Goal: Task Accomplishment & Management: Complete application form

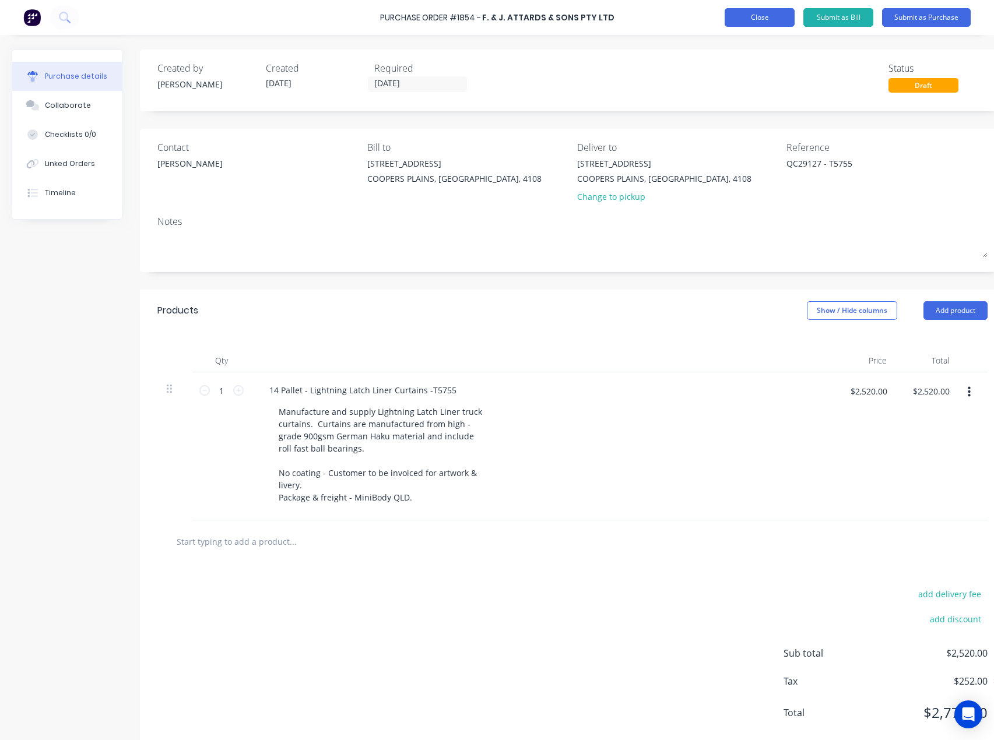
click at [742, 17] on button "Close" at bounding box center [760, 17] width 70 height 19
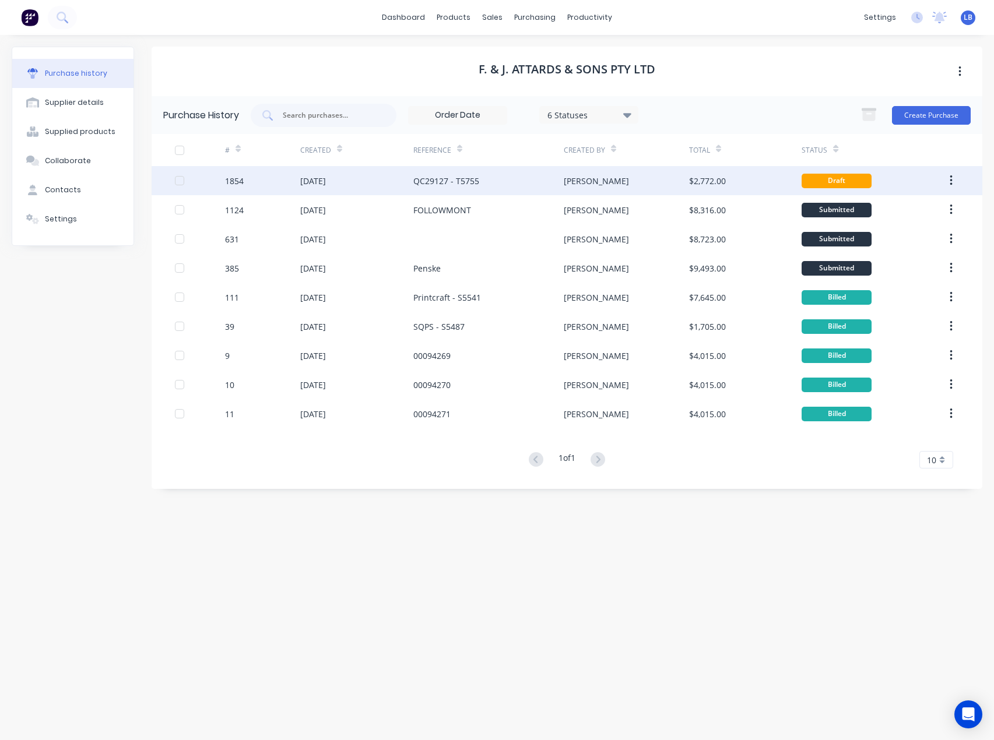
click at [554, 178] on div "QC29127 - T5755" at bounding box center [488, 180] width 150 height 29
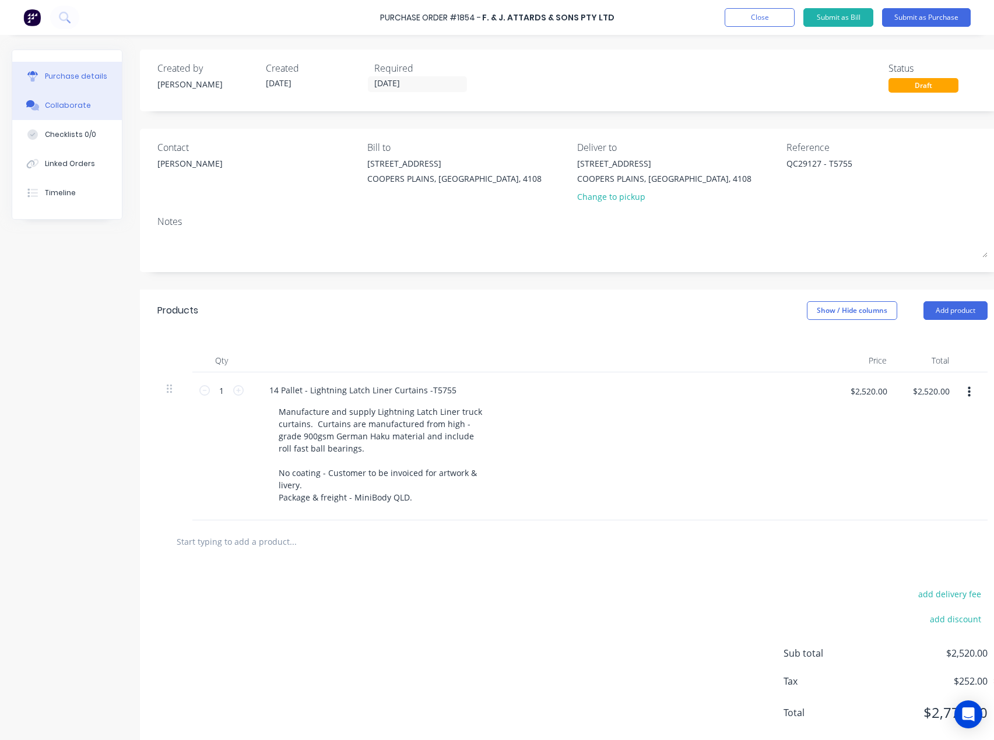
click at [65, 104] on div "Collaborate" at bounding box center [68, 105] width 46 height 10
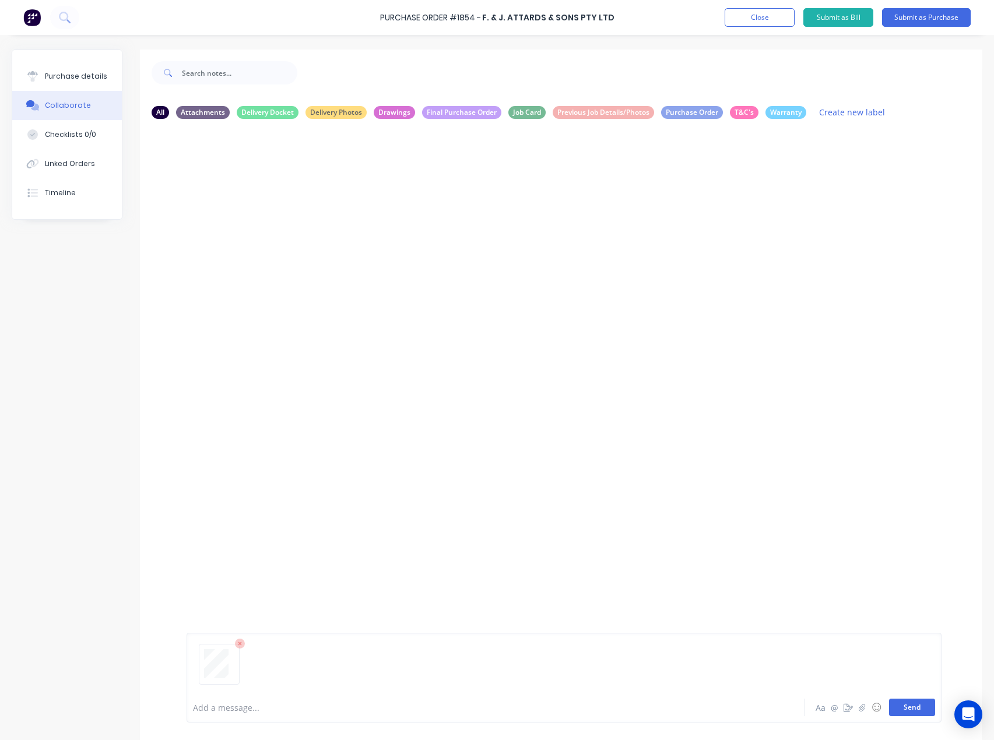
click at [889, 705] on button "Send" at bounding box center [912, 707] width 46 height 17
click at [68, 72] on div "Purchase details" at bounding box center [76, 76] width 62 height 10
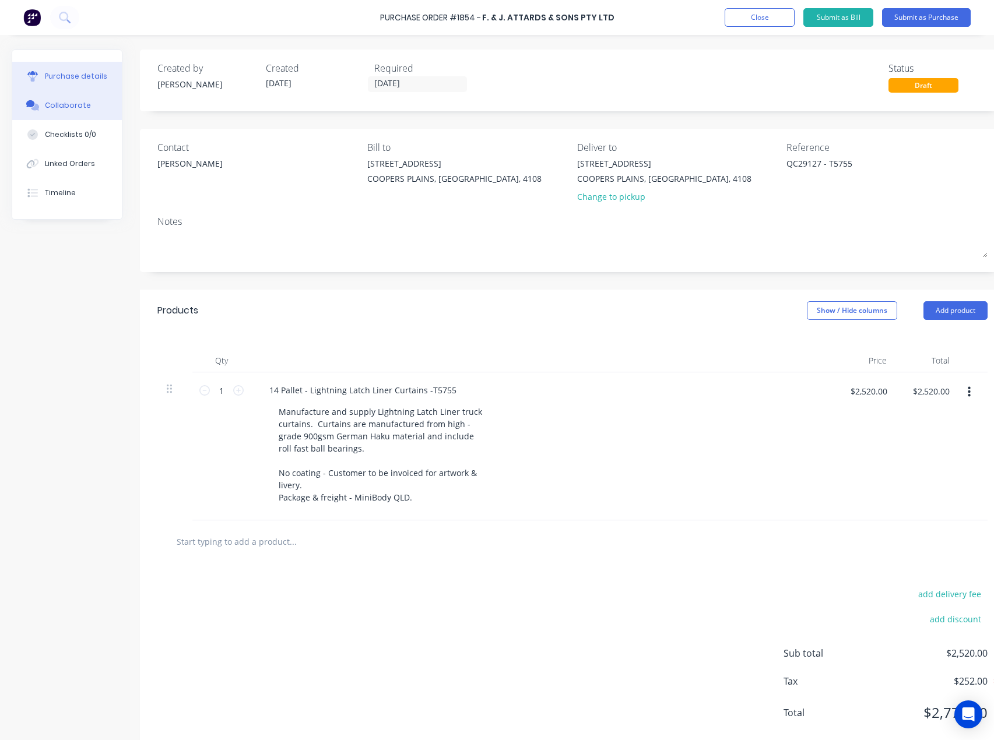
click at [90, 101] on button "Collaborate" at bounding box center [67, 105] width 110 height 29
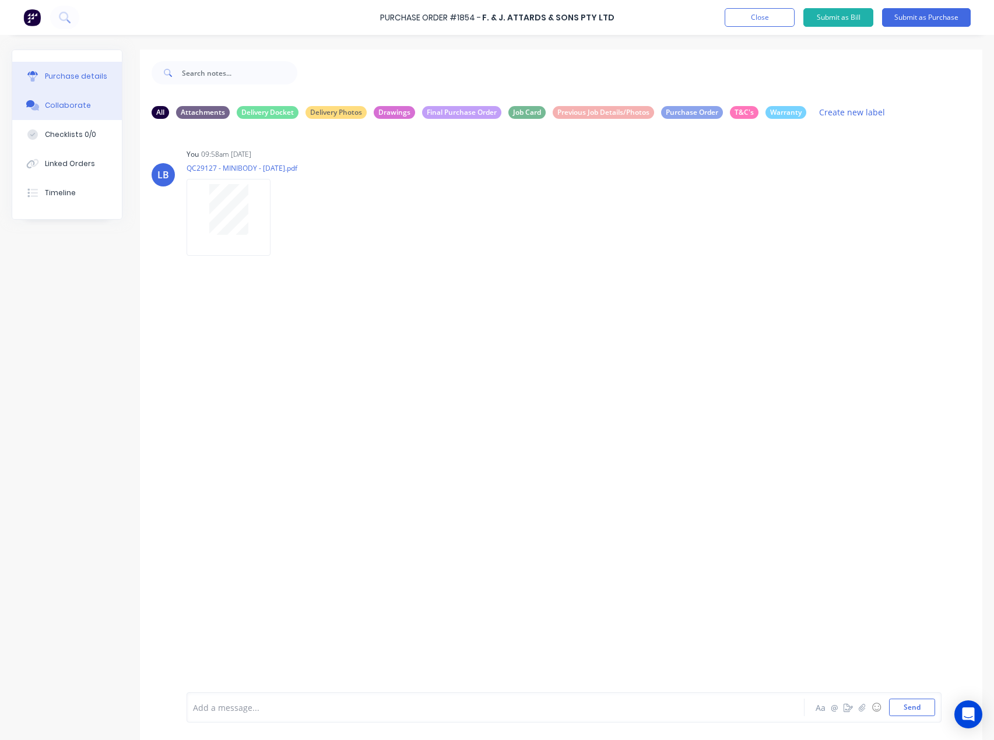
click at [59, 78] on div "Purchase details" at bounding box center [76, 76] width 62 height 10
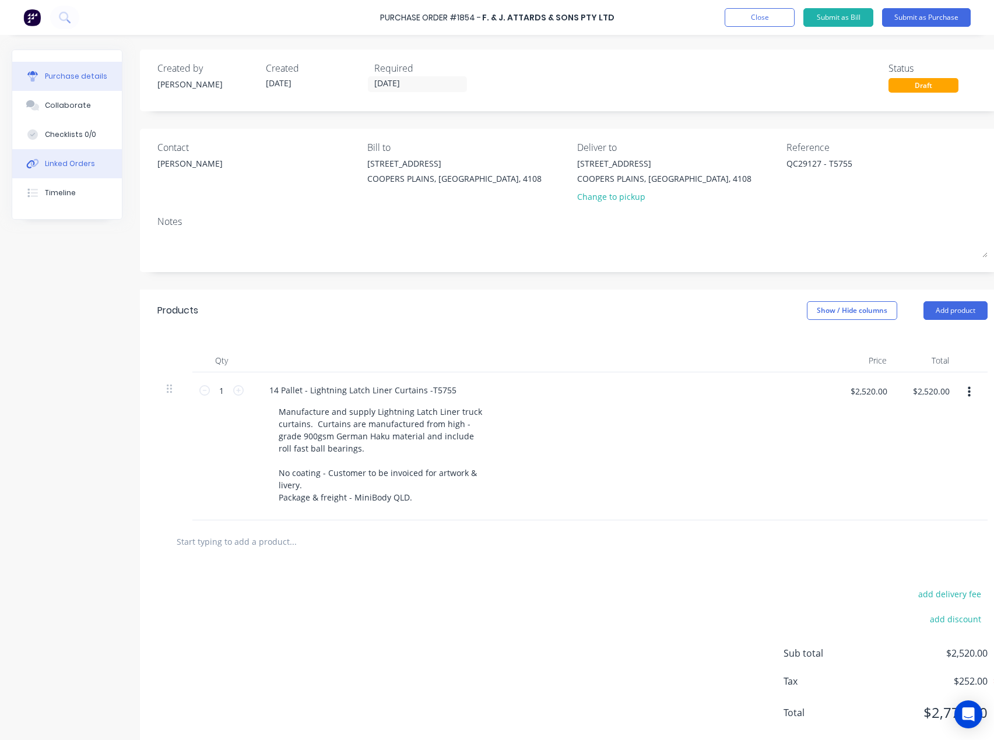
type textarea "x"
drag, startPoint x: 73, startPoint y: 160, endPoint x: 76, endPoint y: 89, distance: 71.2
click at [72, 160] on div "Linked Orders" at bounding box center [70, 164] width 50 height 10
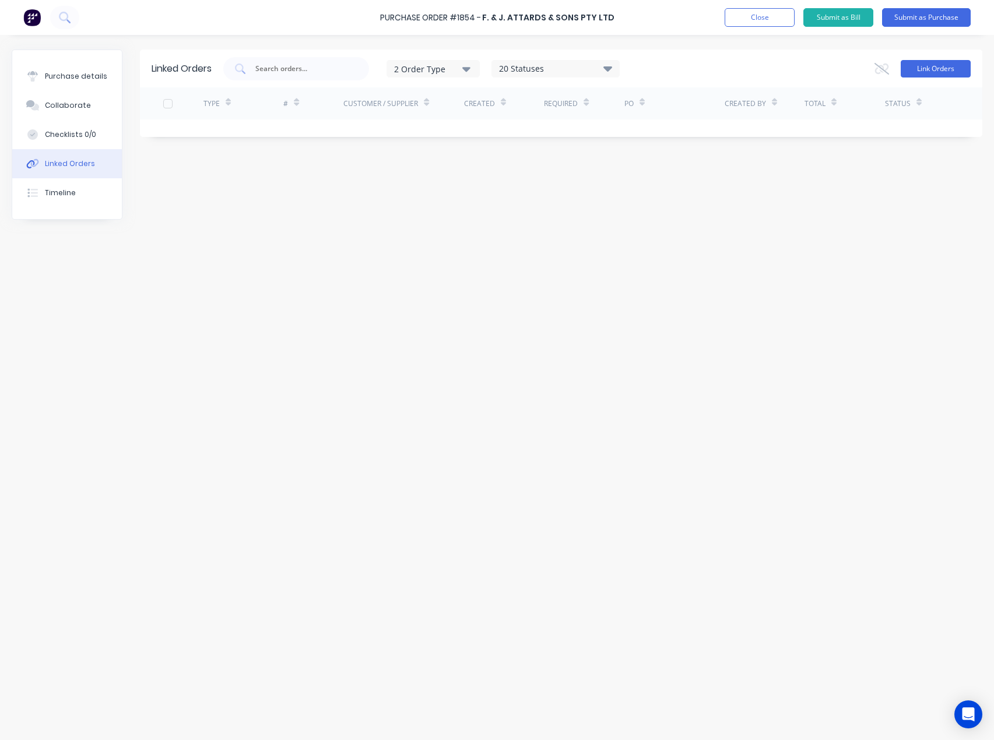
click at [928, 64] on button "Link Orders" at bounding box center [936, 68] width 70 height 17
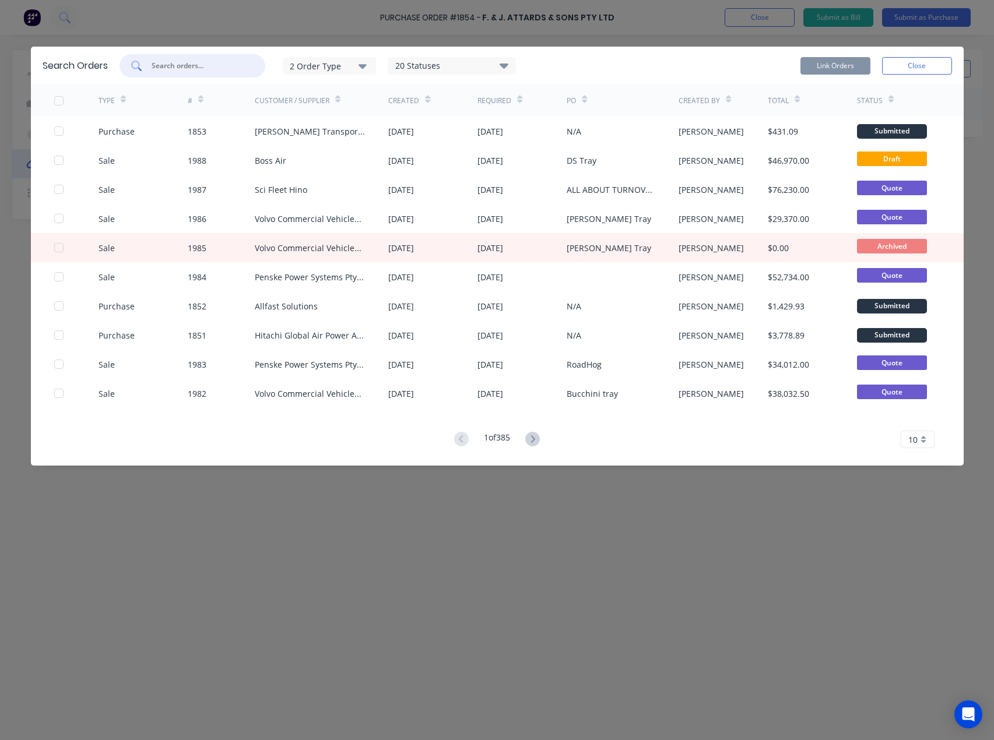
click at [226, 64] on input "text" at bounding box center [198, 66] width 97 height 12
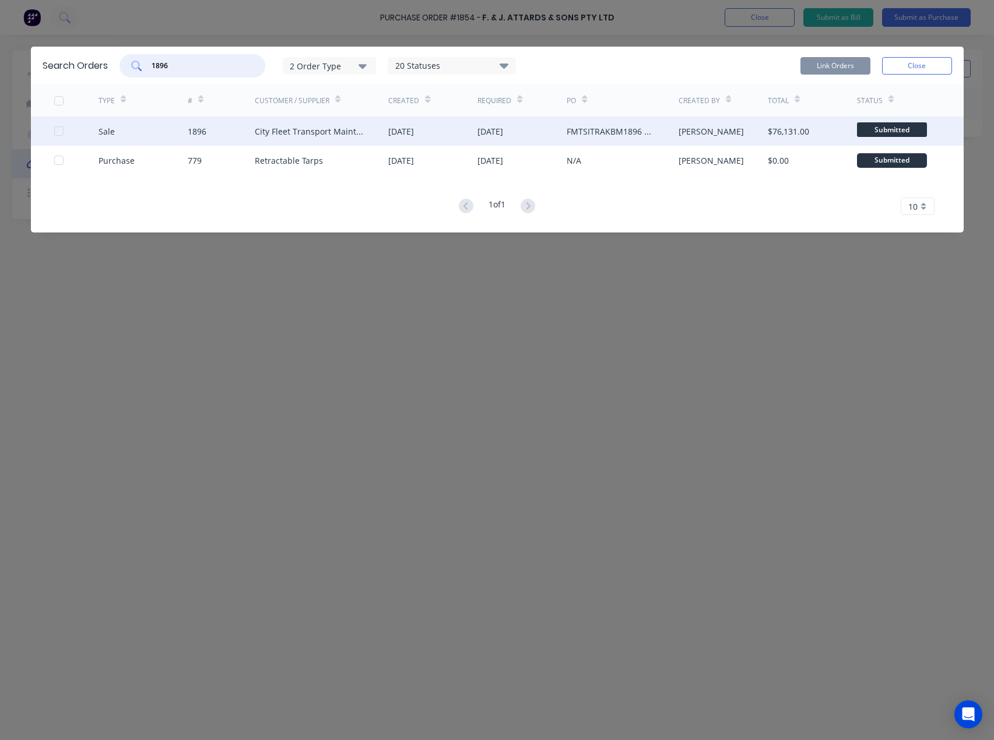
click at [58, 131] on div at bounding box center [58, 131] width 23 height 23
type input "1896"
click at [817, 69] on button "Link Orders" at bounding box center [835, 65] width 70 height 17
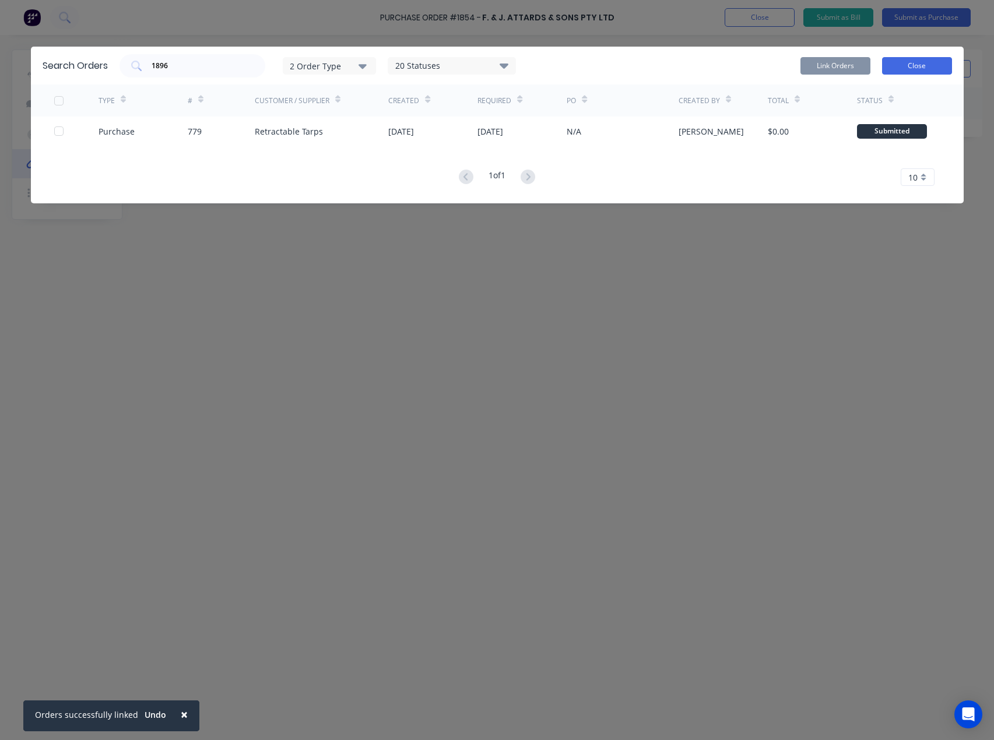
click at [932, 64] on button "Close" at bounding box center [917, 65] width 70 height 17
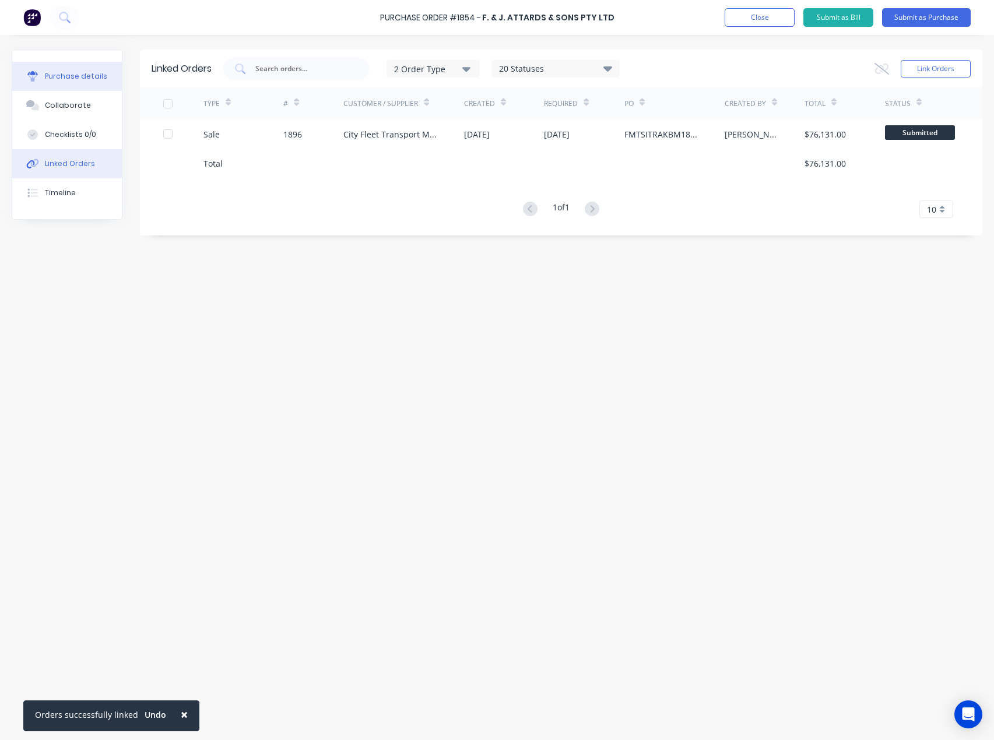
drag, startPoint x: 42, startPoint y: 71, endPoint x: 73, endPoint y: 68, distance: 31.0
click at [42, 72] on button "Purchase details" at bounding box center [67, 76] width 110 height 29
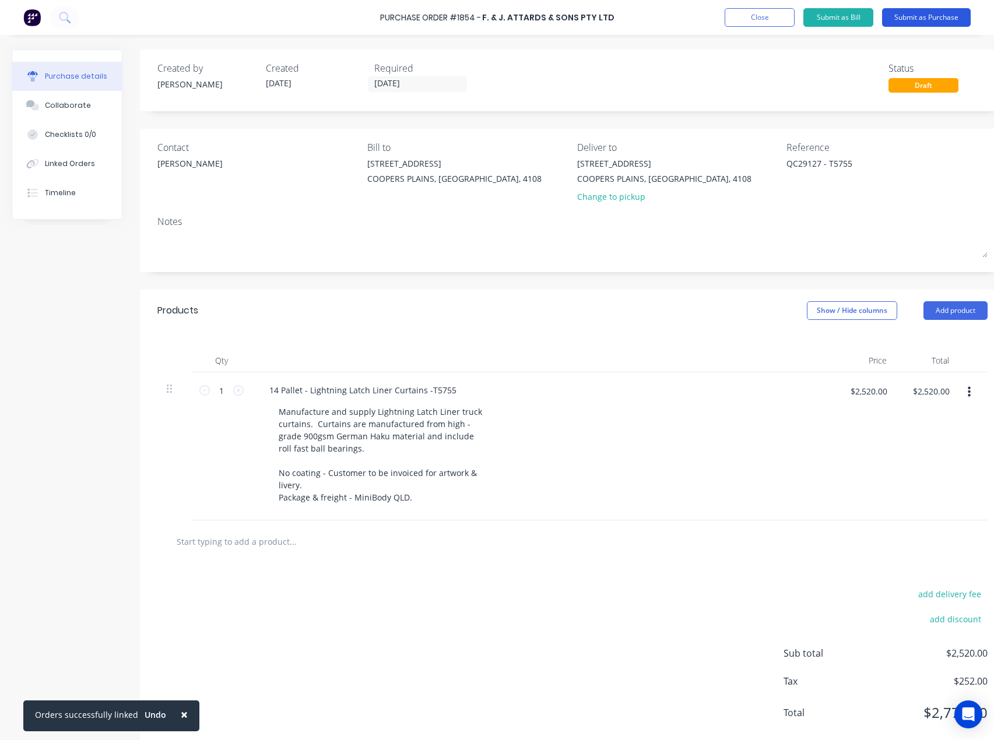
click at [933, 16] on button "Submit as Purchase" at bounding box center [926, 17] width 89 height 19
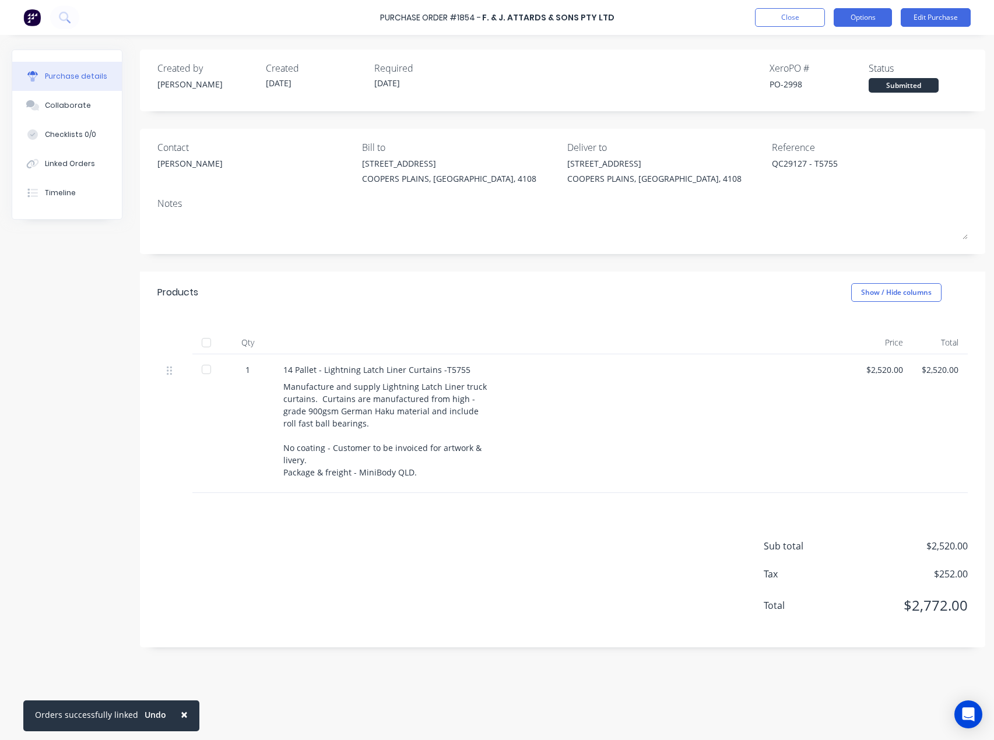
click at [886, 15] on button "Options" at bounding box center [863, 17] width 58 height 19
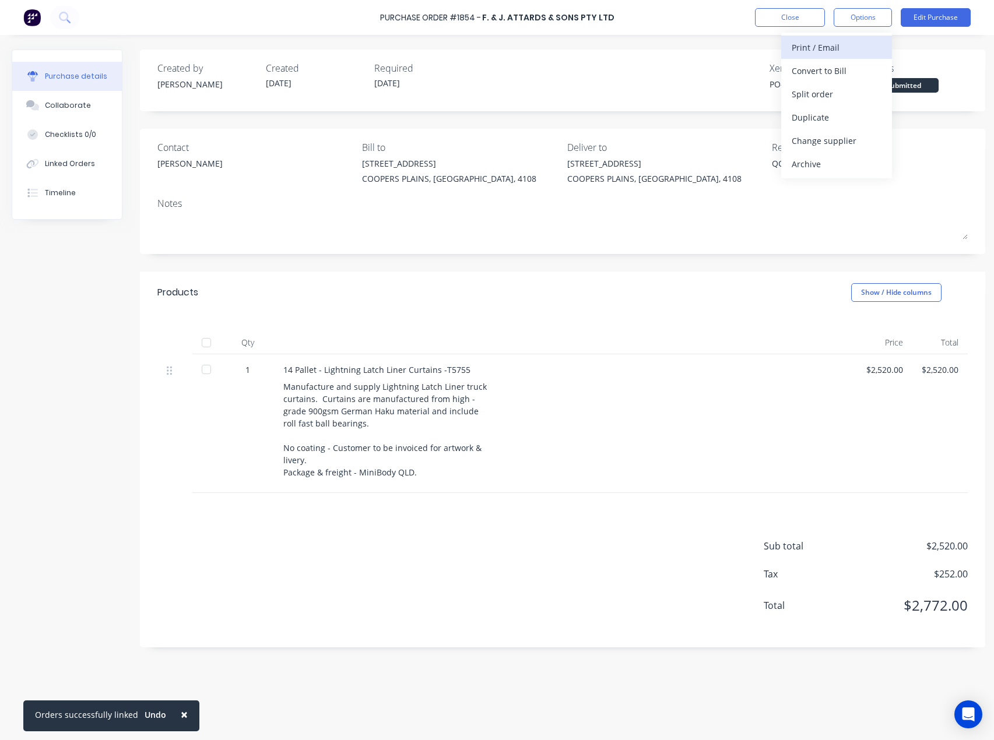
click at [830, 50] on div "Print / Email" at bounding box center [837, 47] width 90 height 17
click at [810, 77] on div "With pricing" at bounding box center [837, 70] width 90 height 17
type textarea "x"
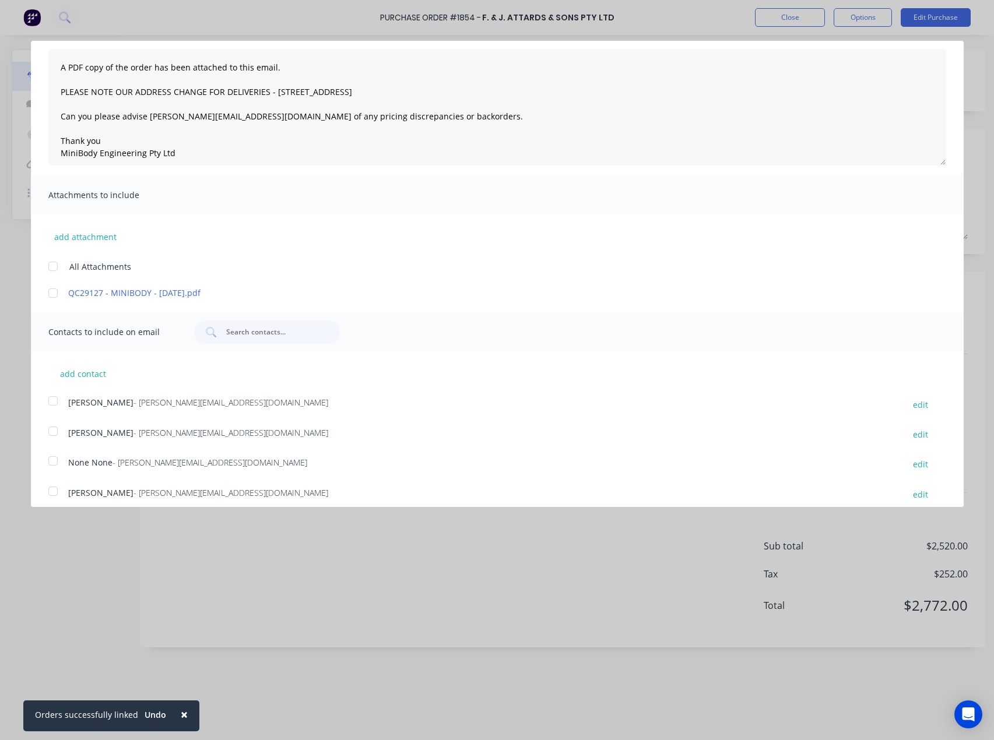
scroll to position [87, 0]
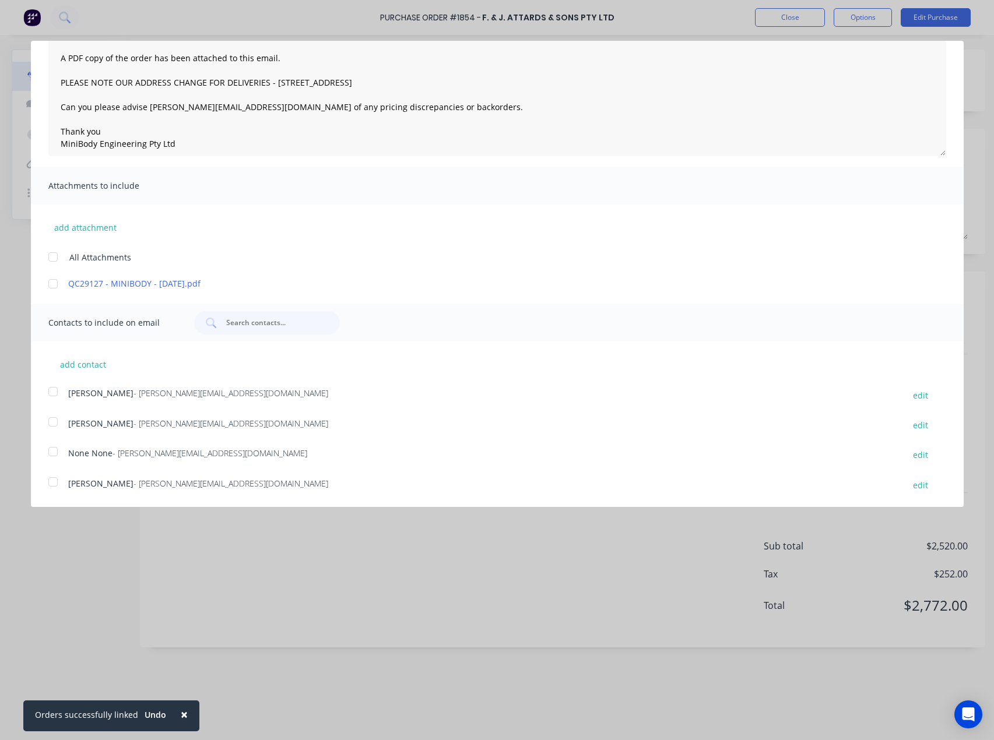
click at [53, 392] on div at bounding box center [52, 391] width 23 height 23
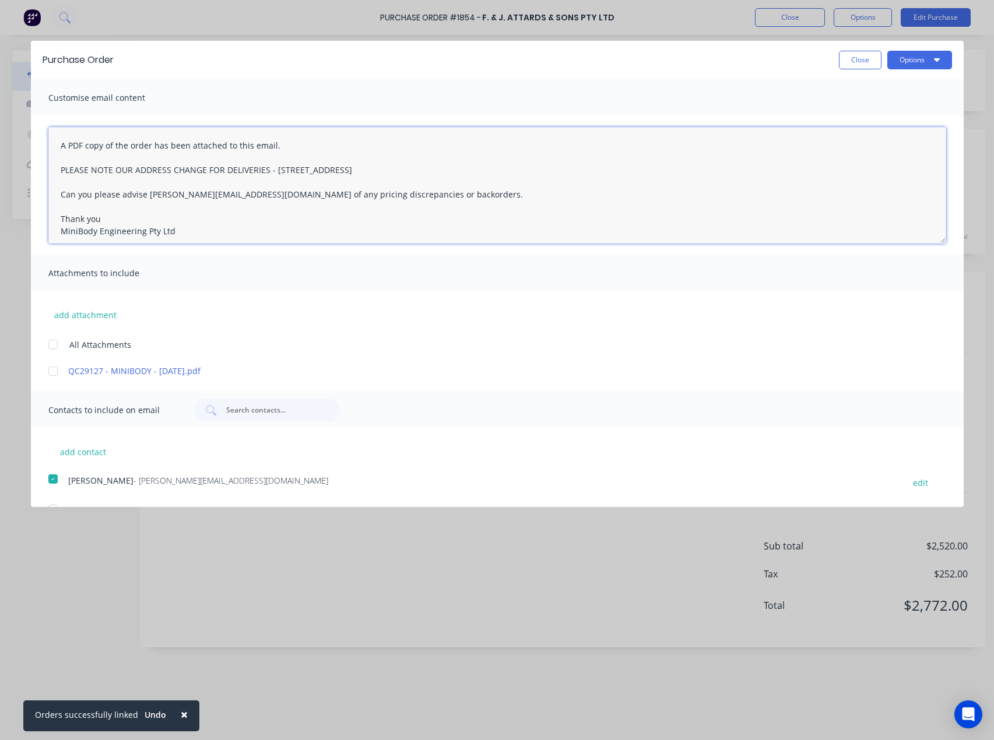
click at [59, 136] on textarea "A PDF copy of the order has been attached to this email. PLEASE NOTE OUR ADDRES…" at bounding box center [497, 185] width 898 height 117
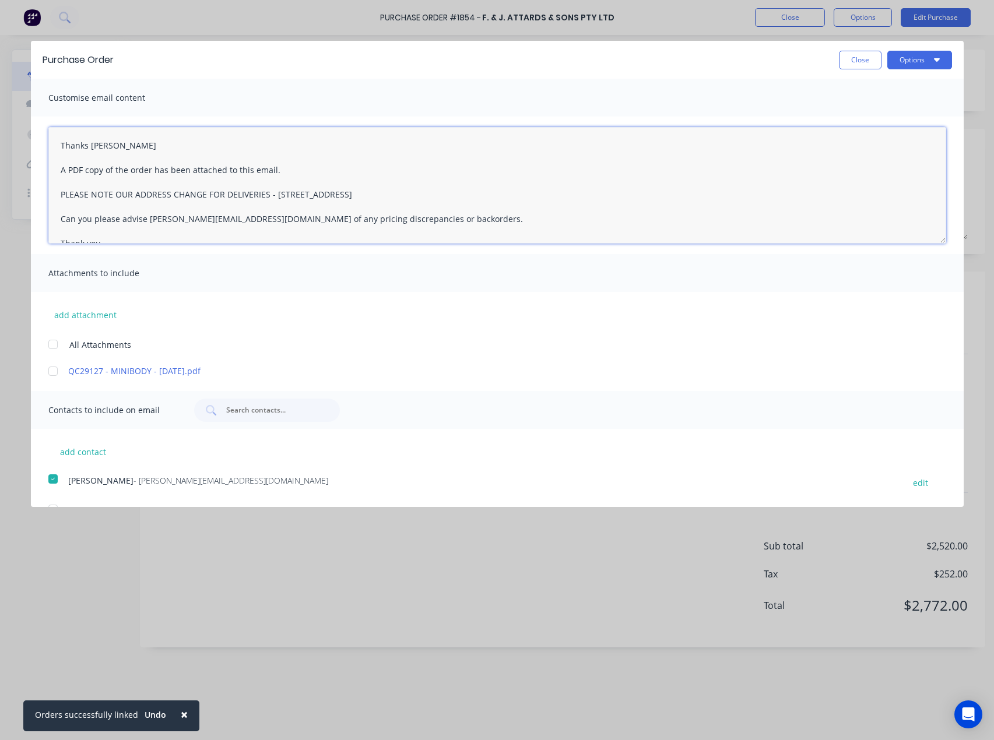
type textarea "Thanks Josh A PDF copy of the order has been attached to this email. PLEASE NOT…"
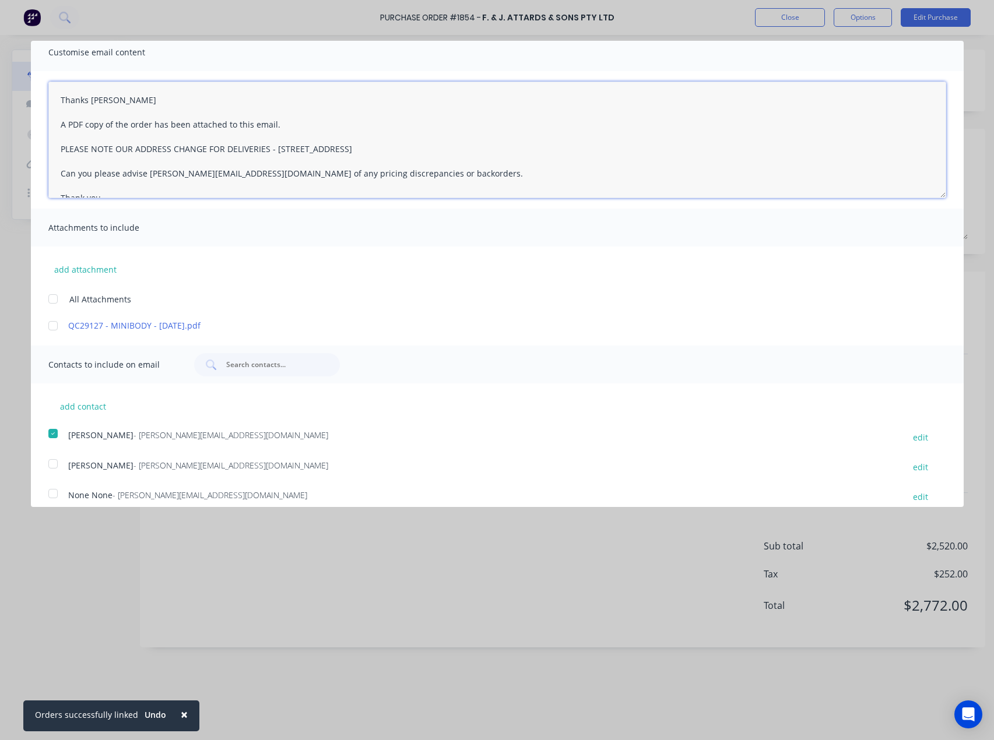
scroll to position [87, 0]
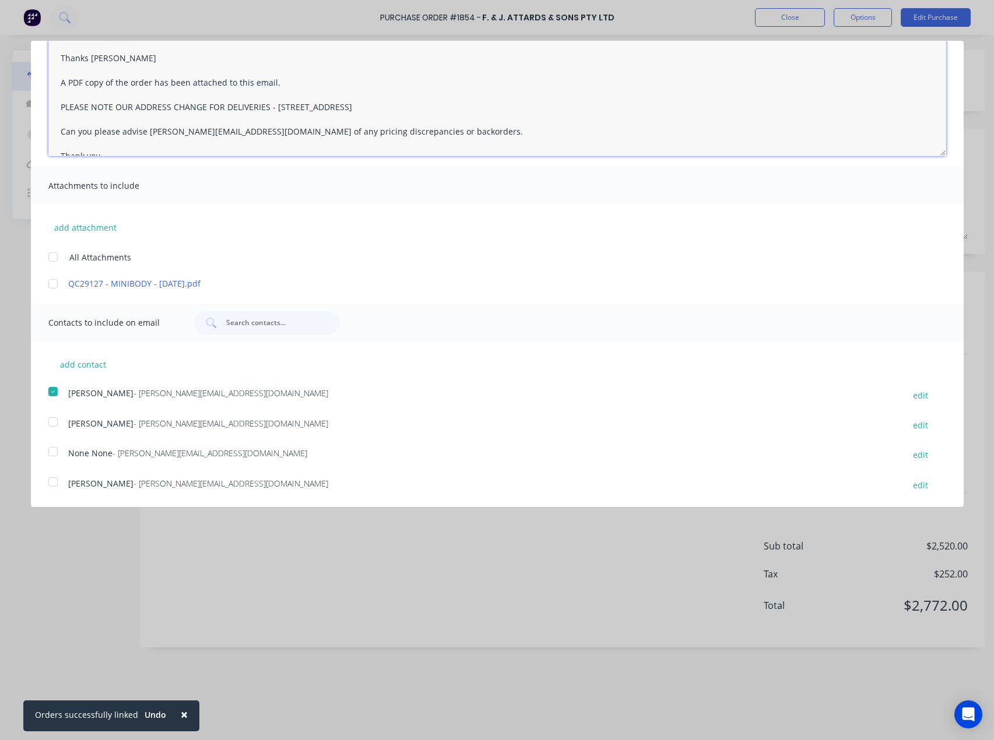
click at [54, 285] on div at bounding box center [52, 283] width 23 height 23
type textarea "x"
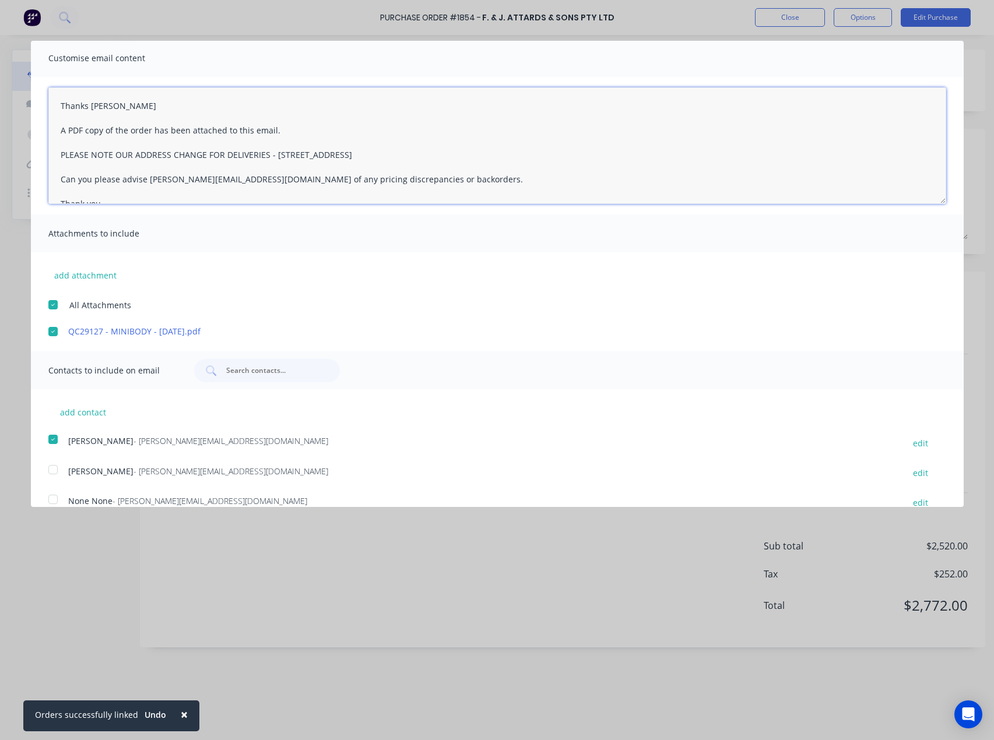
scroll to position [0, 0]
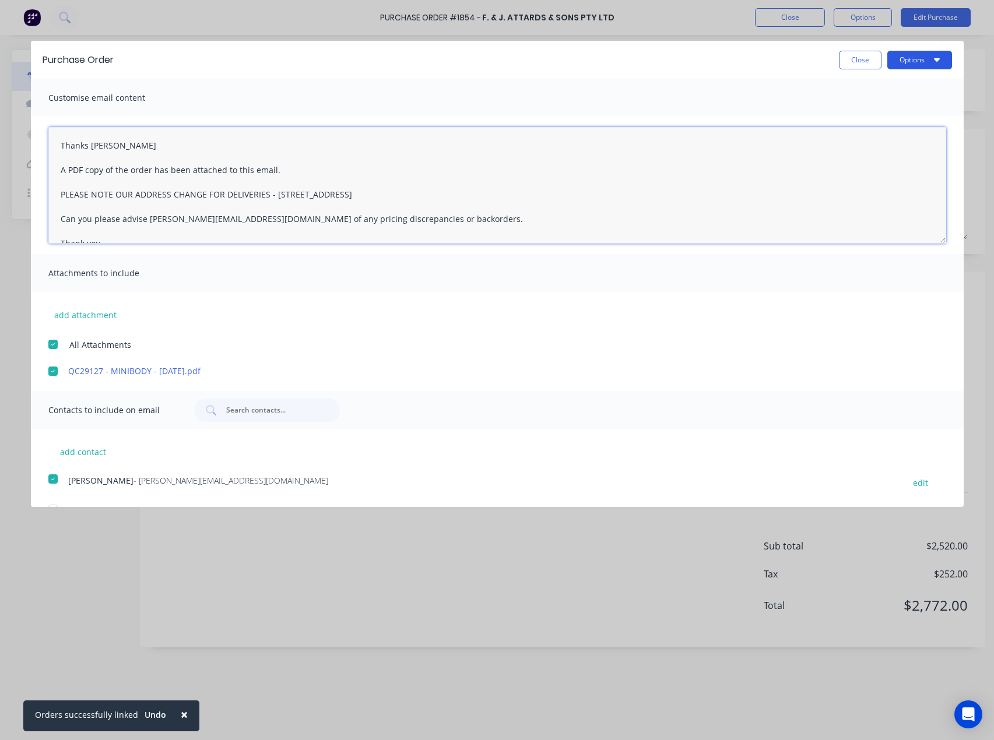
type textarea "Thanks Josh A PDF copy of the order has been attached to this email. PLEASE NOT…"
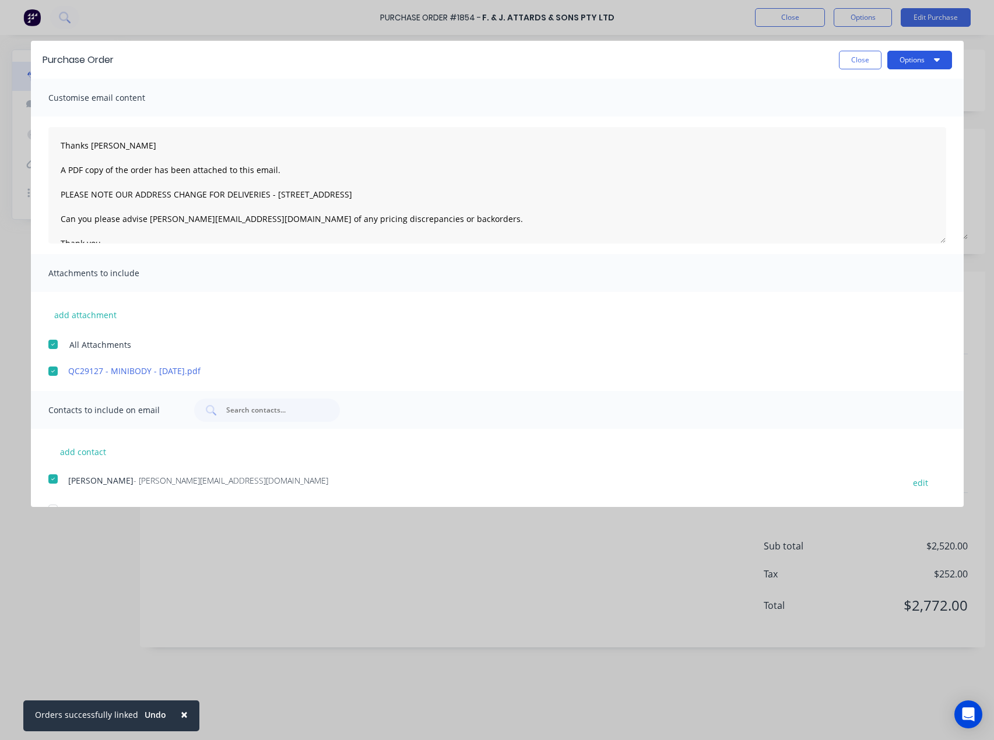
click at [916, 61] on button "Options" at bounding box center [919, 60] width 65 height 19
click at [867, 107] on div "Email" at bounding box center [897, 112] width 90 height 17
type textarea "x"
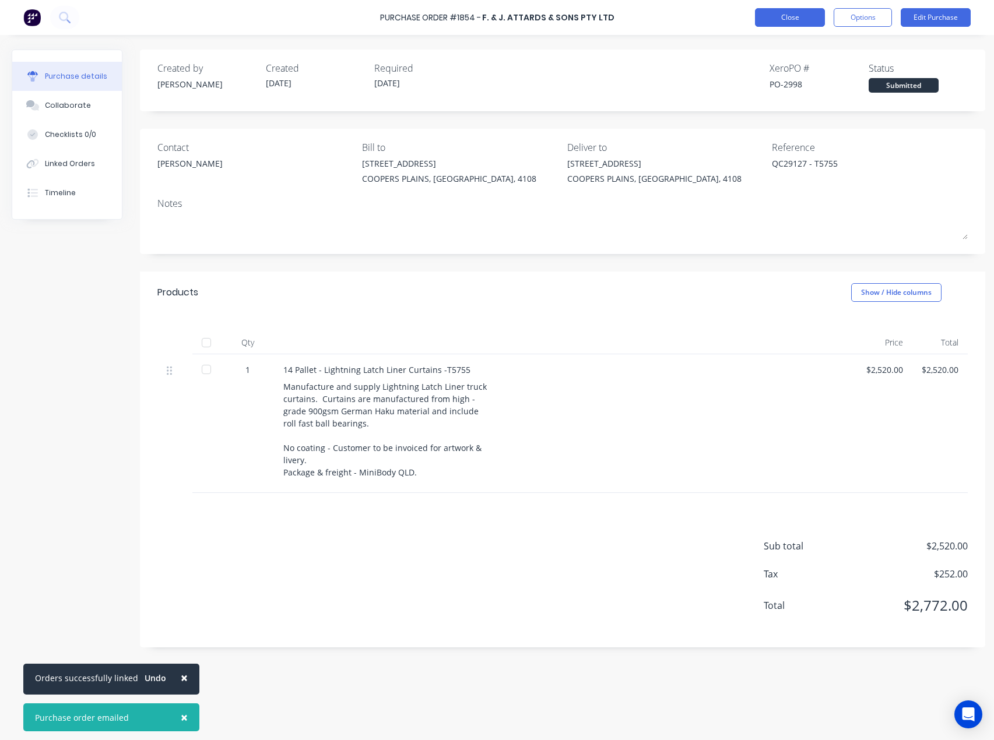
click at [807, 22] on button "Close" at bounding box center [790, 17] width 70 height 19
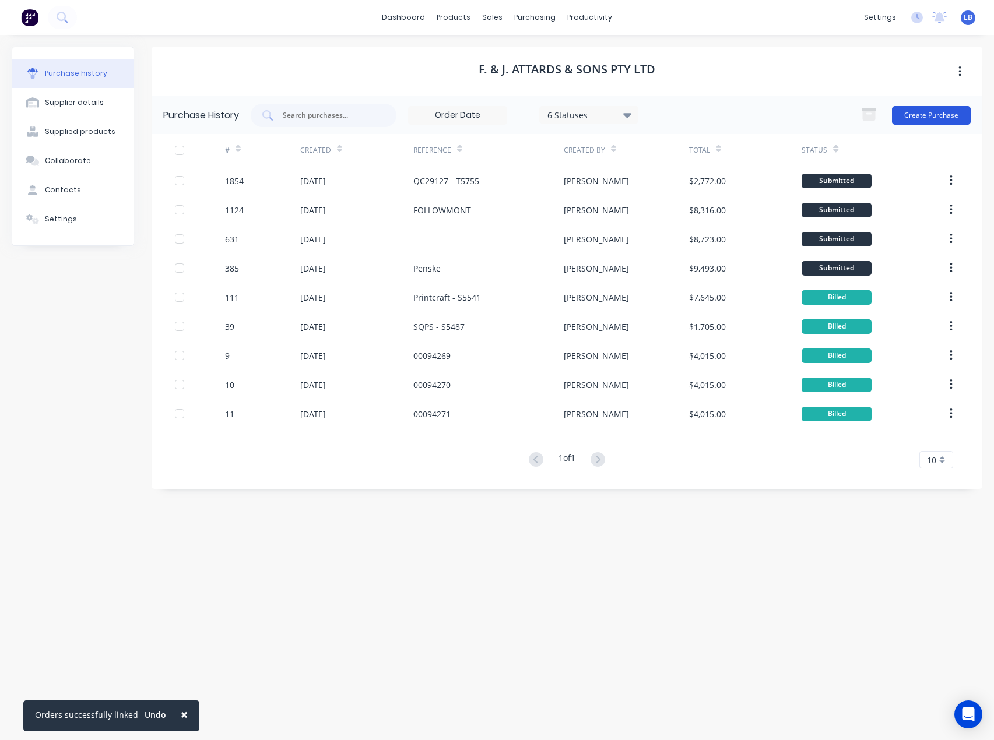
click at [944, 118] on button "Create Purchase" at bounding box center [931, 115] width 79 height 19
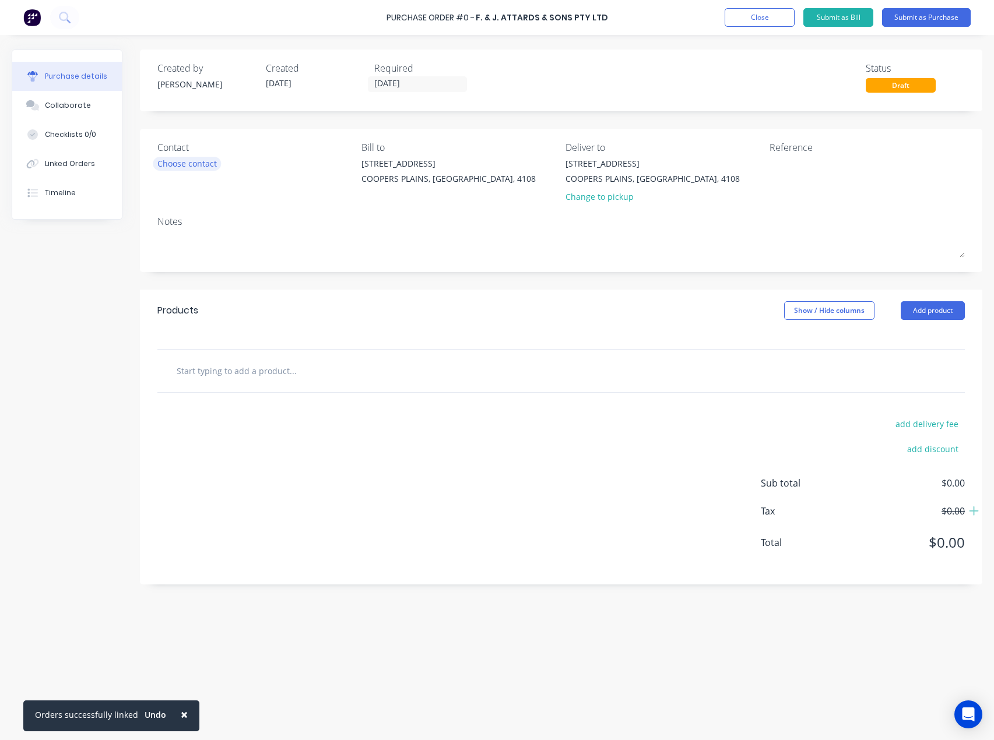
click at [198, 162] on div "Choose contact" at bounding box center [186, 163] width 59 height 12
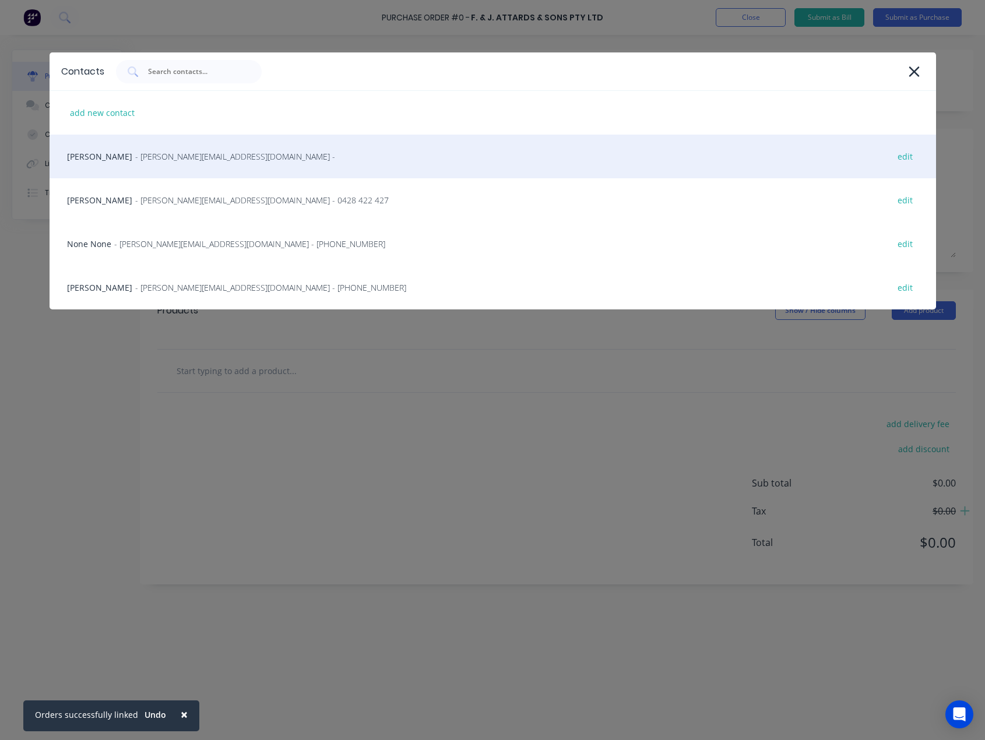
click at [153, 154] on span "- josh@attards.biz -" at bounding box center [235, 156] width 200 height 12
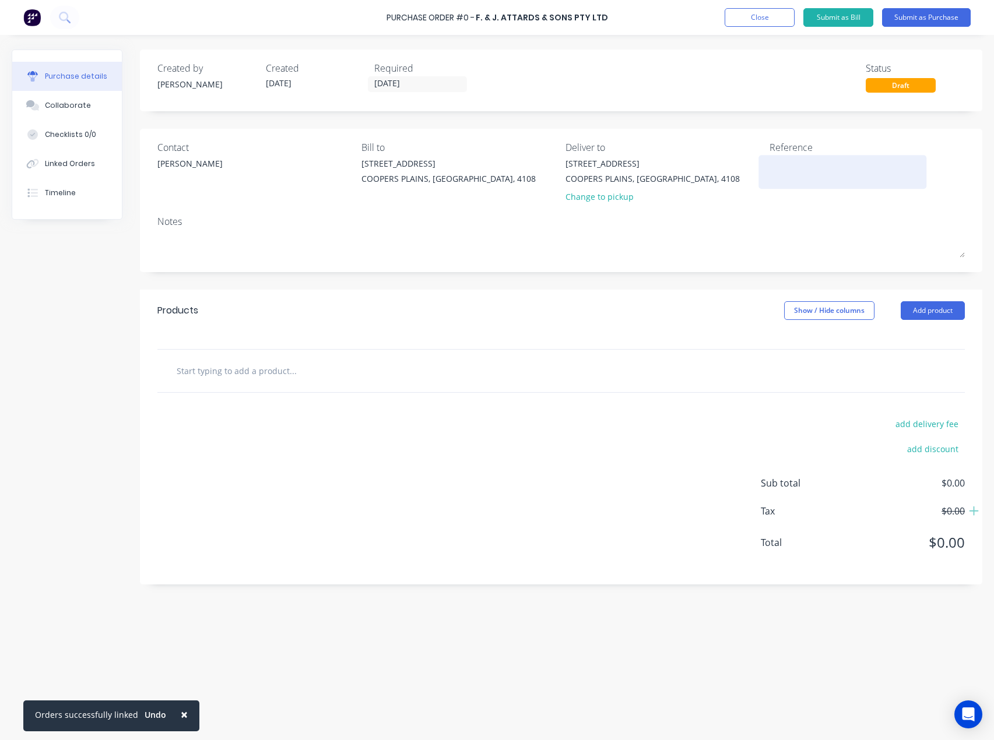
click at [770, 165] on div at bounding box center [843, 171] width 146 height 29
click at [807, 168] on textarea at bounding box center [843, 170] width 146 height 26
paste textarea "QC29128"
type textarea "QC29128 - T5756"
type textarea "x"
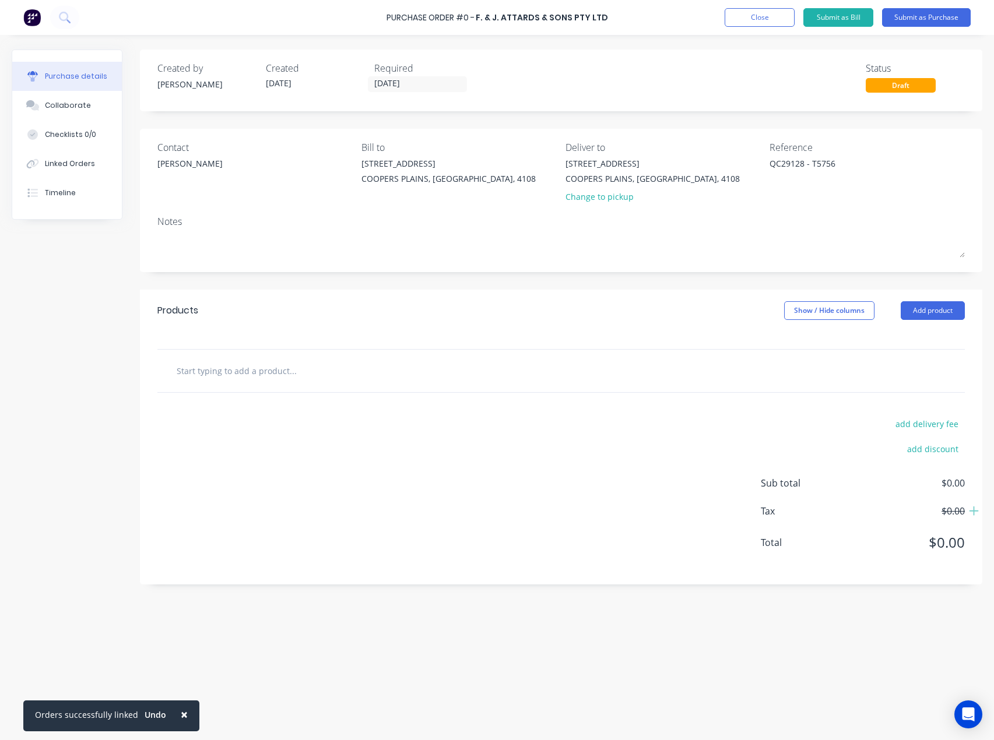
type textarea "QC29128 - T5756"
click at [198, 365] on input "text" at bounding box center [292, 370] width 233 height 23
paste input "14 Pallet - Lightning Latch Liner Curtains -"
type textarea "x"
type input "14 Pallet - Lightning Latch Liner Curtains -"
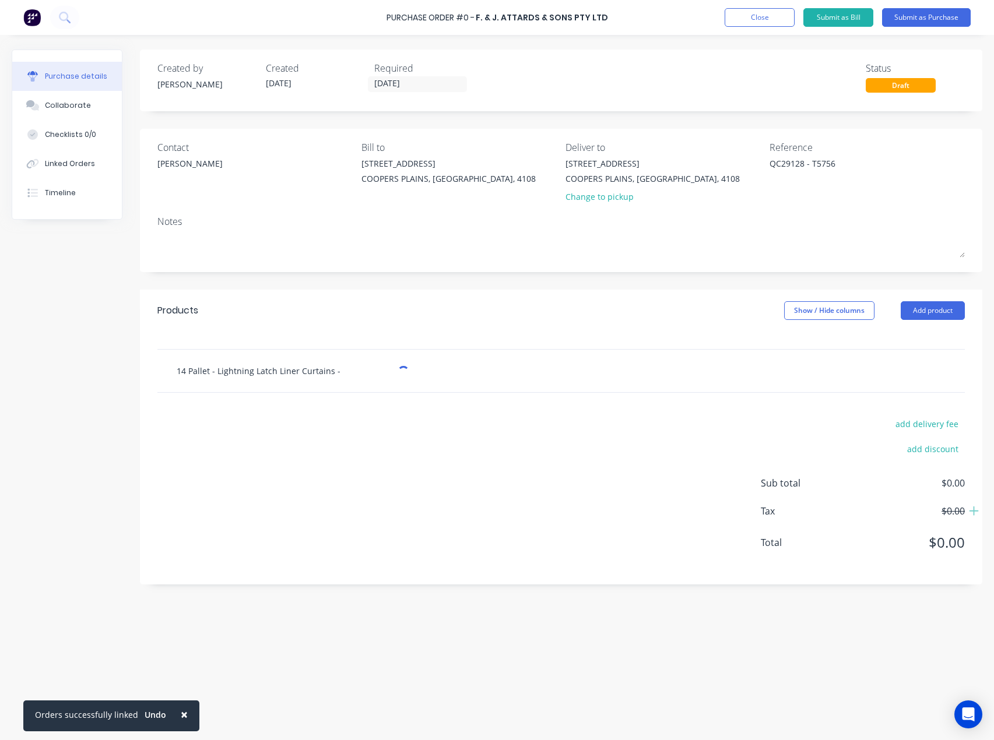
type textarea "x"
type input "14 Pallet - Lightning Latch Liner Curtains -"
type textarea "x"
type input "14 Pallet - Lightning Latch Liner Curtains - T"
type textarea "x"
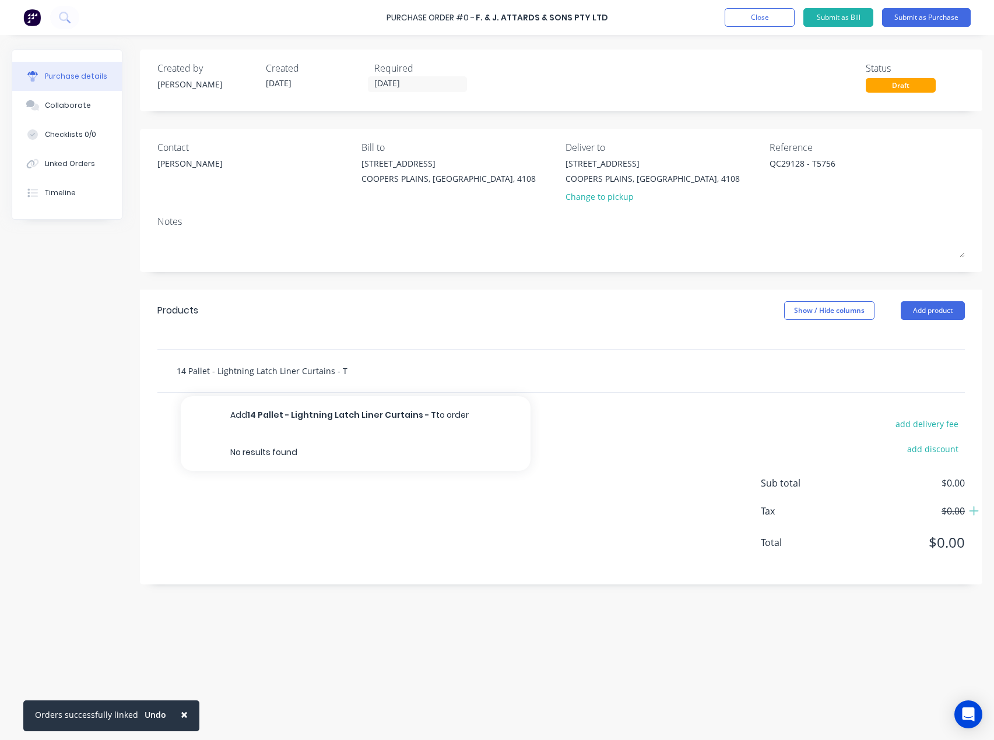
type input "14 Pallet - Lightning Latch Liner Curtains - T5"
type textarea "x"
type input "14 Pallet - Lightning Latch Liner Curtains - T57"
type textarea "x"
type input "14 Pallet - Lightning Latch Liner Curtains - T575"
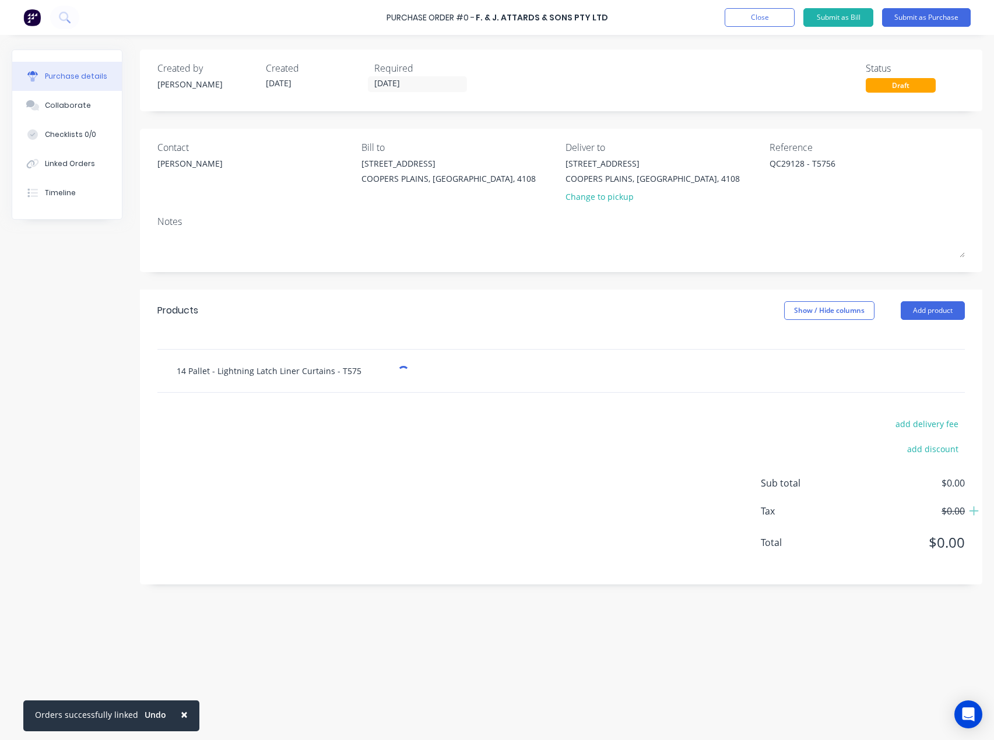
type textarea "x"
type input "14 Pallet - Lightning Latch Liner Curtains - T5756"
type textarea "x"
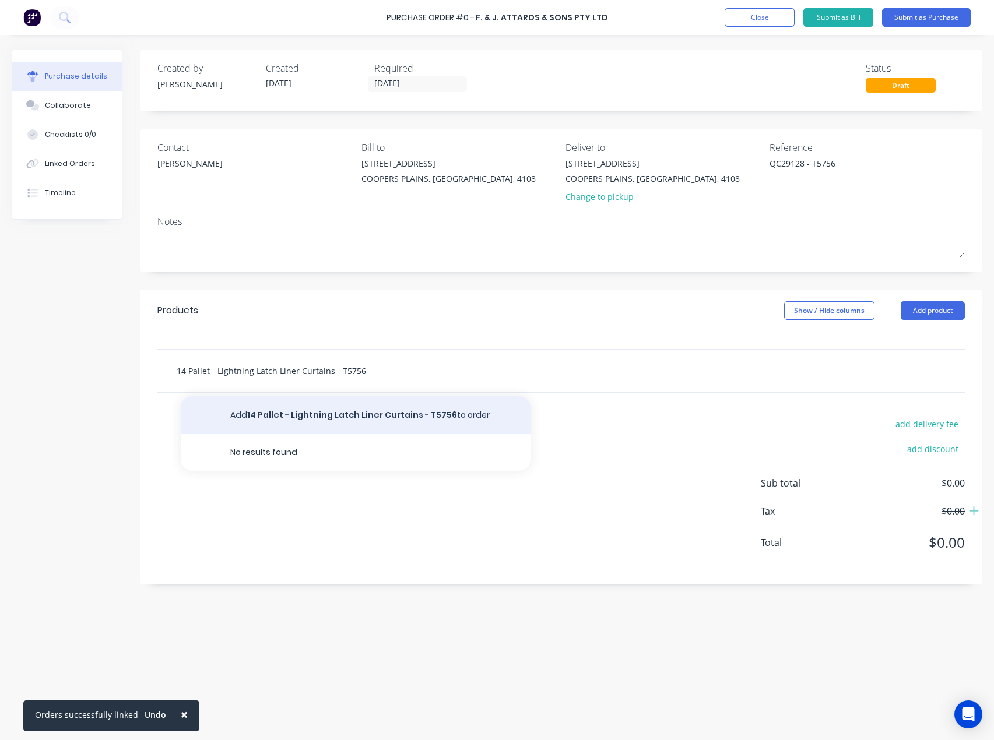
type input "14 Pallet - Lightning Latch Liner Curtains - T5756"
click at [324, 415] on button "Add 14 Pallet - Lightning Latch Liner Curtains - T5756 to order" at bounding box center [356, 414] width 350 height 37
type textarea "x"
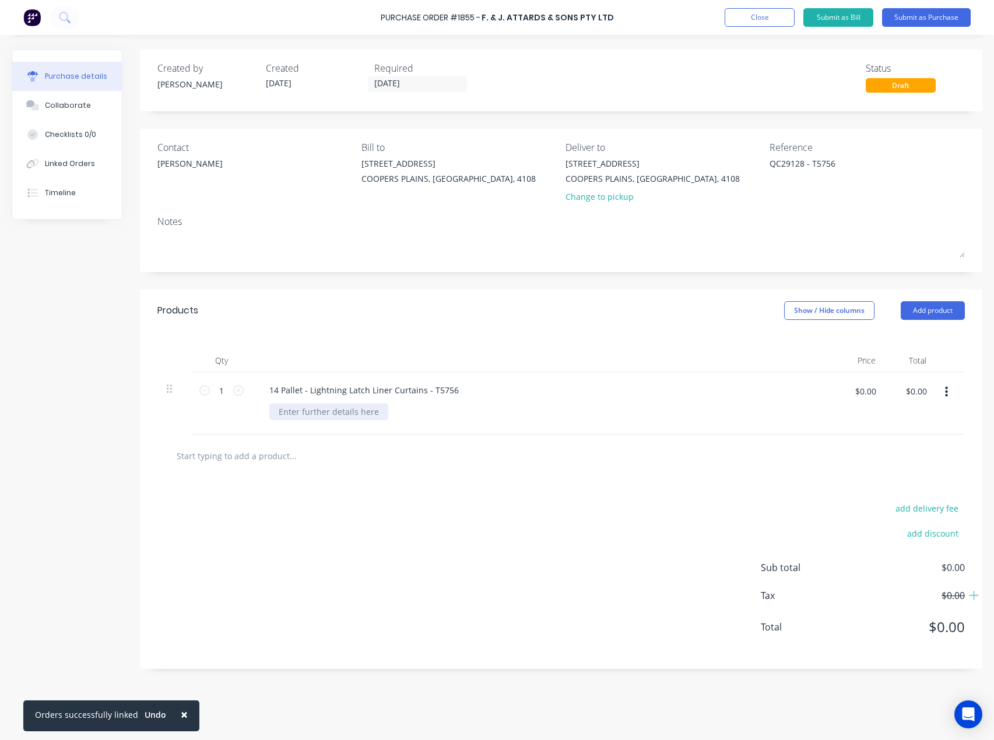
type textarea "x"
click at [310, 409] on div at bounding box center [328, 411] width 119 height 17
paste div
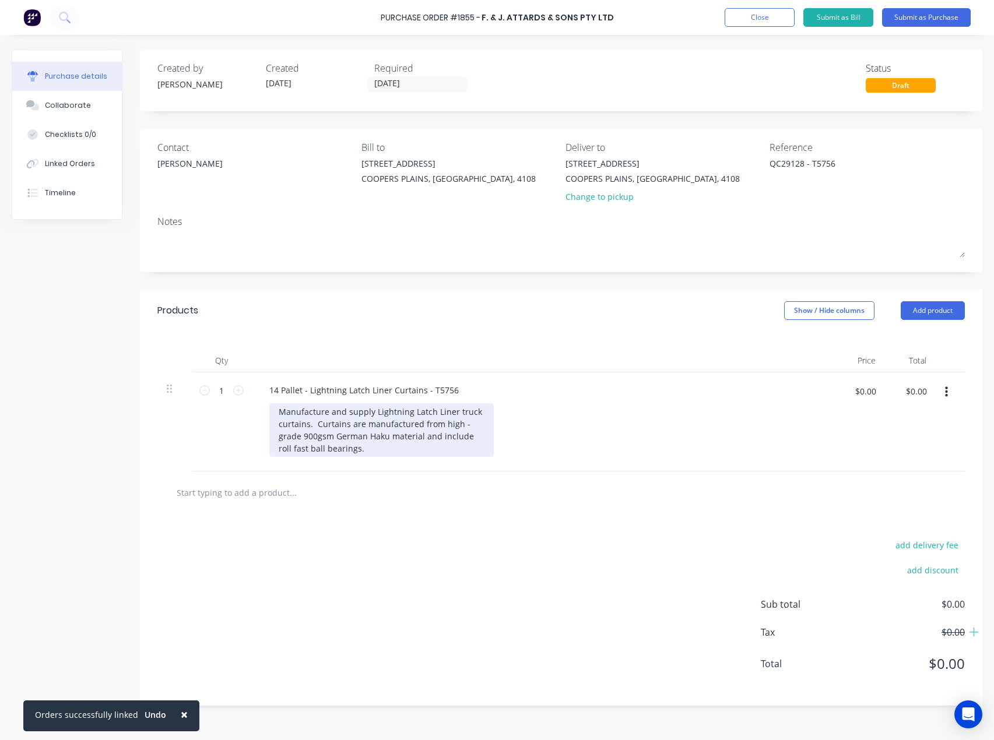
click at [394, 452] on div "Manufacture and supply Lightning Latch Liner truck curtains. Curtains are manuf…" at bounding box center [381, 430] width 224 height 54
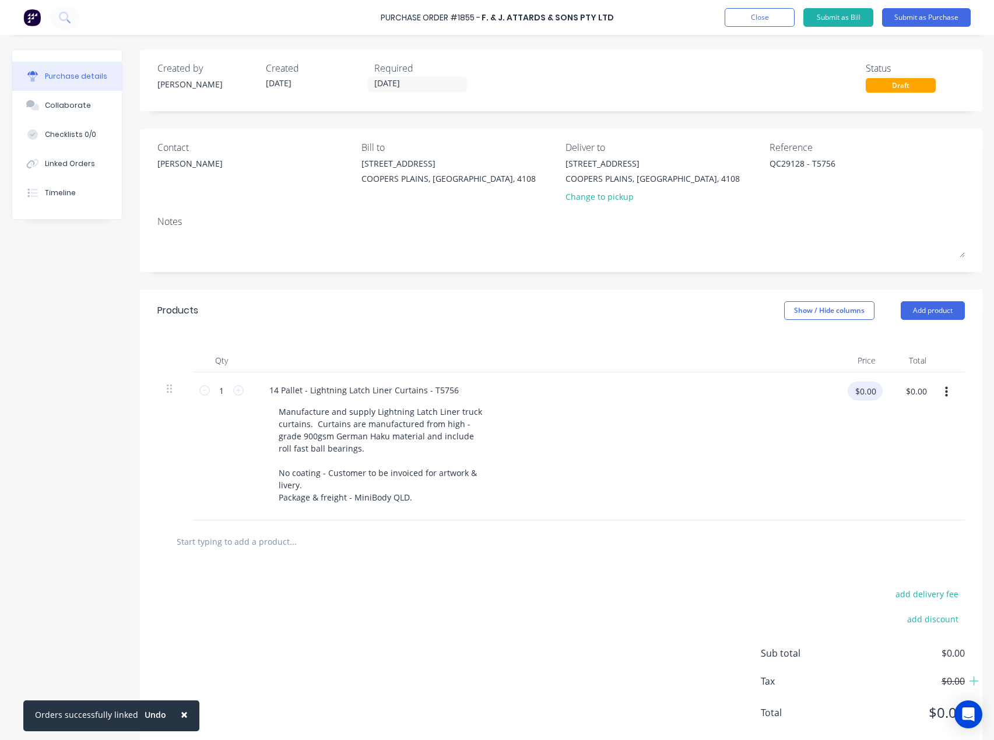
type textarea "x"
click at [874, 394] on input "$0.00" at bounding box center [865, 391] width 35 height 19
type input "2520.00"
type textarea "x"
type input "$2,520.00"
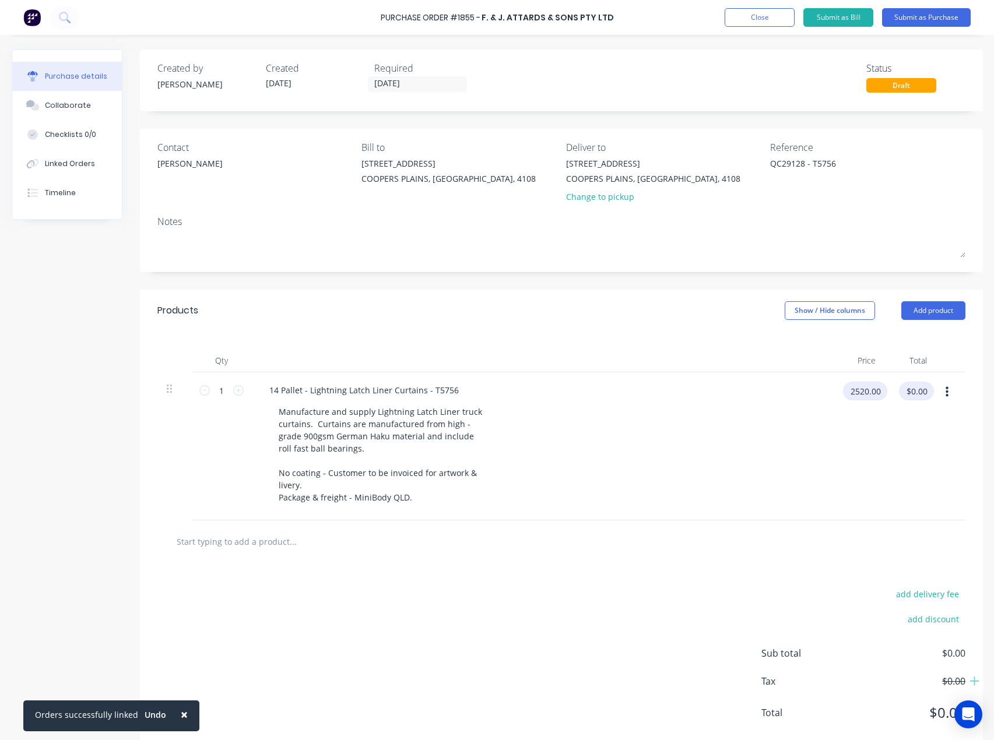
type input "$2,520.00"
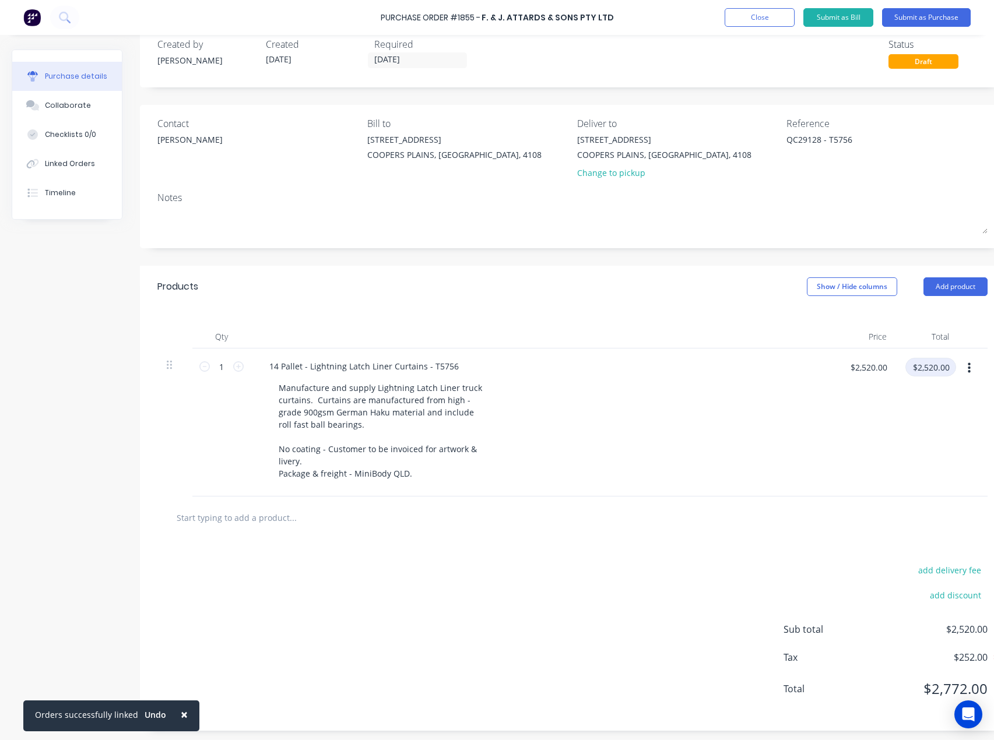
scroll to position [35, 0]
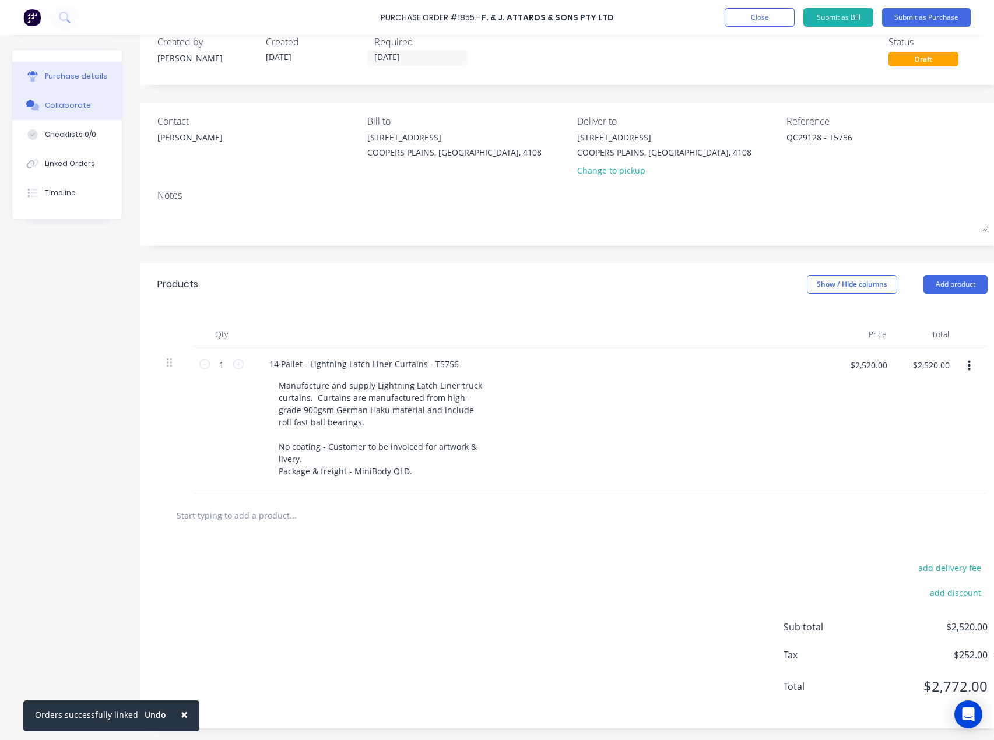
type textarea "x"
click at [57, 106] on div "Collaborate" at bounding box center [68, 105] width 46 height 10
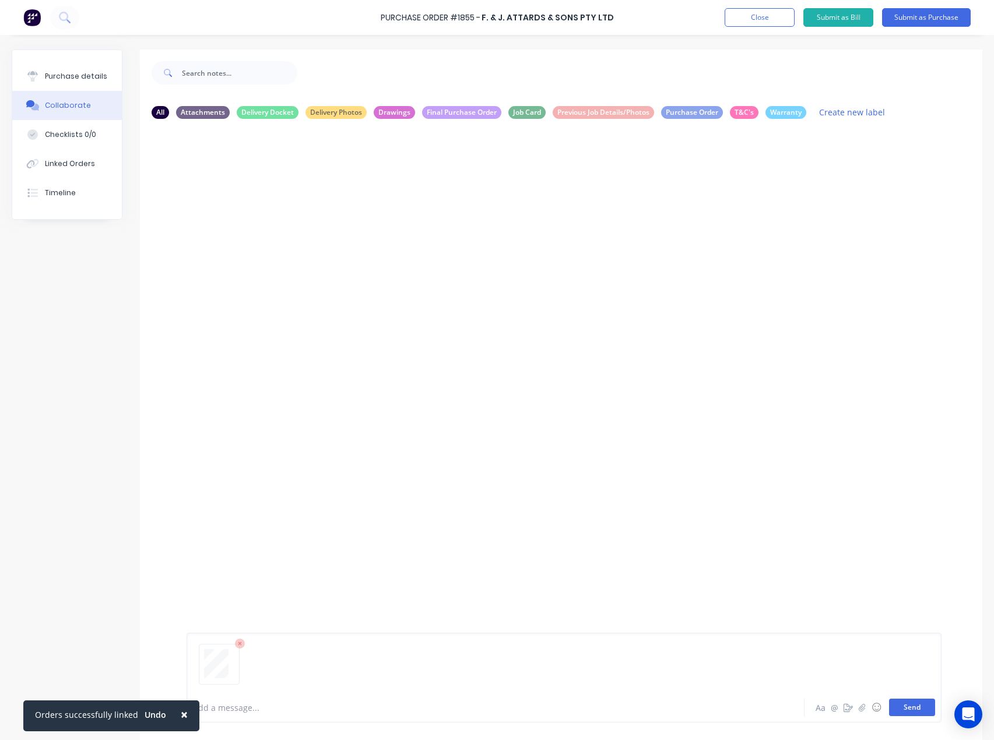
click at [896, 702] on button "Send" at bounding box center [912, 707] width 46 height 17
click at [69, 161] on div "Linked Orders" at bounding box center [70, 164] width 50 height 10
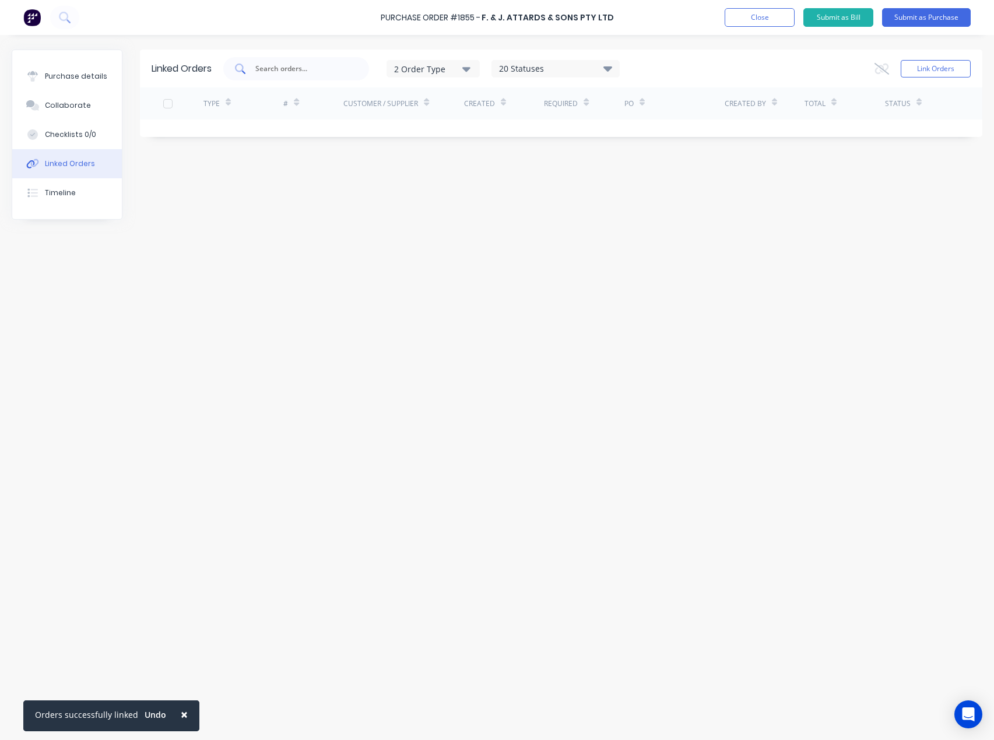
click at [270, 72] on input "text" at bounding box center [302, 69] width 97 height 12
type input "1762"
click at [928, 68] on button "Link Orders" at bounding box center [936, 68] width 70 height 17
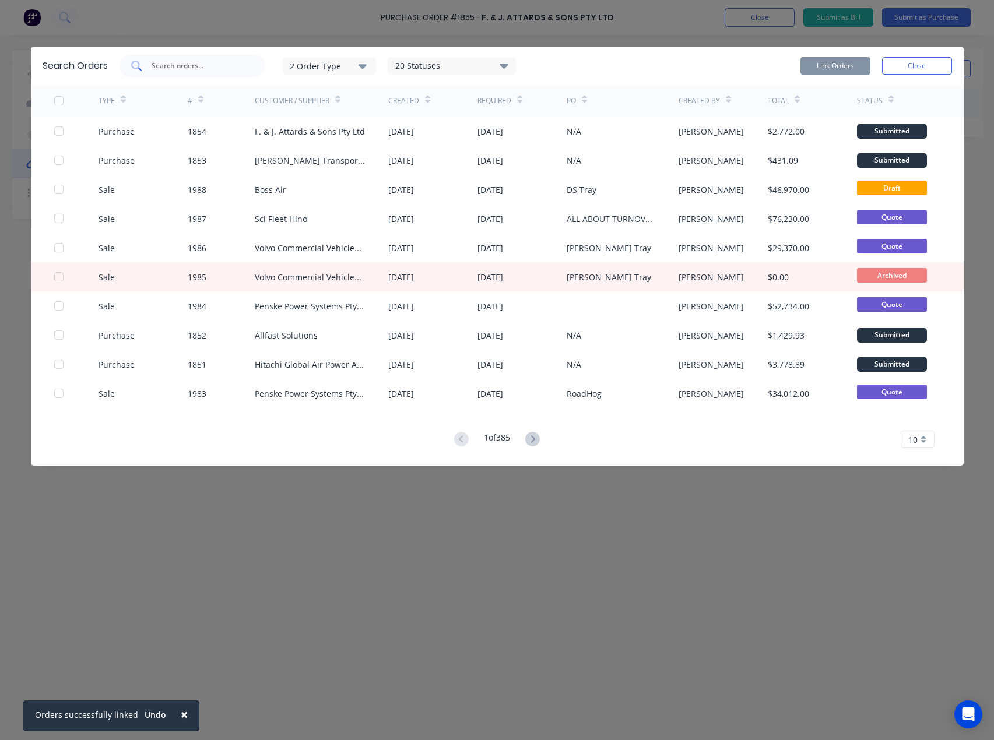
click at [246, 69] on div at bounding box center [193, 65] width 146 height 23
drag, startPoint x: 238, startPoint y: 61, endPoint x: 234, endPoint y: 78, distance: 16.7
click at [237, 64] on input "text" at bounding box center [198, 66] width 97 height 12
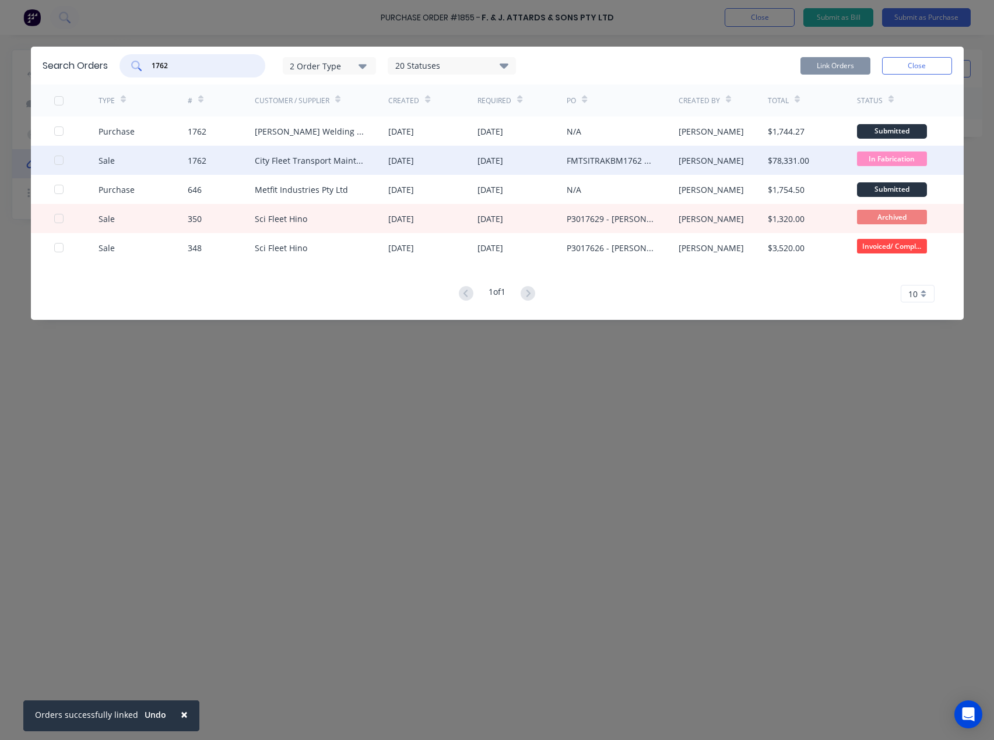
click at [58, 161] on div at bounding box center [58, 160] width 23 height 23
type input "1762"
click at [851, 62] on button "Link Orders" at bounding box center [835, 65] width 70 height 17
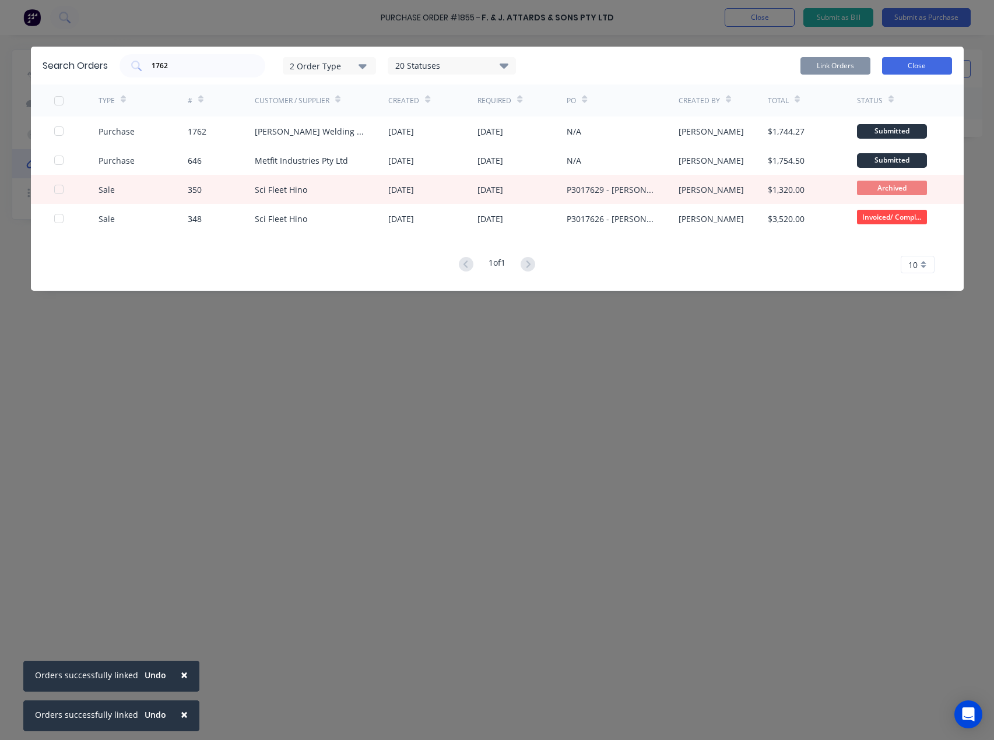
click at [912, 66] on button "Close" at bounding box center [917, 65] width 70 height 17
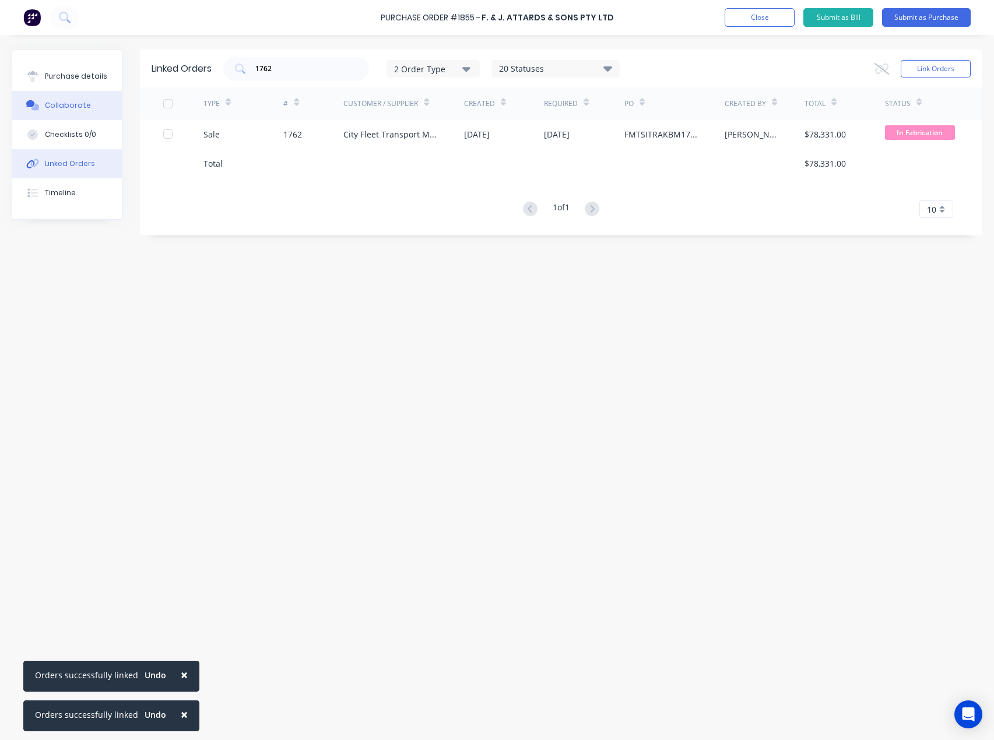
click at [69, 107] on div "Collaborate" at bounding box center [68, 105] width 46 height 10
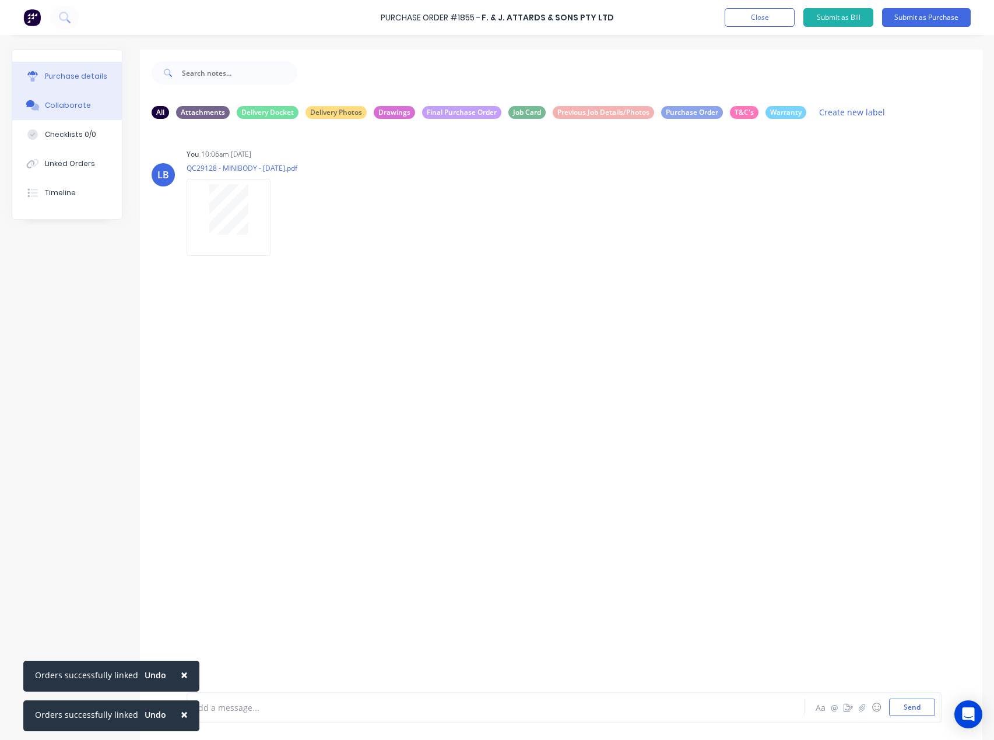
click at [68, 76] on div "Purchase details" at bounding box center [76, 76] width 62 height 10
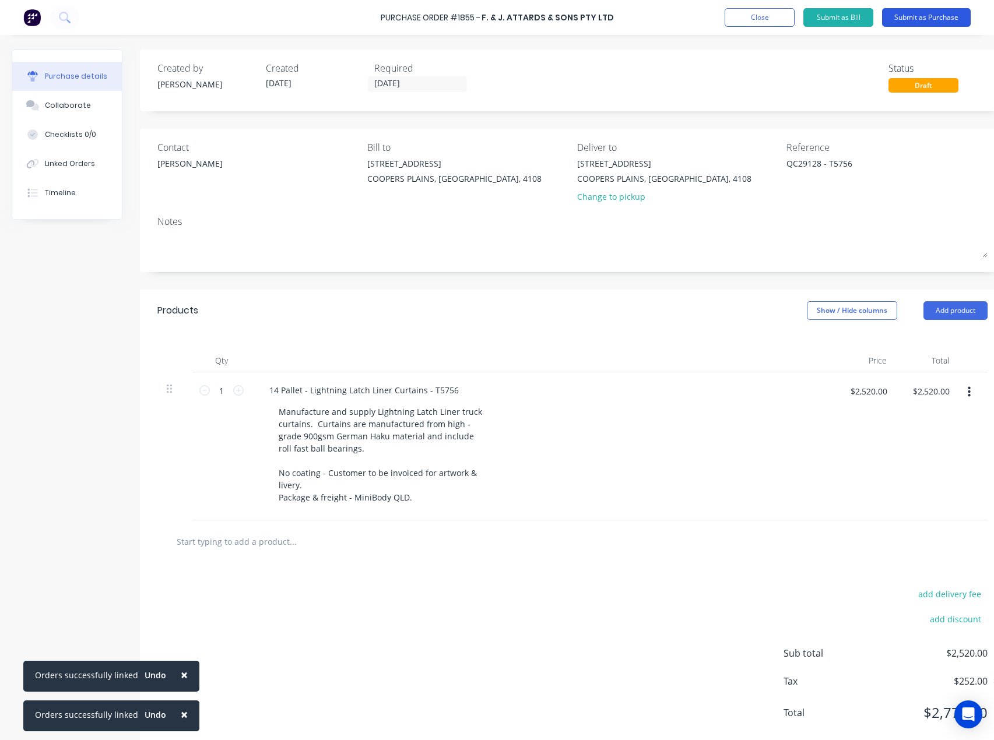
click at [950, 20] on button "Submit as Purchase" at bounding box center [926, 17] width 89 height 19
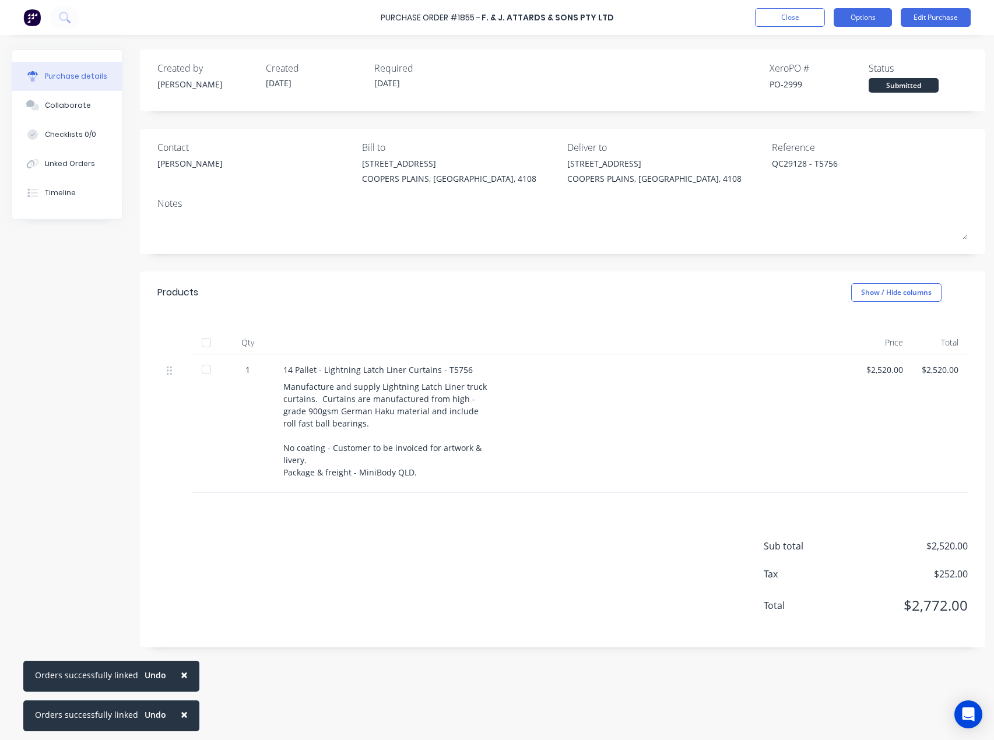
click at [858, 17] on button "Options" at bounding box center [863, 17] width 58 height 19
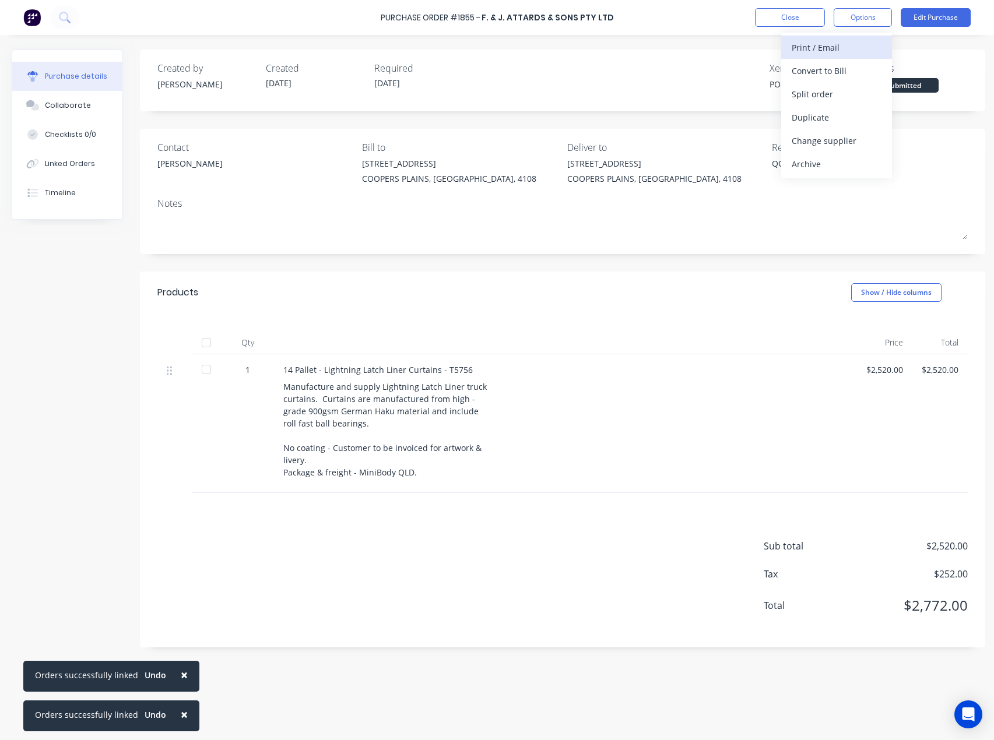
click at [837, 47] on div "Print / Email" at bounding box center [837, 47] width 90 height 17
click at [837, 71] on div "With pricing" at bounding box center [837, 70] width 90 height 17
type textarea "x"
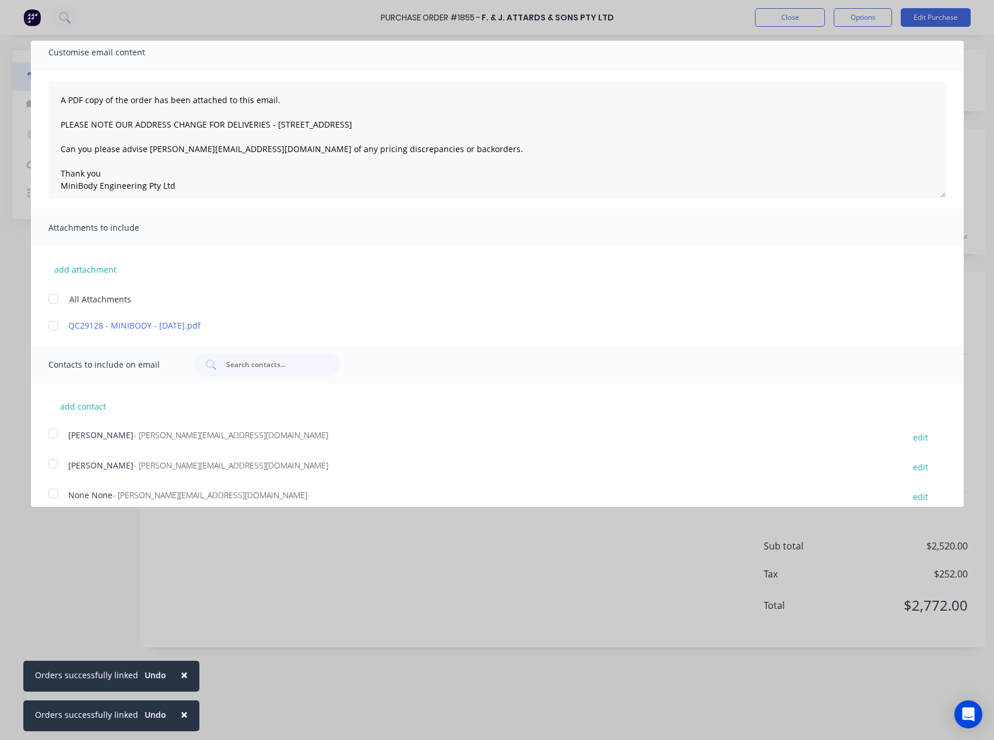
scroll to position [87, 0]
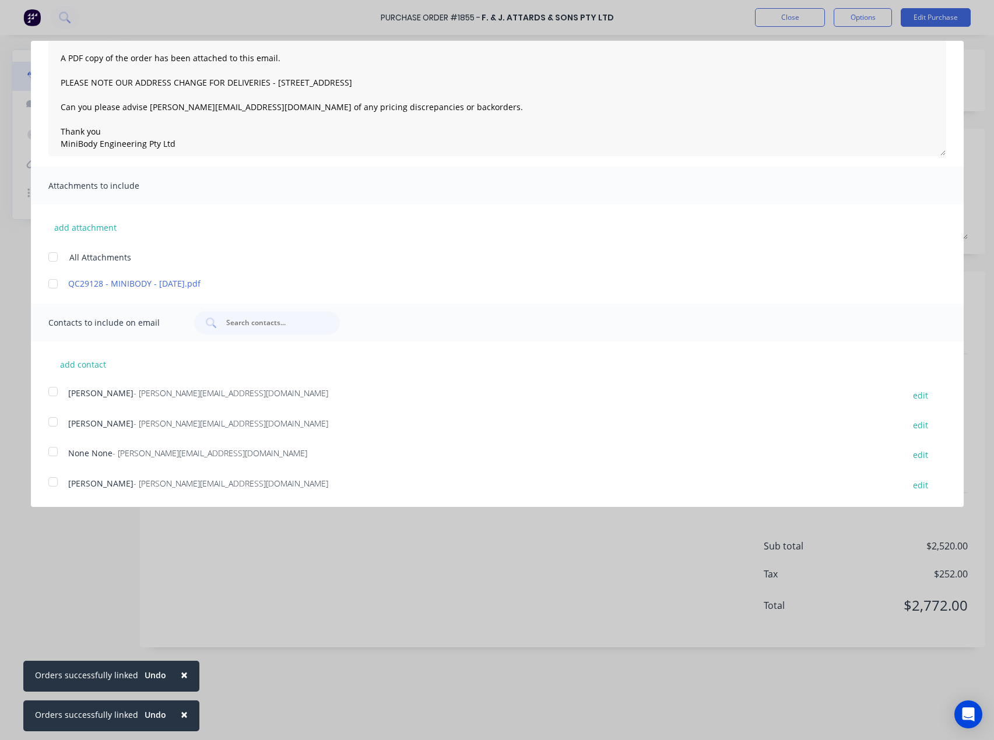
click at [51, 393] on div at bounding box center [52, 391] width 23 height 23
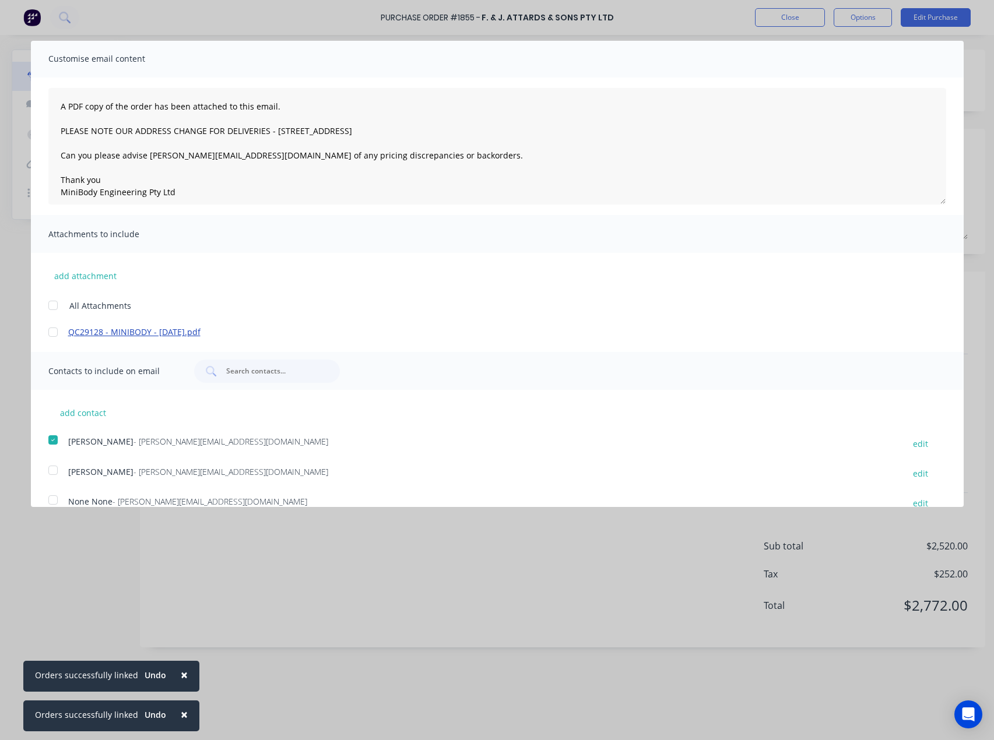
scroll to position [0, 0]
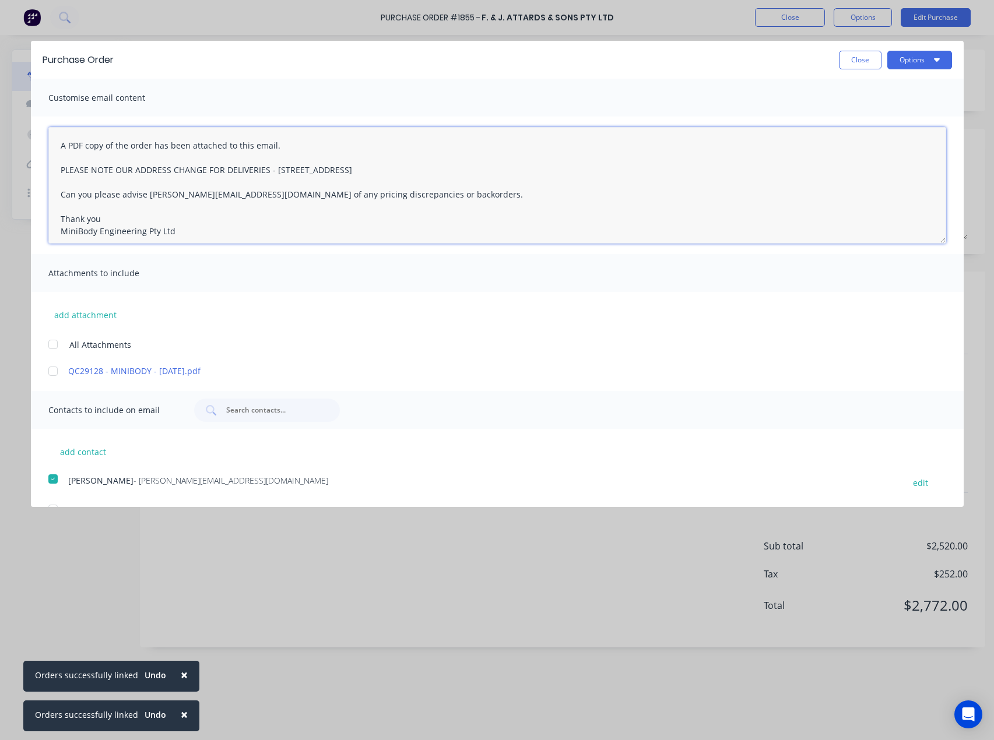
click at [54, 152] on textarea "A PDF copy of the order has been attached to this email. PLEASE NOTE OUR ADDRES…" at bounding box center [497, 185] width 898 height 117
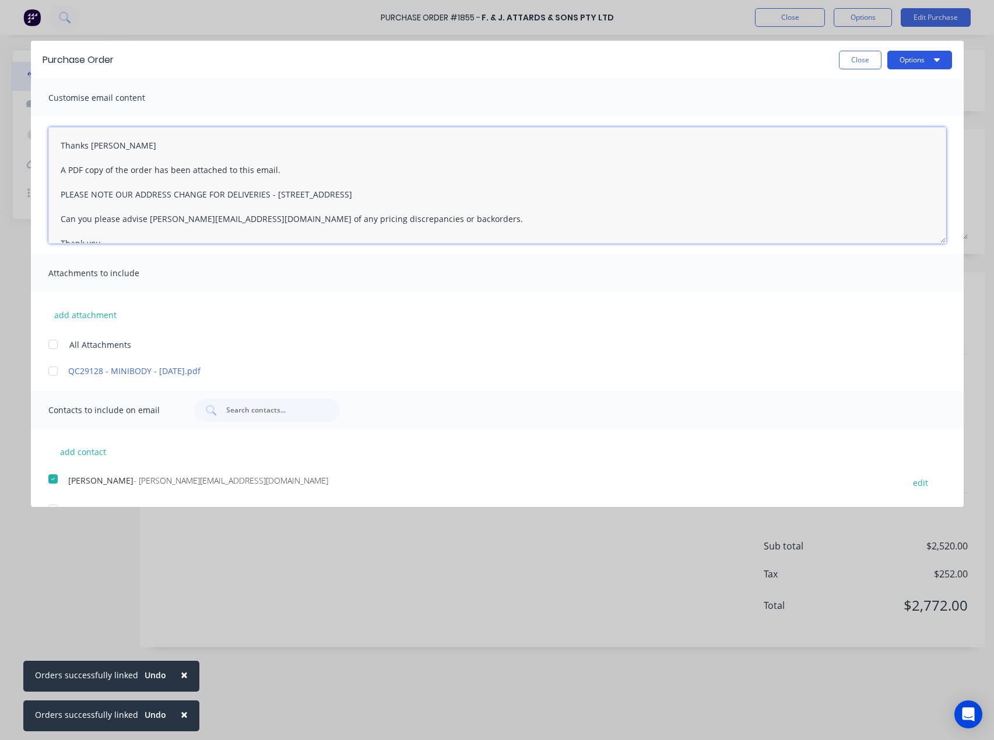
type textarea "Thanks Josh A PDF copy of the order has been attached to this email. PLEASE NOT…"
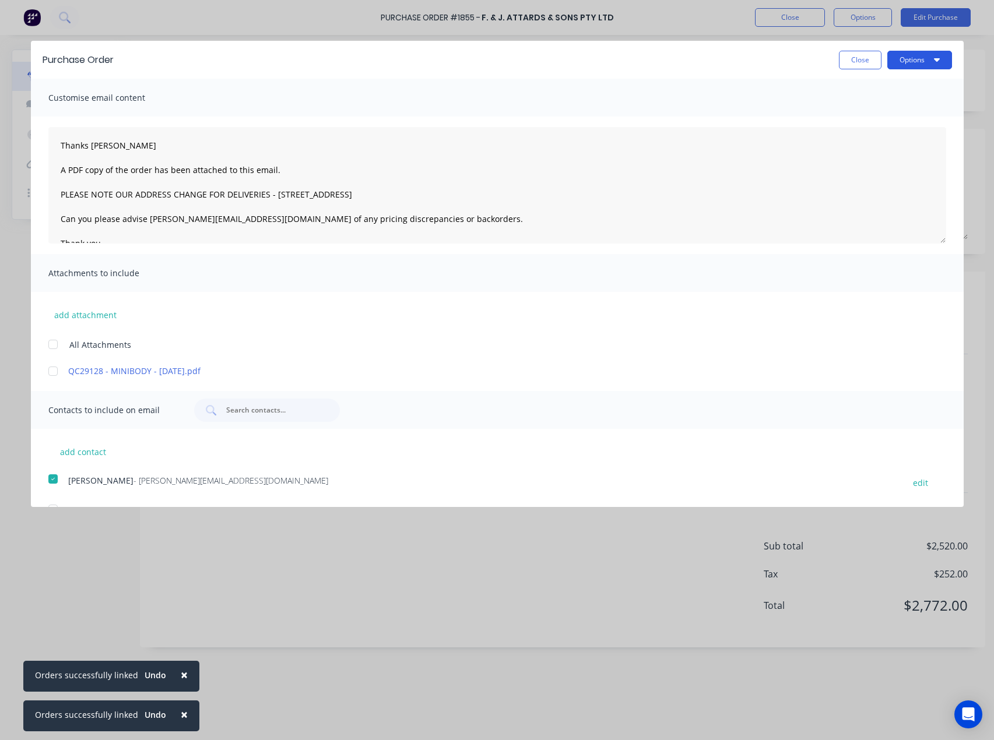
click at [900, 56] on button "Options" at bounding box center [919, 60] width 65 height 19
click at [886, 110] on div "Email" at bounding box center [897, 112] width 90 height 17
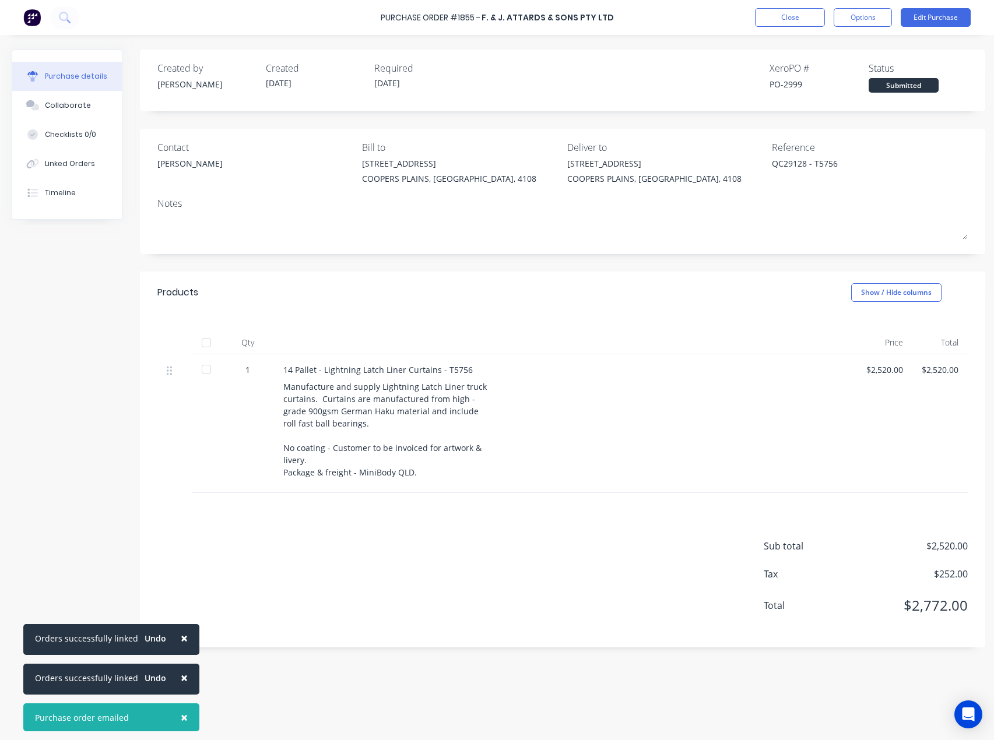
type textarea "x"
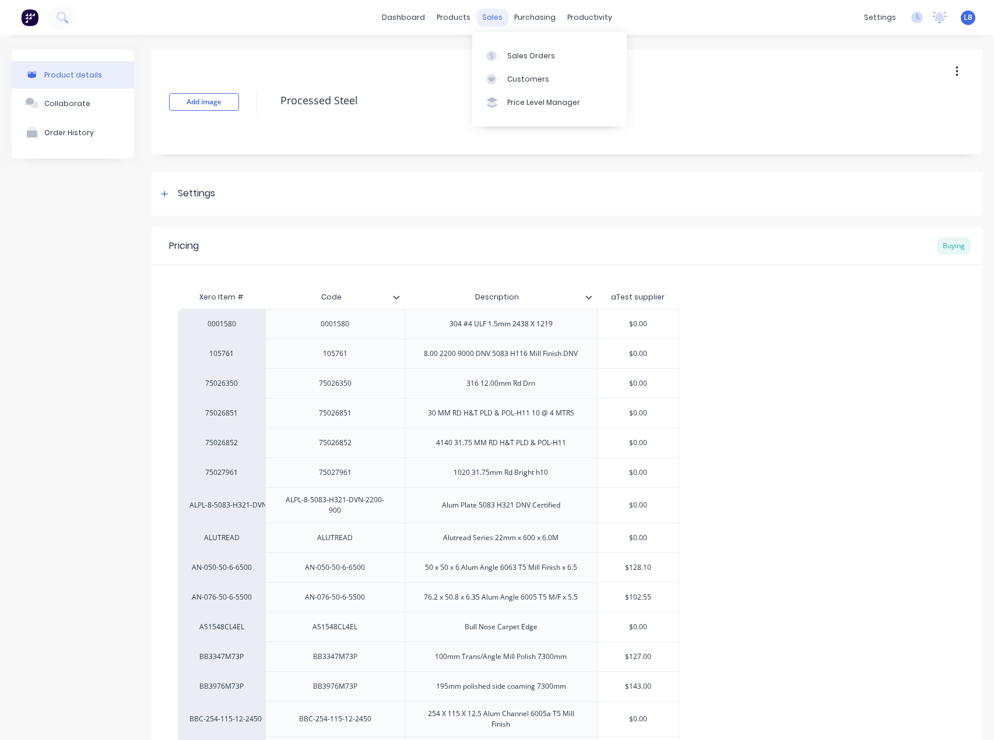
click at [479, 18] on div "sales" at bounding box center [492, 17] width 32 height 17
type textarea "x"
drag, startPoint x: 508, startPoint y: 50, endPoint x: 500, endPoint y: 54, distance: 8.6
click at [507, 51] on link "Sales Orders" at bounding box center [549, 55] width 154 height 23
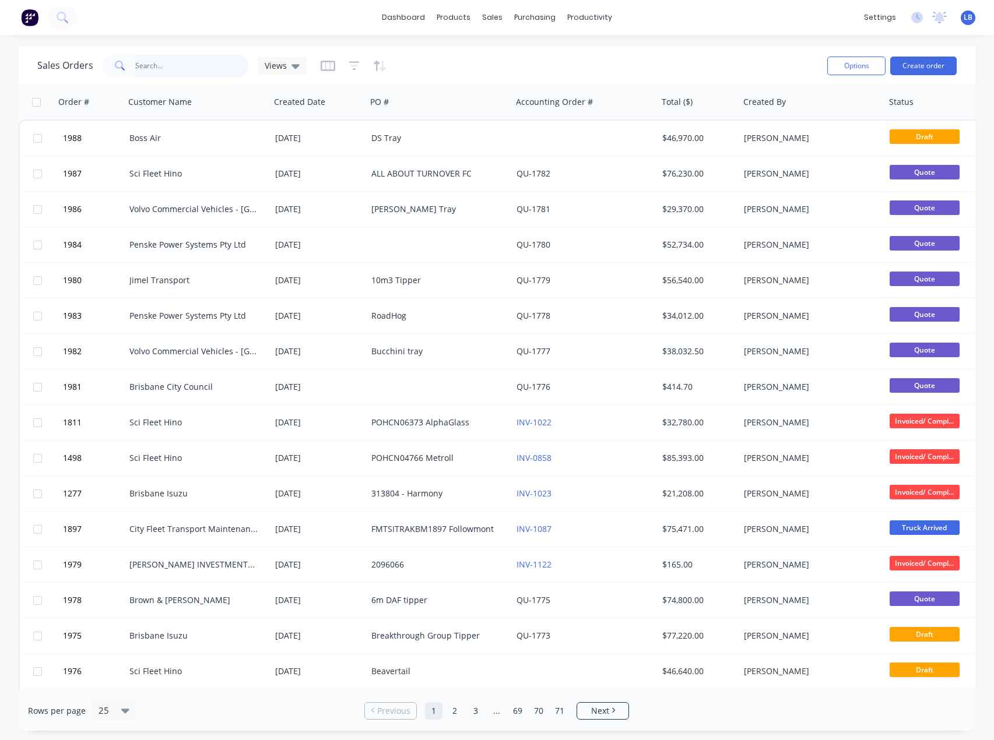
click at [183, 66] on input "text" at bounding box center [192, 65] width 114 height 23
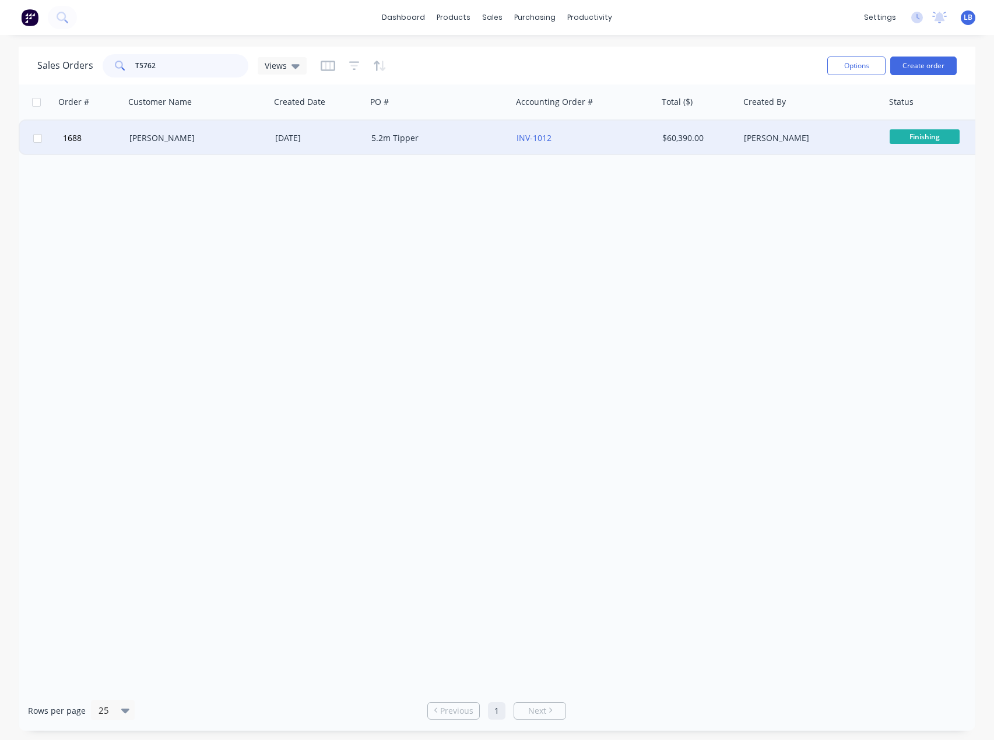
type input "T5762"
click at [129, 142] on div "Paul Mann" at bounding box center [193, 138] width 129 height 12
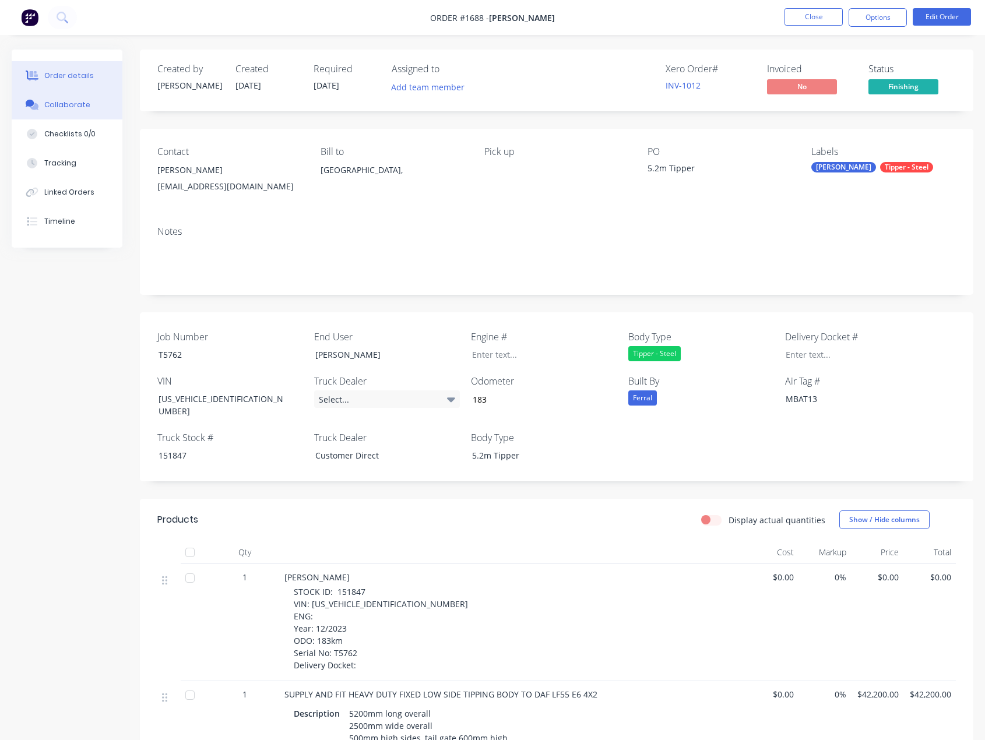
click at [78, 105] on div "Collaborate" at bounding box center [67, 105] width 46 height 10
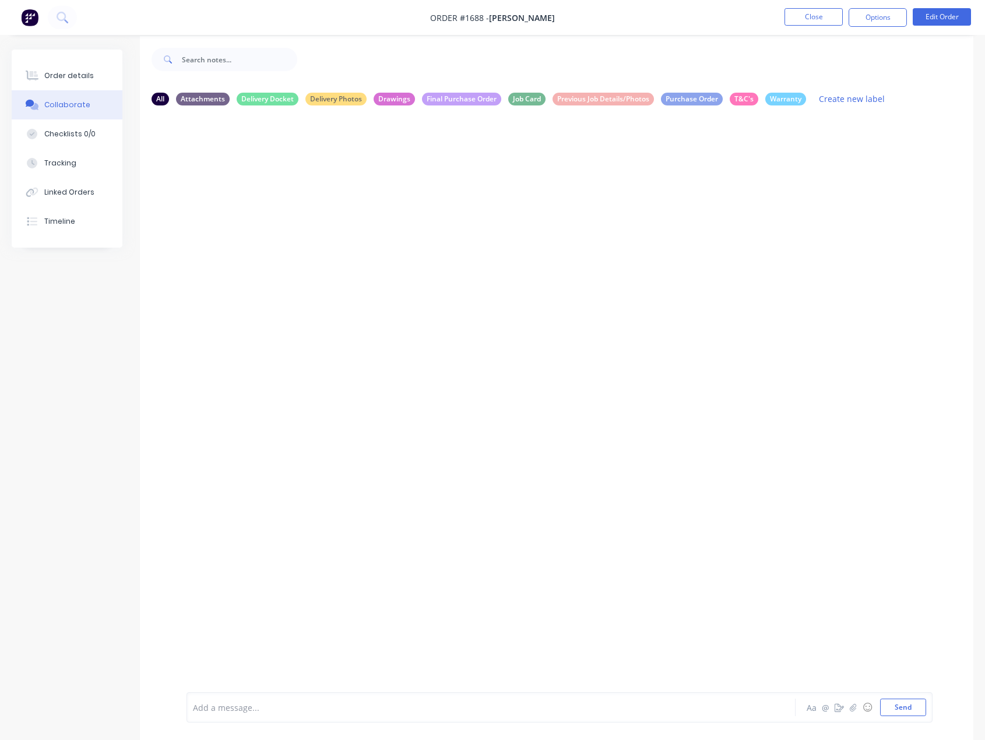
scroll to position [17, 0]
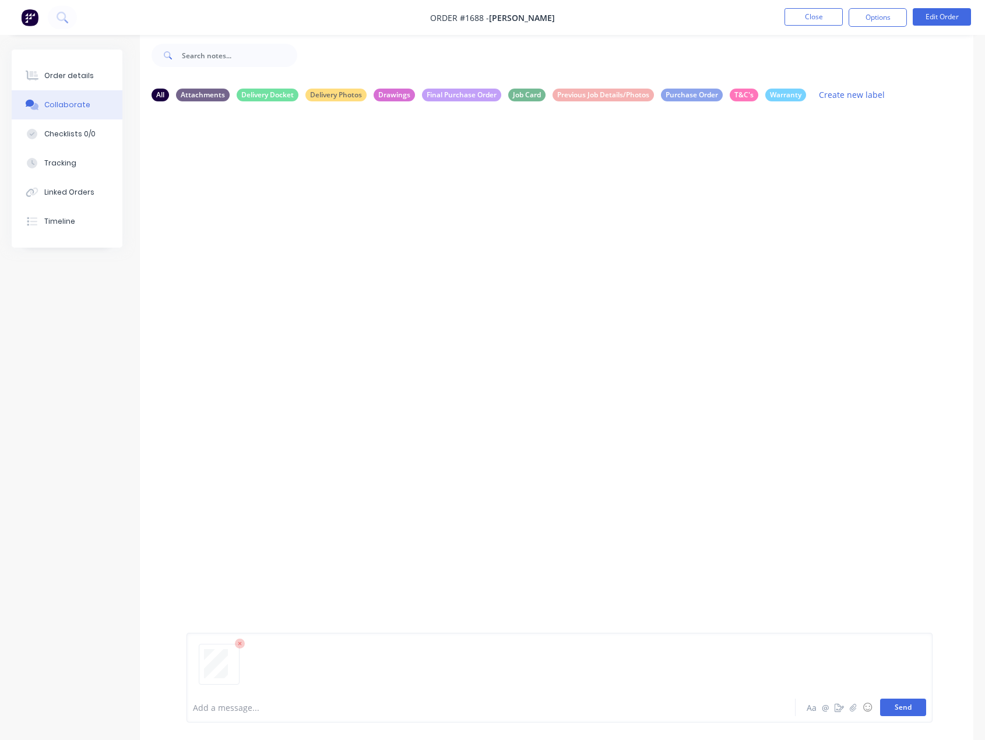
click at [891, 708] on button "Send" at bounding box center [903, 707] width 46 height 17
click at [892, 709] on button "Send" at bounding box center [903, 707] width 46 height 17
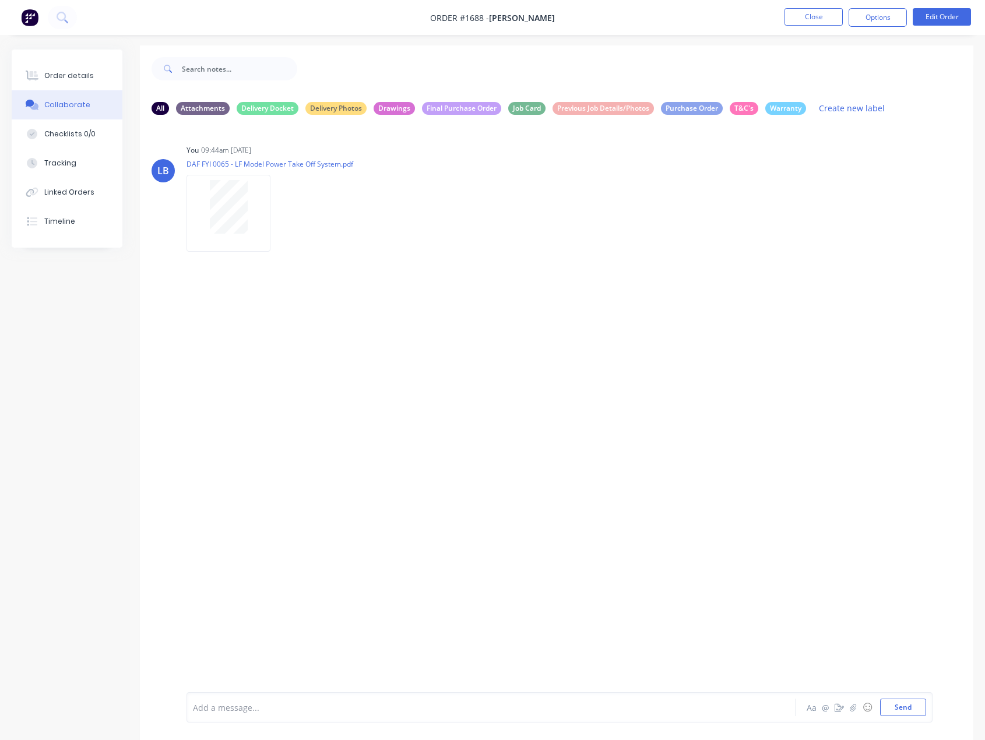
scroll to position [0, 0]
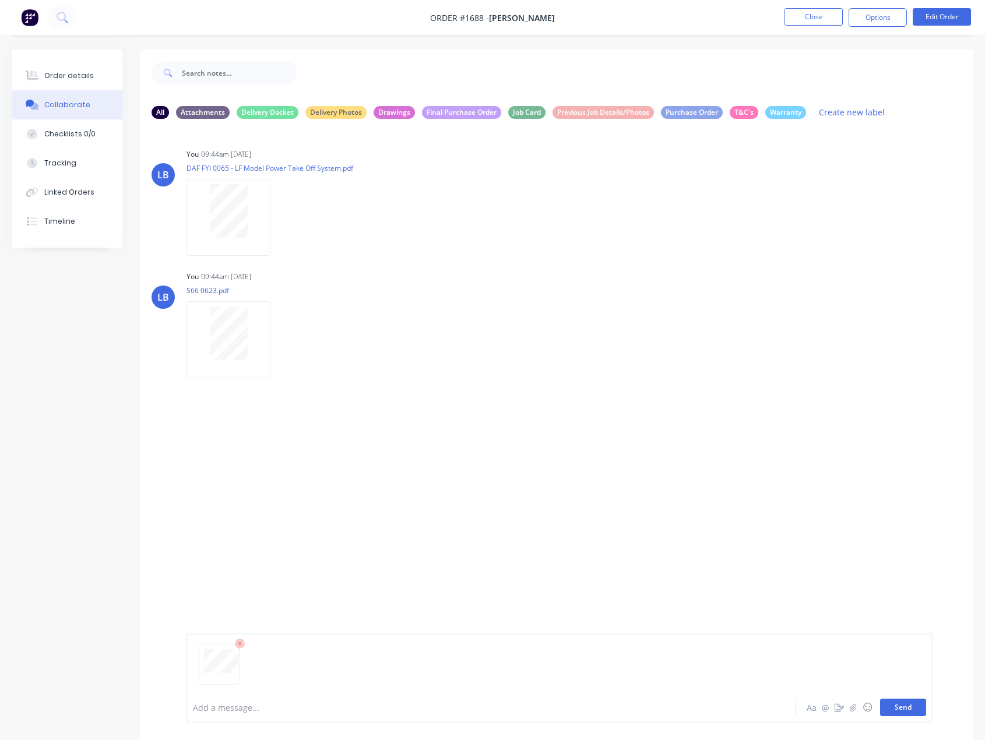
click at [904, 708] on button "Send" at bounding box center [903, 707] width 46 height 17
click at [48, 73] on div "Order details" at bounding box center [69, 76] width 50 height 10
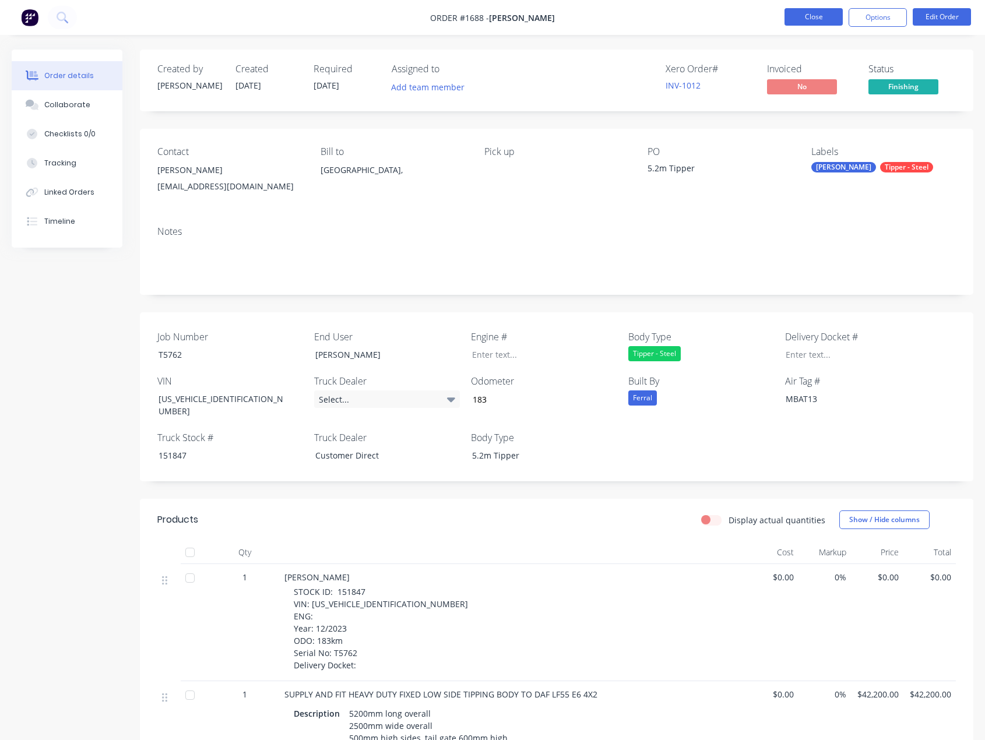
click at [799, 19] on button "Close" at bounding box center [814, 16] width 58 height 17
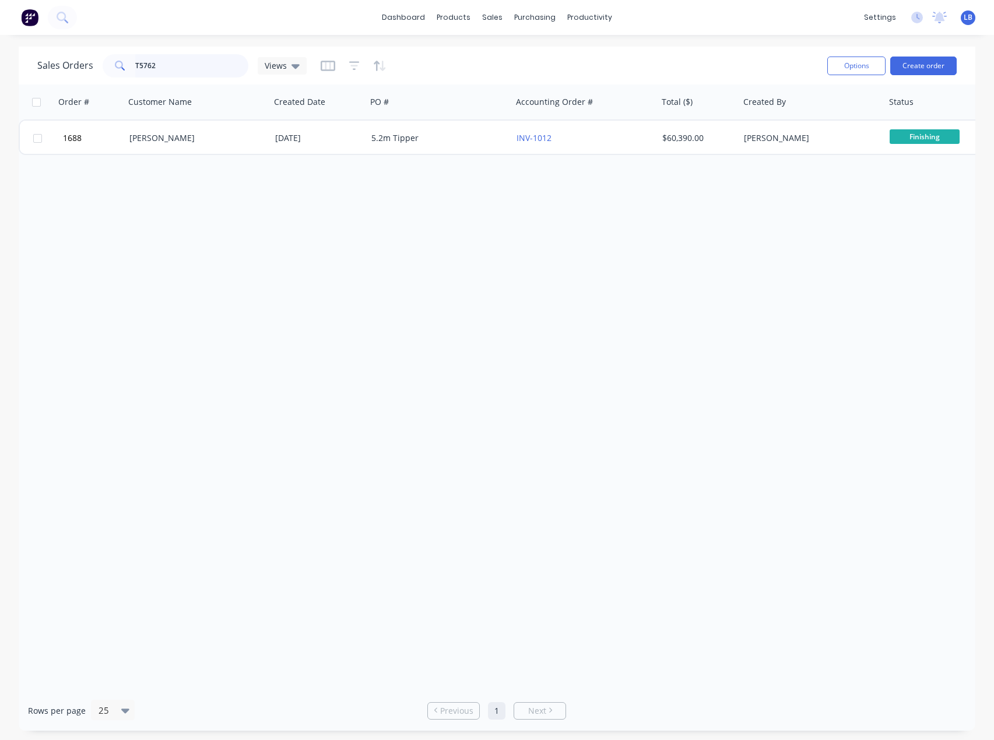
click at [170, 60] on input "T5762" at bounding box center [192, 65] width 114 height 23
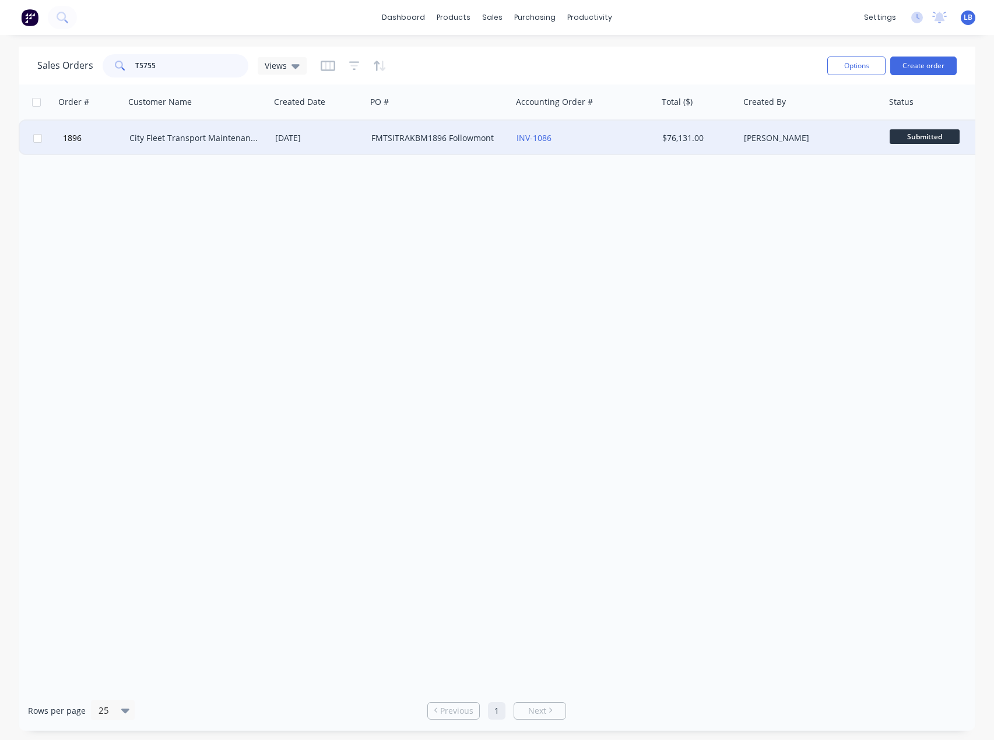
type input "T5755"
click at [168, 137] on div "City Fleet Transport Maintenance" at bounding box center [193, 138] width 129 height 12
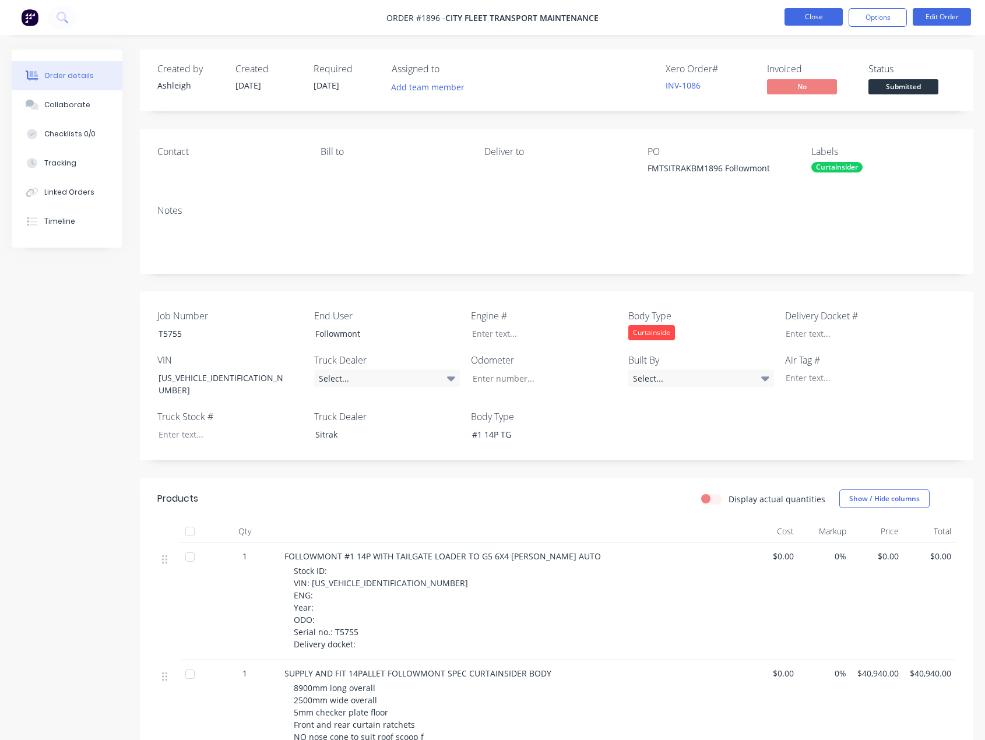
click at [823, 17] on button "Close" at bounding box center [814, 16] width 58 height 17
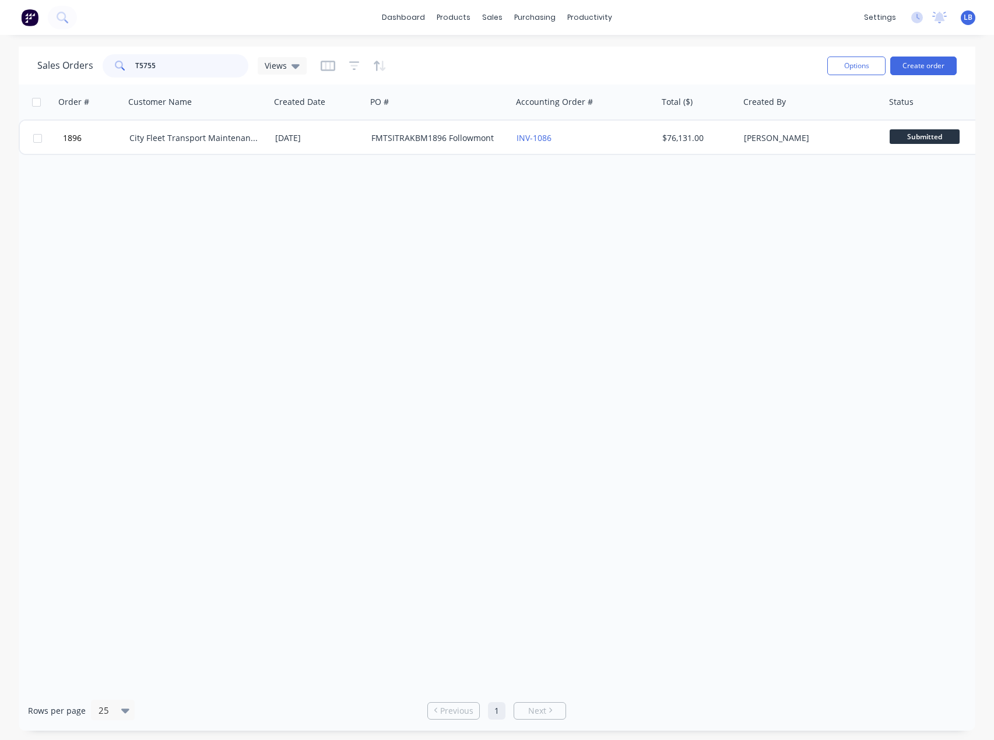
click at [178, 69] on input "T5755" at bounding box center [192, 65] width 114 height 23
type input "T5756"
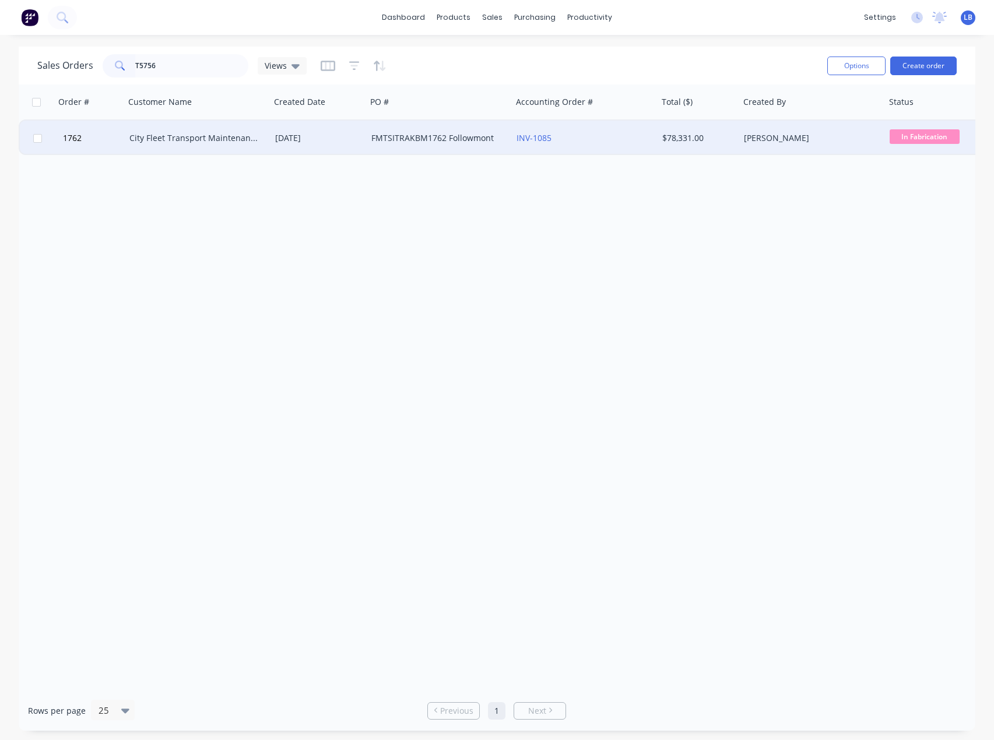
click at [237, 143] on div "City Fleet Transport Maintenance" at bounding box center [193, 138] width 129 height 12
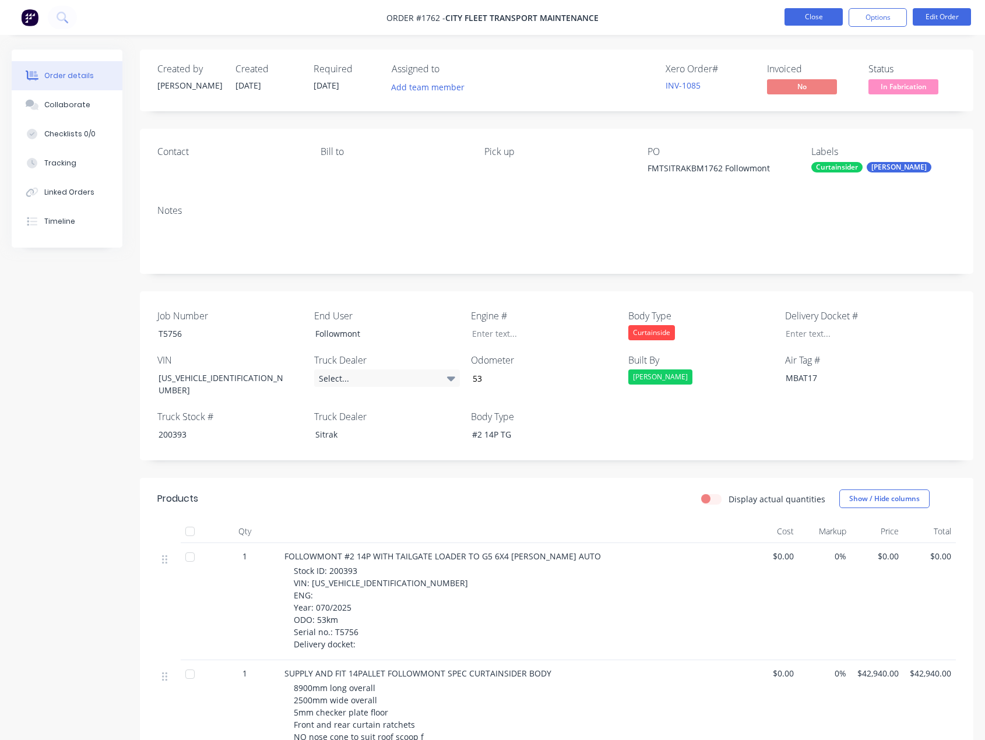
click at [799, 19] on button "Close" at bounding box center [814, 16] width 58 height 17
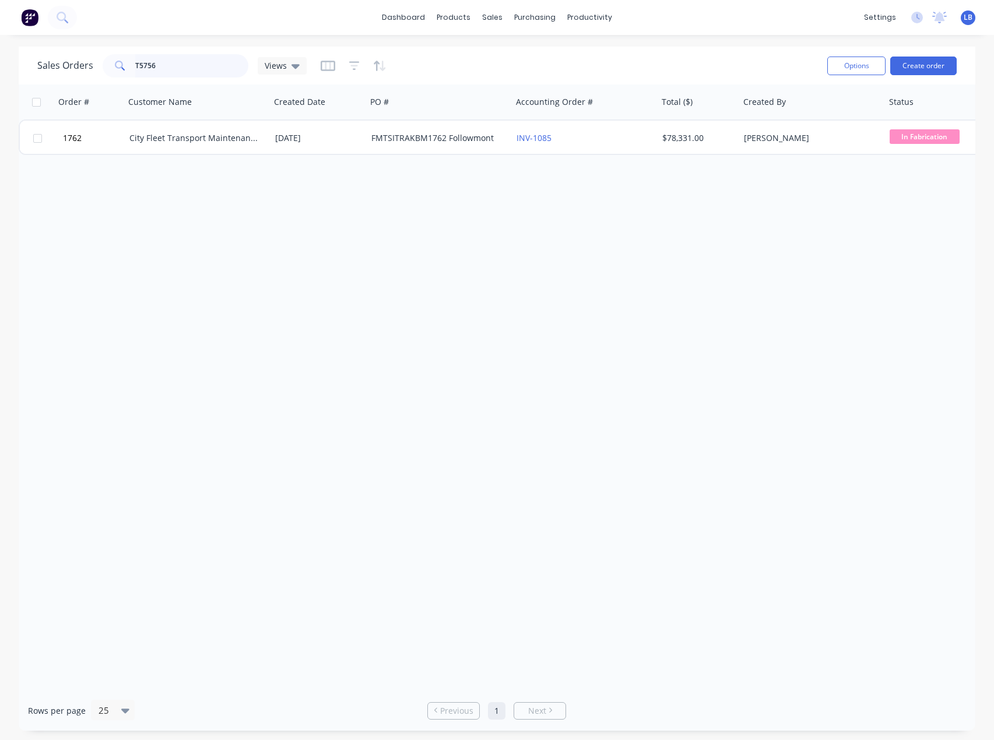
click at [188, 66] on input "T5756" at bounding box center [192, 65] width 114 height 23
drag, startPoint x: 189, startPoint y: 65, endPoint x: 79, endPoint y: 64, distance: 109.6
click at [79, 64] on div "Sales Orders T5756 Views" at bounding box center [171, 65] width 269 height 23
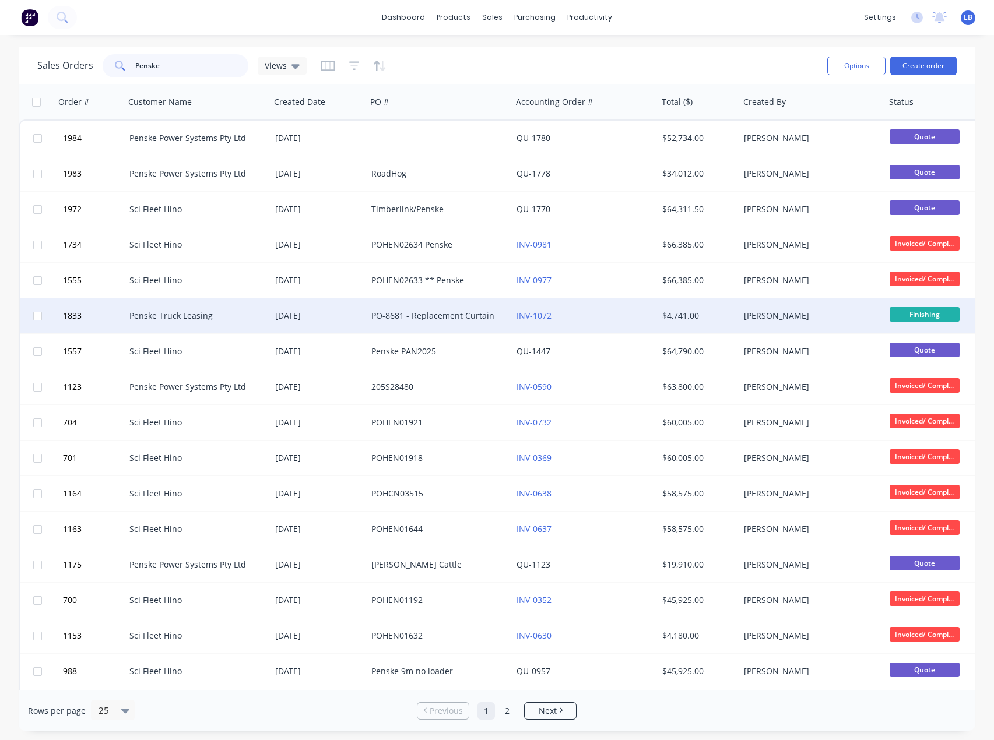
type input "Penske"
click at [431, 315] on div "PO-8681 - Replacement Curtain" at bounding box center [435, 316] width 129 height 12
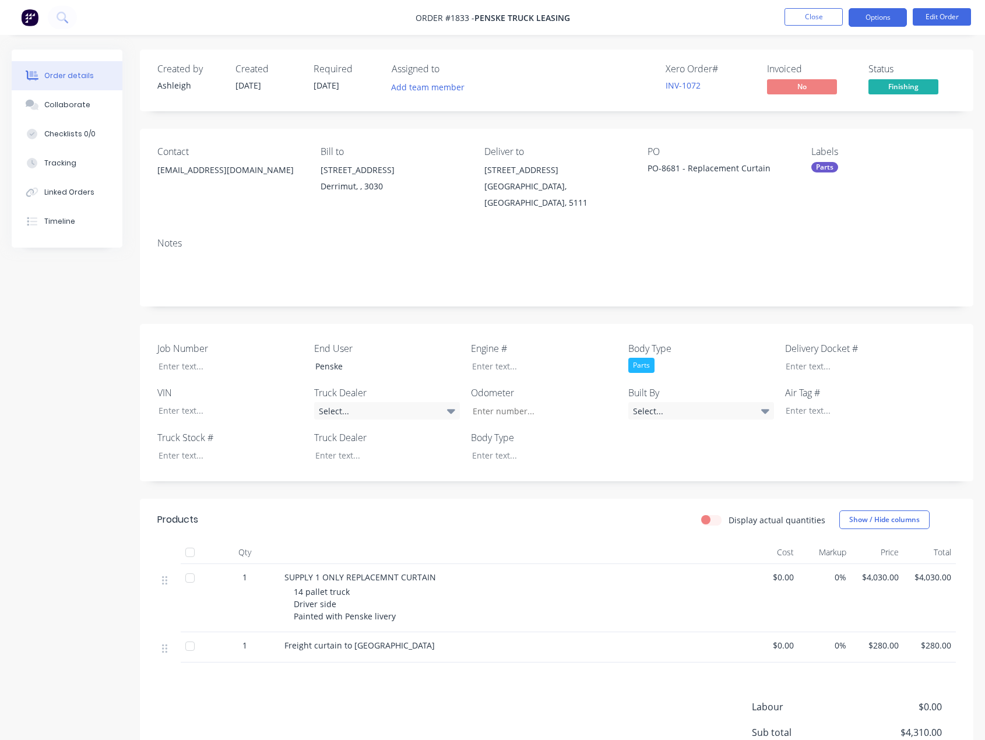
click at [891, 11] on button "Options" at bounding box center [878, 17] width 58 height 19
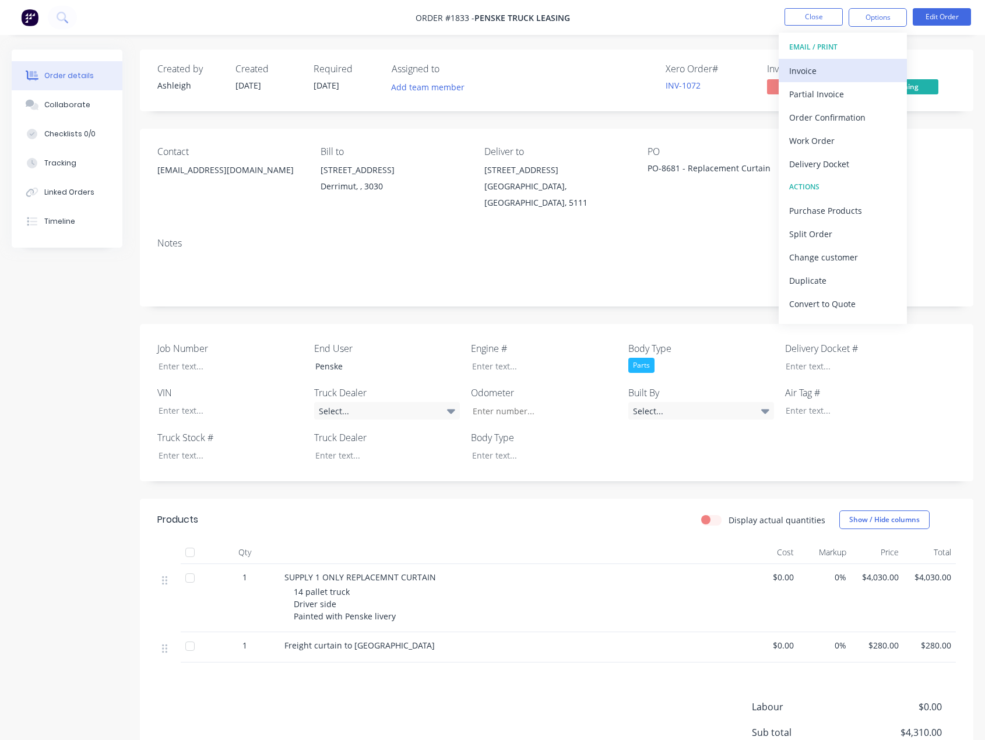
click at [806, 71] on div "Invoice" at bounding box center [842, 70] width 107 height 17
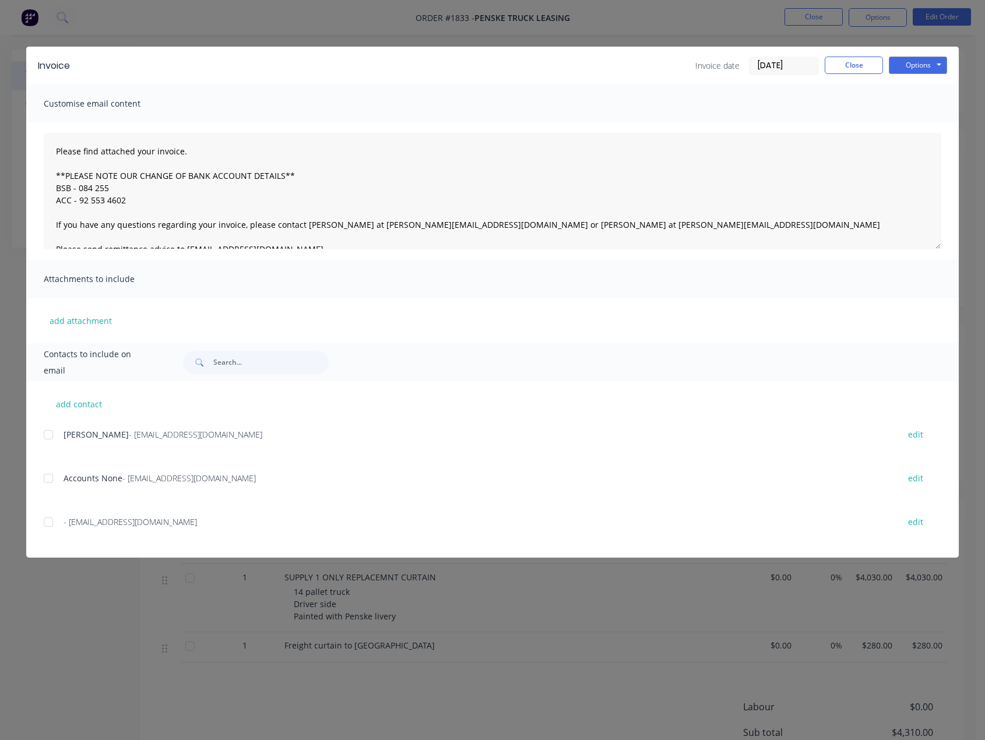
click at [53, 477] on div at bounding box center [48, 478] width 23 height 23
click at [46, 519] on div at bounding box center [48, 522] width 23 height 23
type textarea "Please find attached your invoice. **PLEASE NOTE OUR CHANGE OF BANK ACCOUNT DET…"
click at [856, 65] on button "Close" at bounding box center [854, 65] width 58 height 17
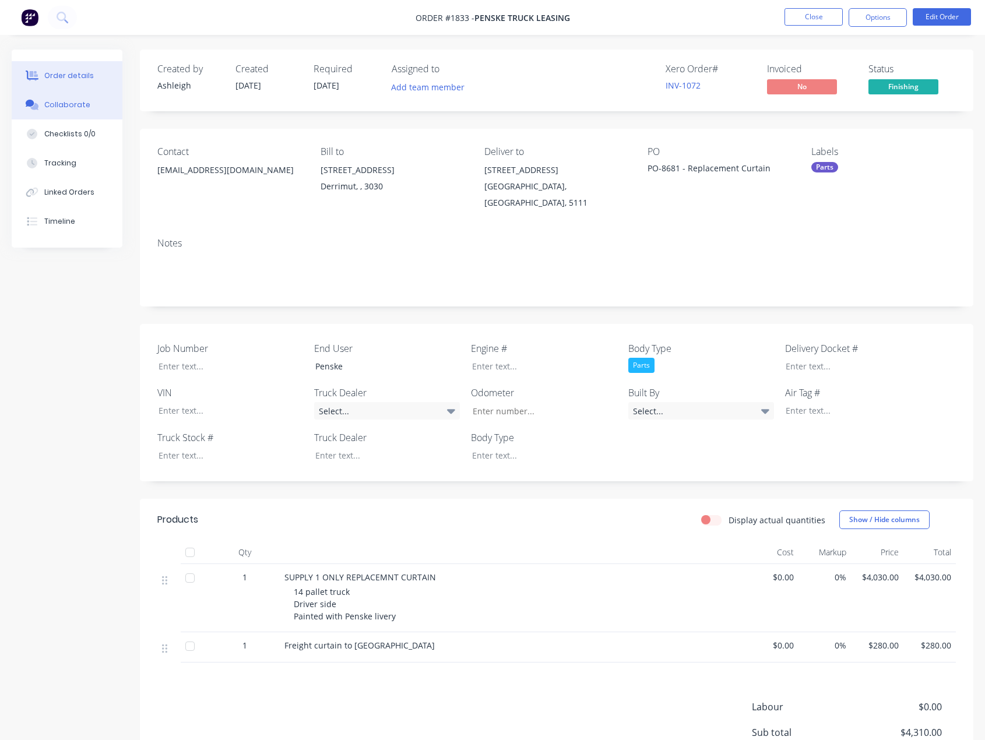
click at [50, 107] on div "Collaborate" at bounding box center [67, 105] width 46 height 10
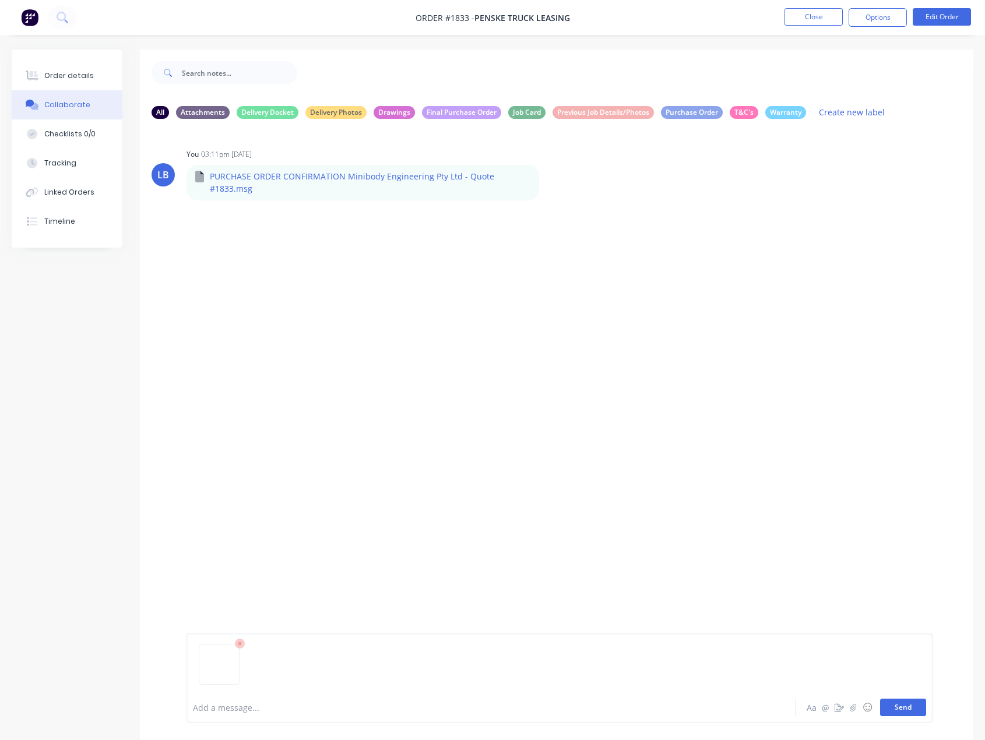
click at [912, 707] on button "Send" at bounding box center [903, 707] width 46 height 17
click at [51, 75] on div "Order details" at bounding box center [69, 76] width 50 height 10
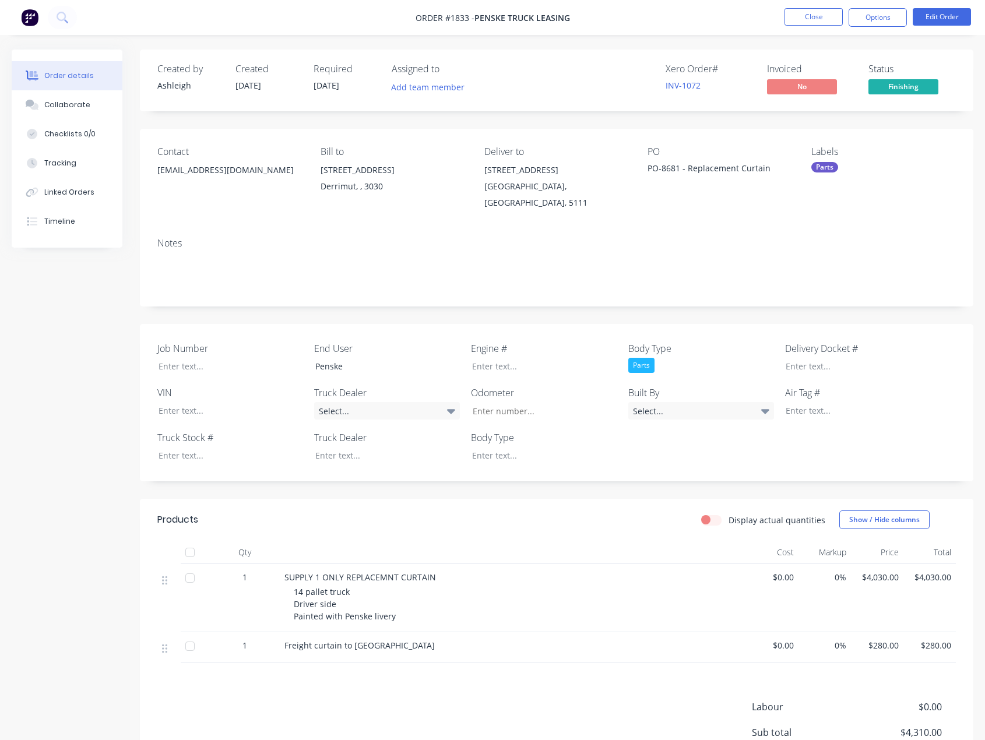
drag, startPoint x: 868, startPoint y: 19, endPoint x: 864, endPoint y: 31, distance: 12.9
click at [868, 20] on button "Options" at bounding box center [878, 17] width 58 height 19
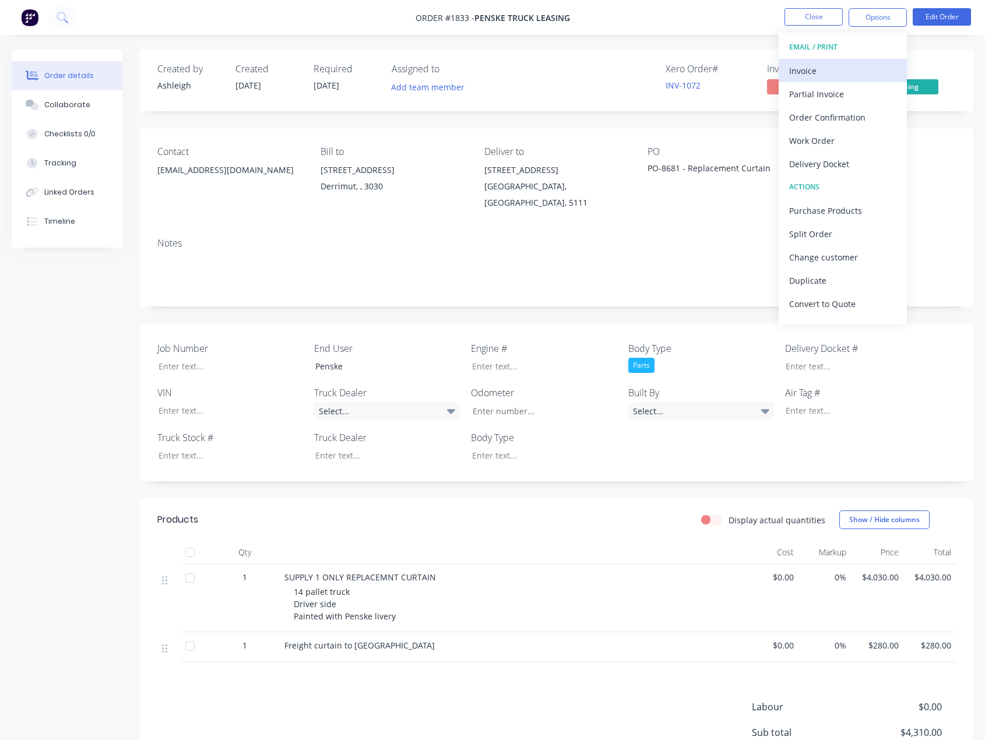
click at [811, 68] on div "Invoice" at bounding box center [842, 70] width 107 height 17
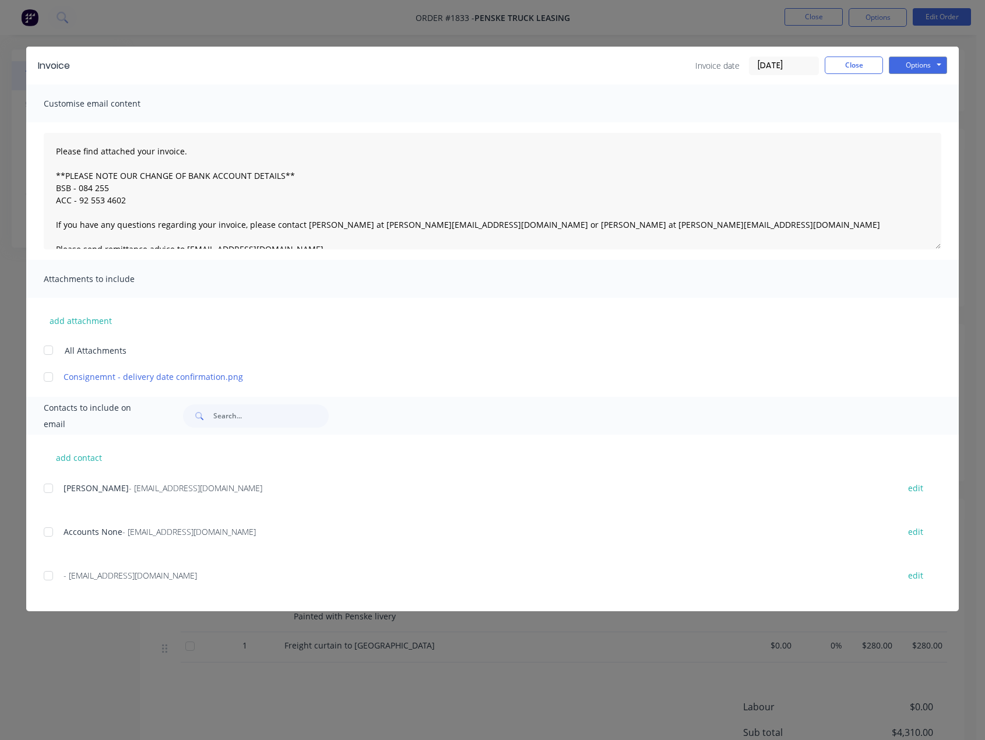
click at [50, 571] on div at bounding box center [48, 575] width 23 height 23
click at [47, 531] on div at bounding box center [48, 532] width 23 height 23
click at [55, 153] on textarea "Please find attached your invoice. **PLEASE NOTE OUR CHANGE OF BANK ACCOUNT DET…" at bounding box center [493, 191] width 898 height 117
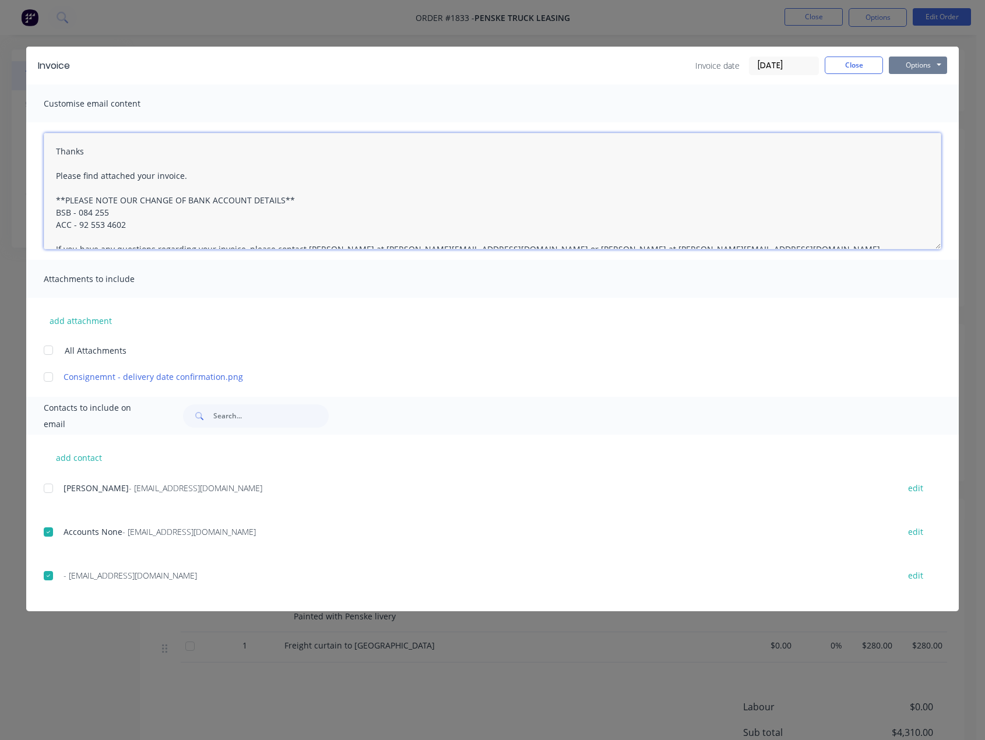
type textarea "Thanks Please find attached your invoice. **PLEASE NOTE OUR CHANGE OF BANK ACCO…"
click at [929, 57] on button "Options" at bounding box center [918, 65] width 58 height 17
click at [933, 122] on button "Email" at bounding box center [926, 124] width 75 height 19
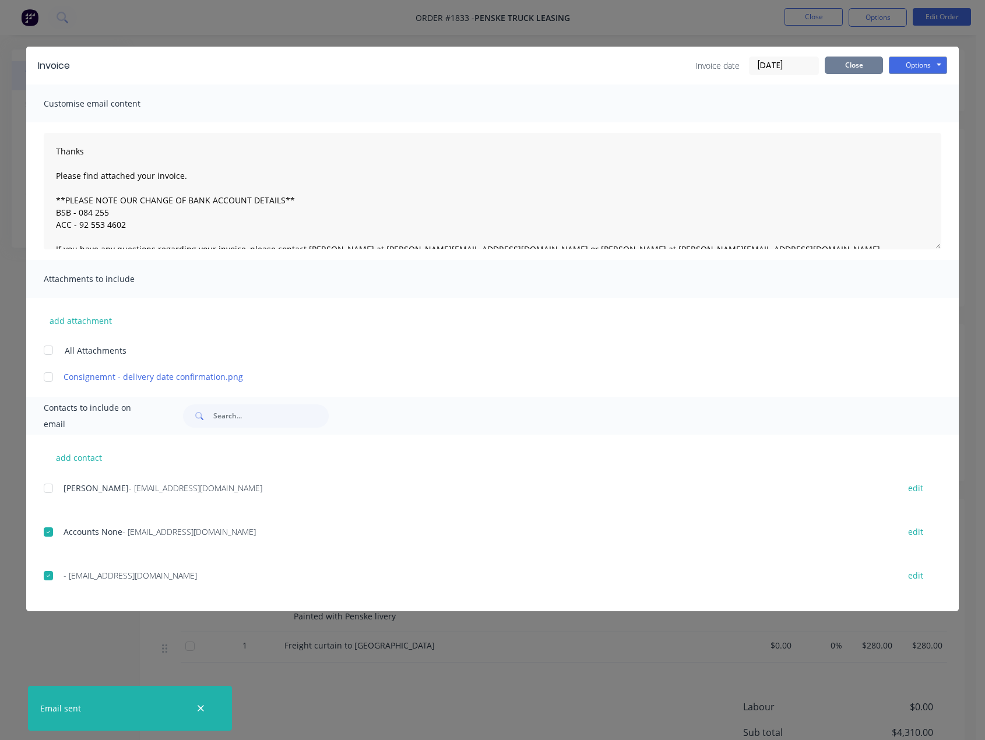
click at [859, 70] on button "Close" at bounding box center [854, 65] width 58 height 17
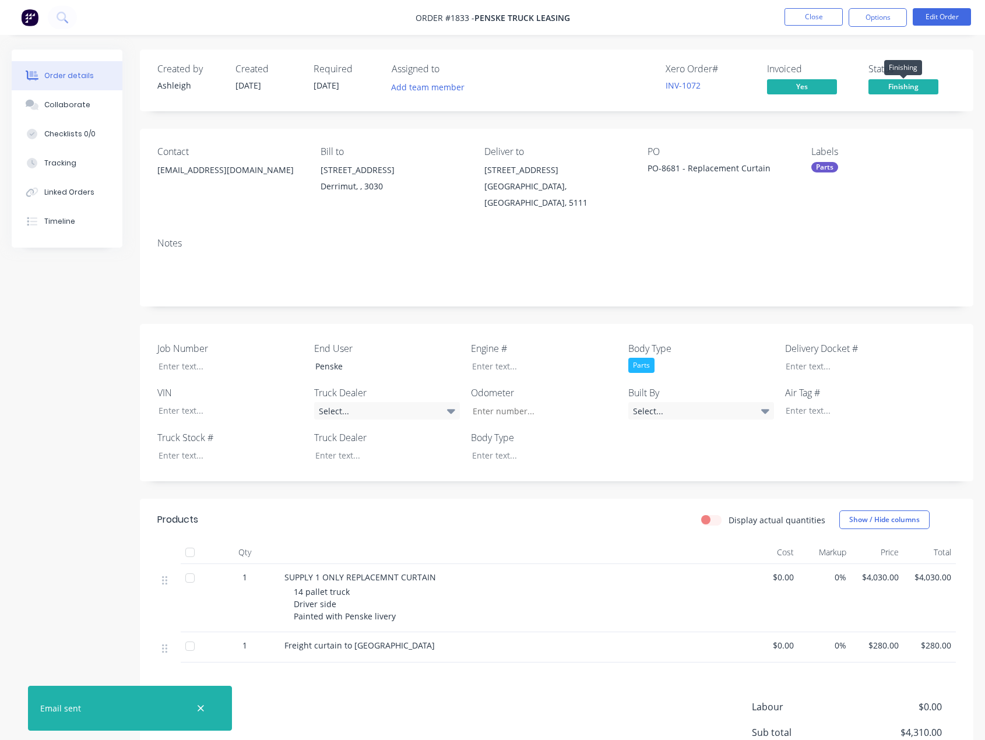
click at [908, 83] on span "Finishing" at bounding box center [904, 86] width 70 height 15
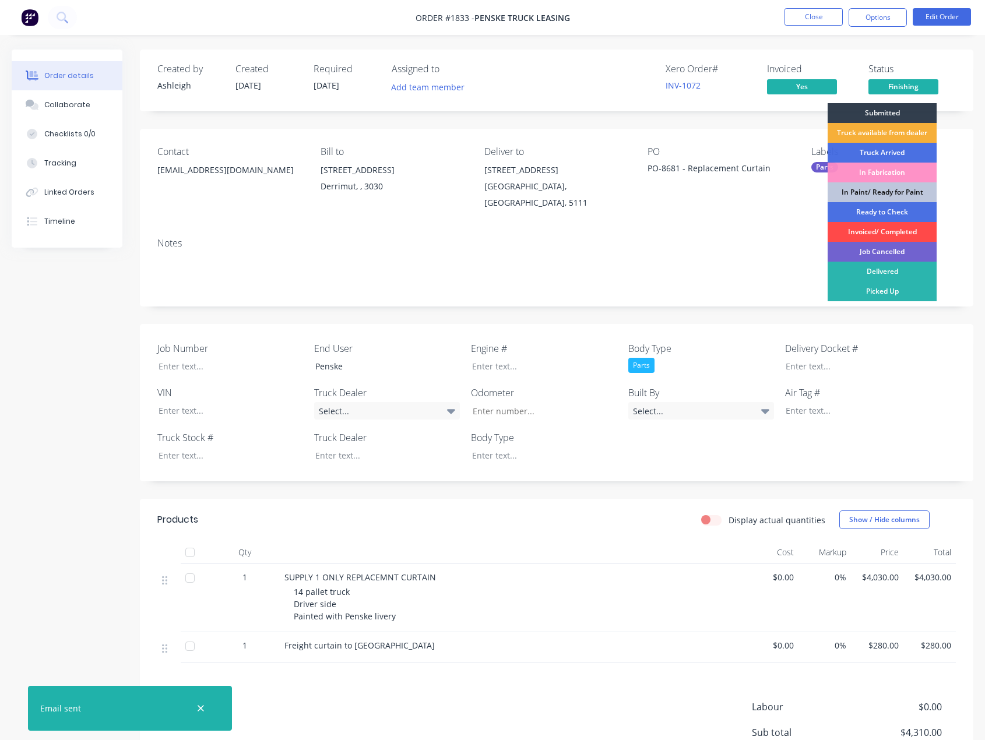
click at [859, 231] on div "Invoiced/ Completed" at bounding box center [882, 232] width 109 height 20
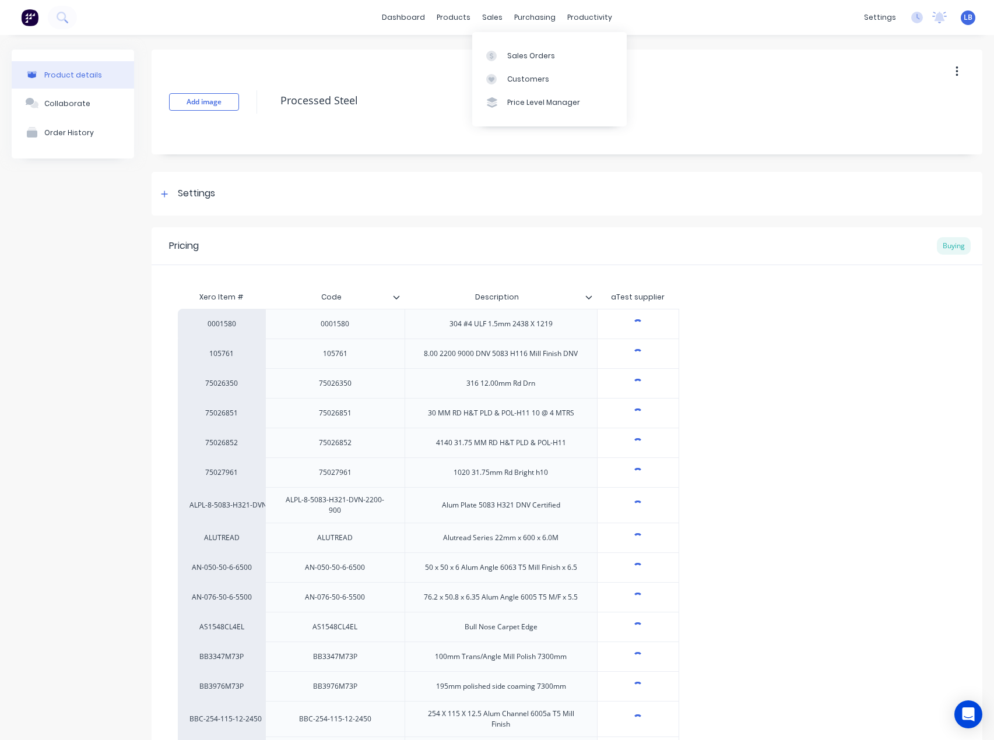
drag, startPoint x: 484, startPoint y: 16, endPoint x: 494, endPoint y: 40, distance: 25.3
click at [484, 17] on div "sales" at bounding box center [492, 17] width 32 height 17
type textarea "x"
click at [499, 64] on link "Sales Orders" at bounding box center [549, 55] width 154 height 23
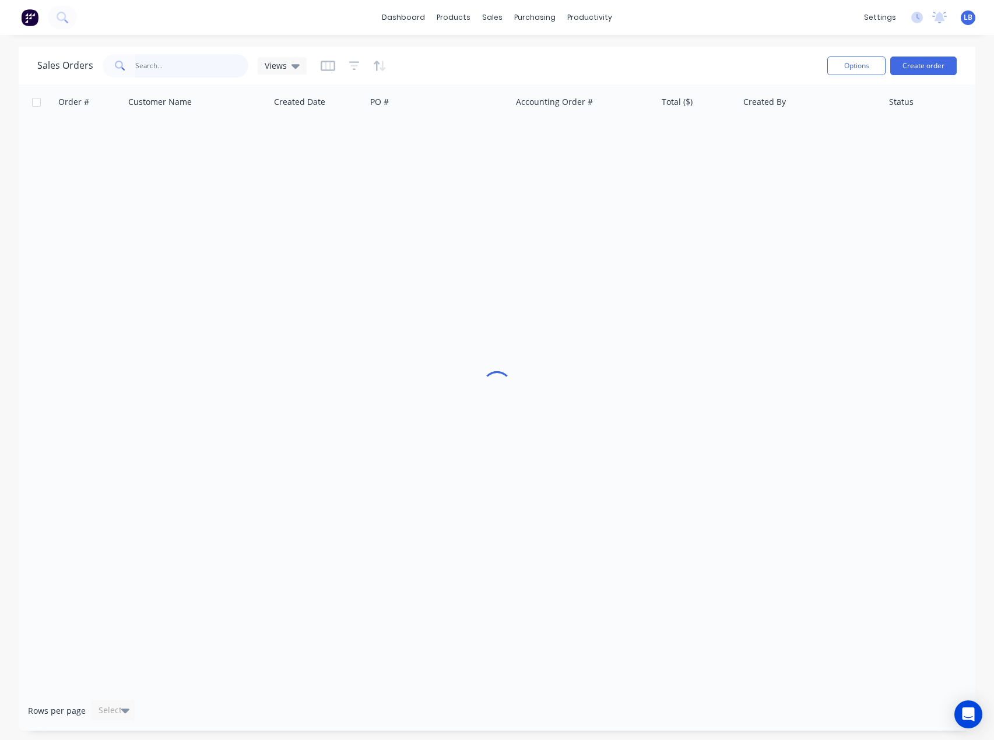
click at [212, 59] on input "text" at bounding box center [192, 65] width 114 height 23
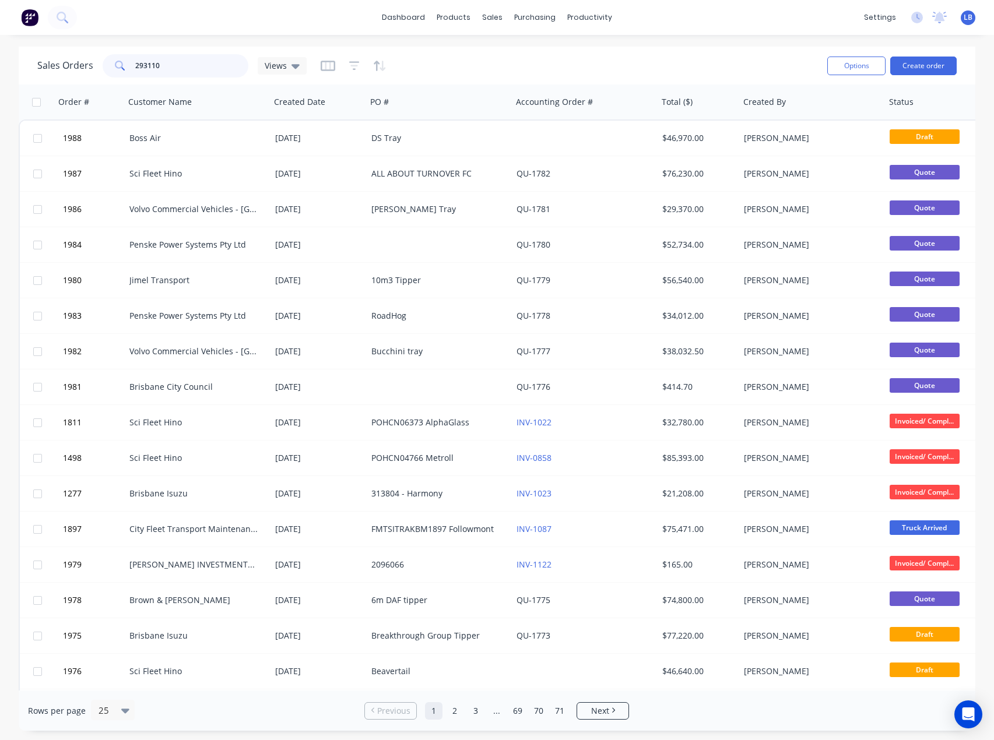
type input "293110"
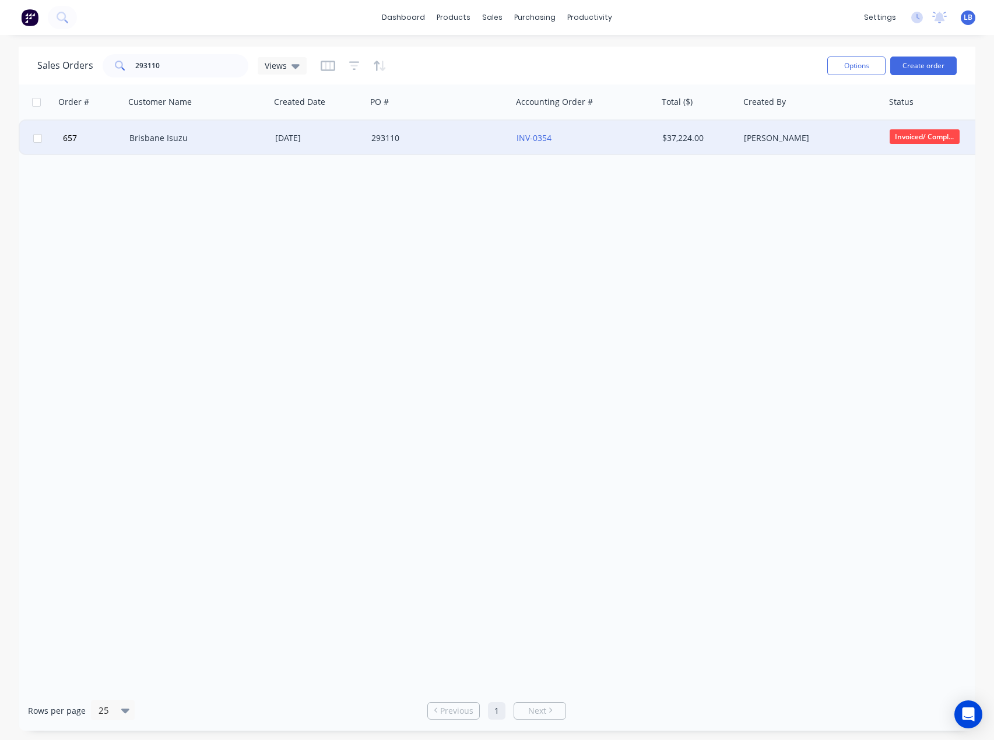
click at [303, 138] on div "[DATE]" at bounding box center [318, 138] width 87 height 12
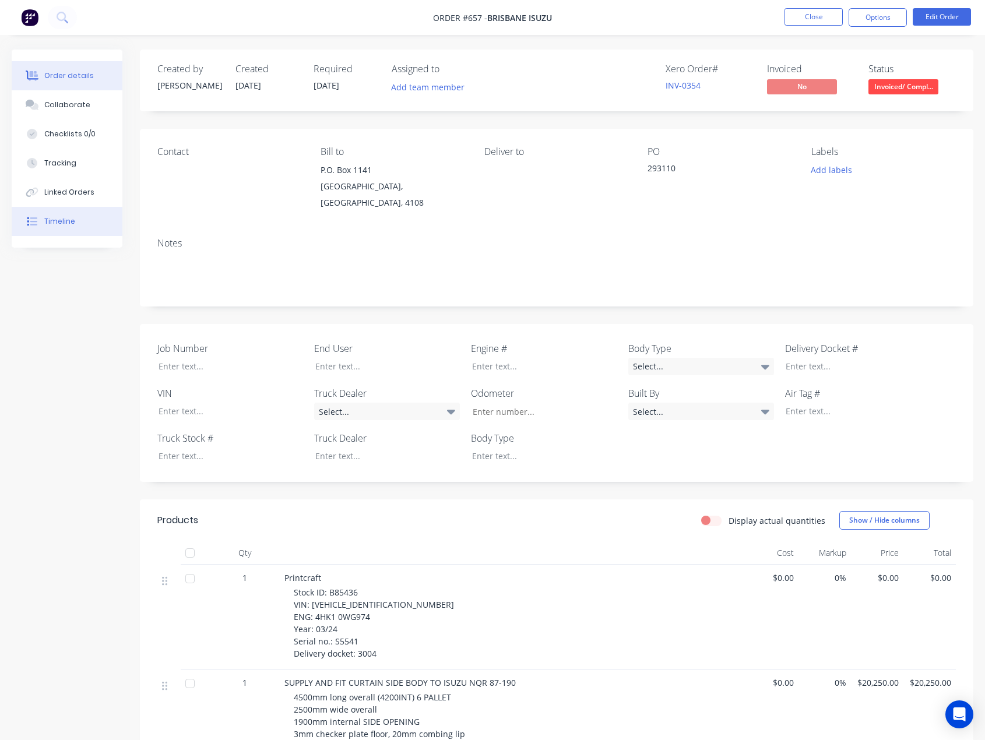
click at [62, 219] on div "Timeline" at bounding box center [59, 221] width 31 height 10
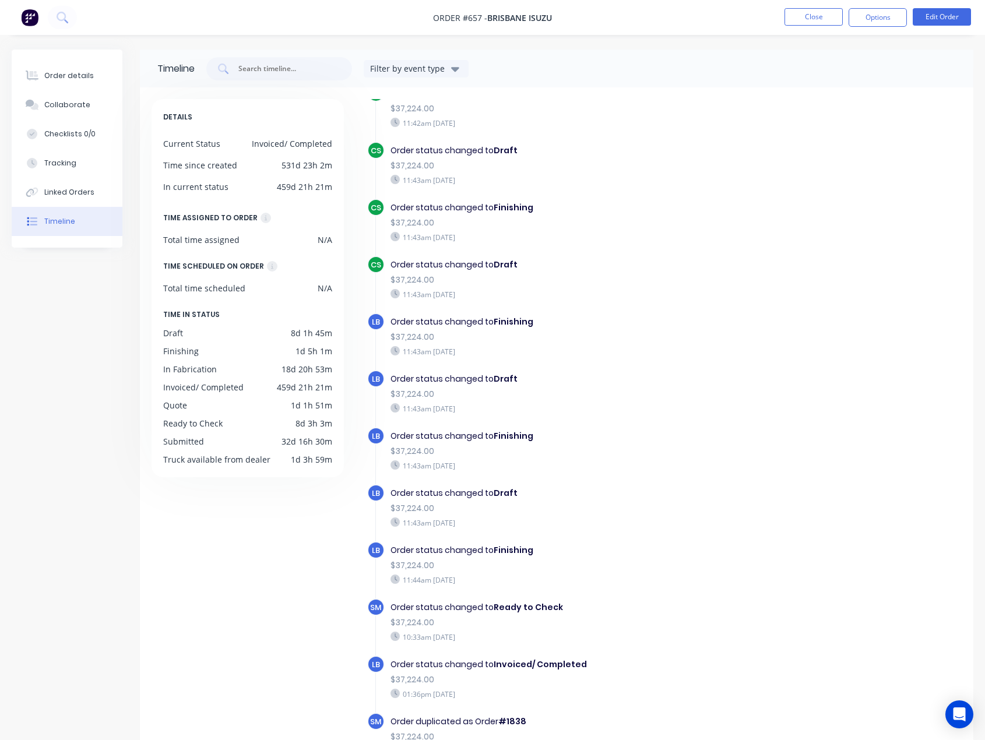
scroll to position [80, 0]
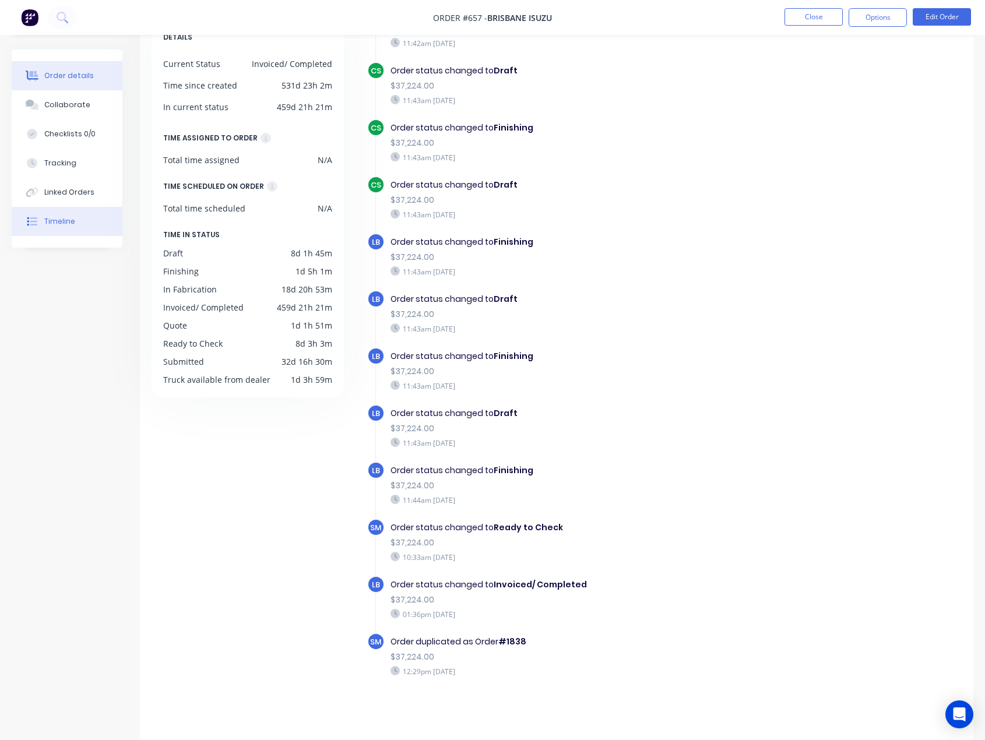
click at [43, 76] on button "Order details" at bounding box center [67, 75] width 111 height 29
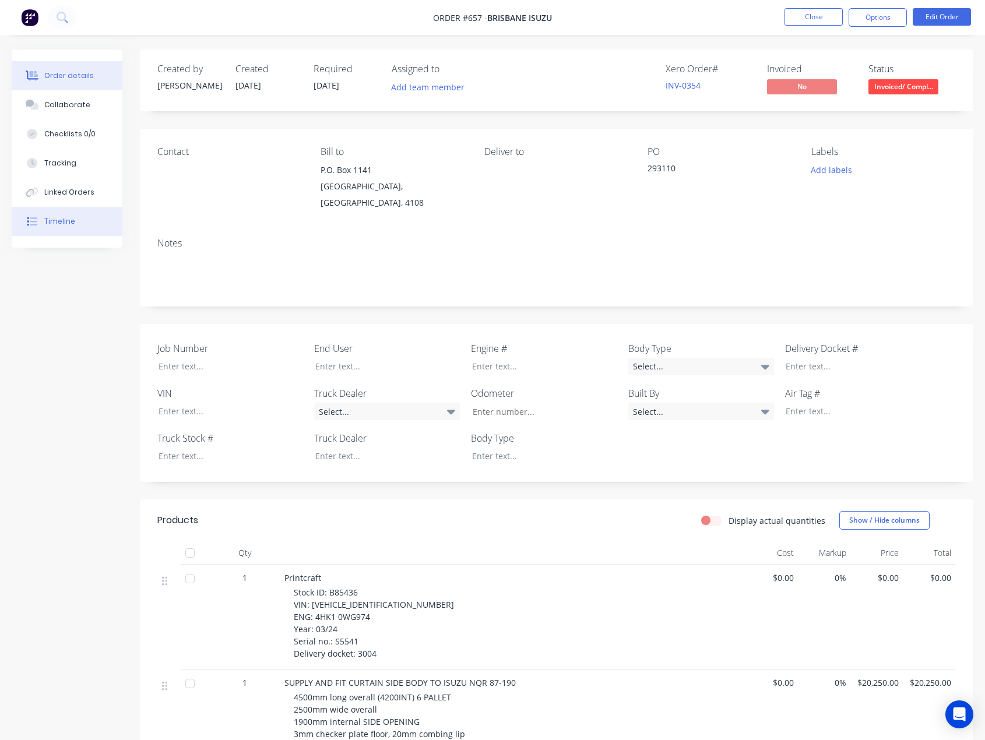
click at [59, 221] on div "Timeline" at bounding box center [59, 221] width 31 height 10
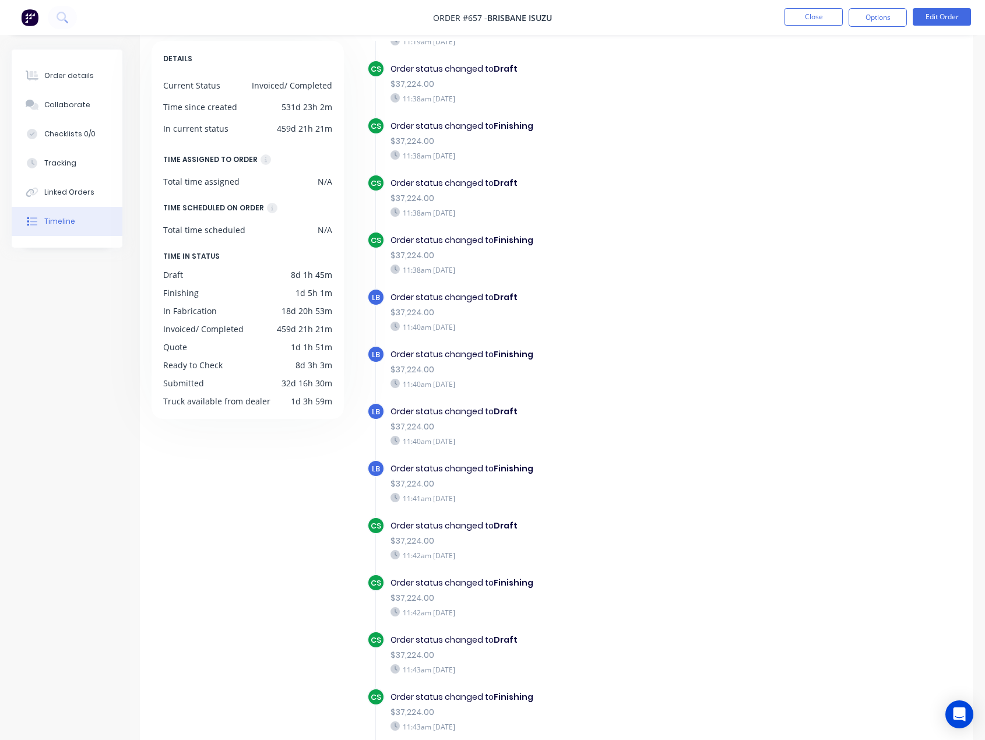
scroll to position [1710, 0]
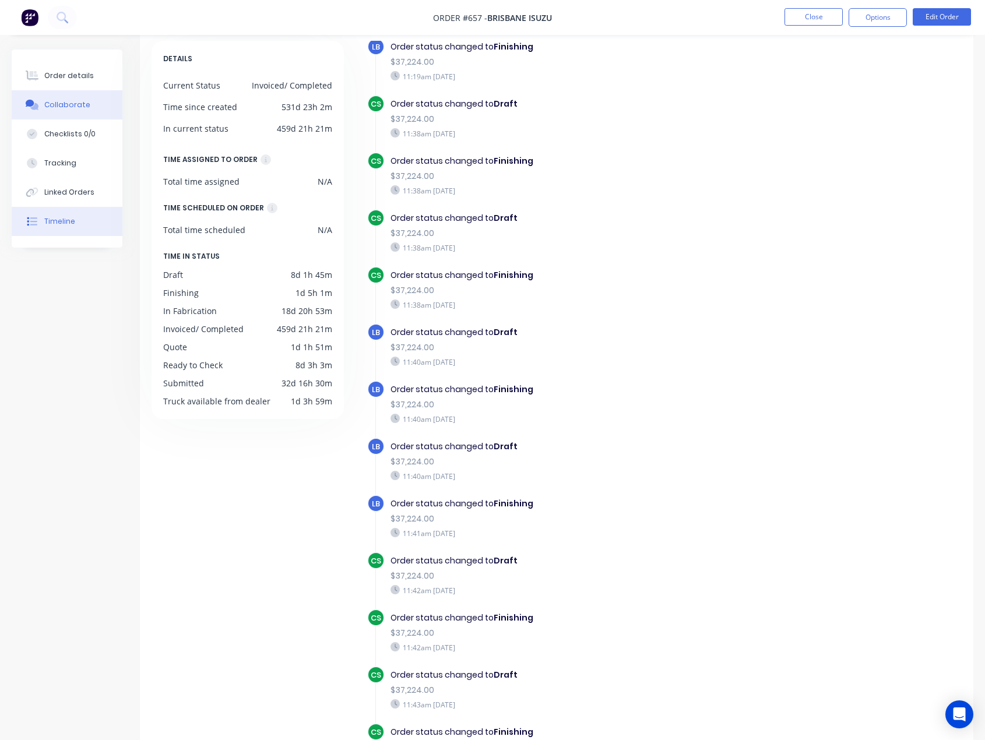
click at [71, 100] on div "Collaborate" at bounding box center [67, 105] width 46 height 10
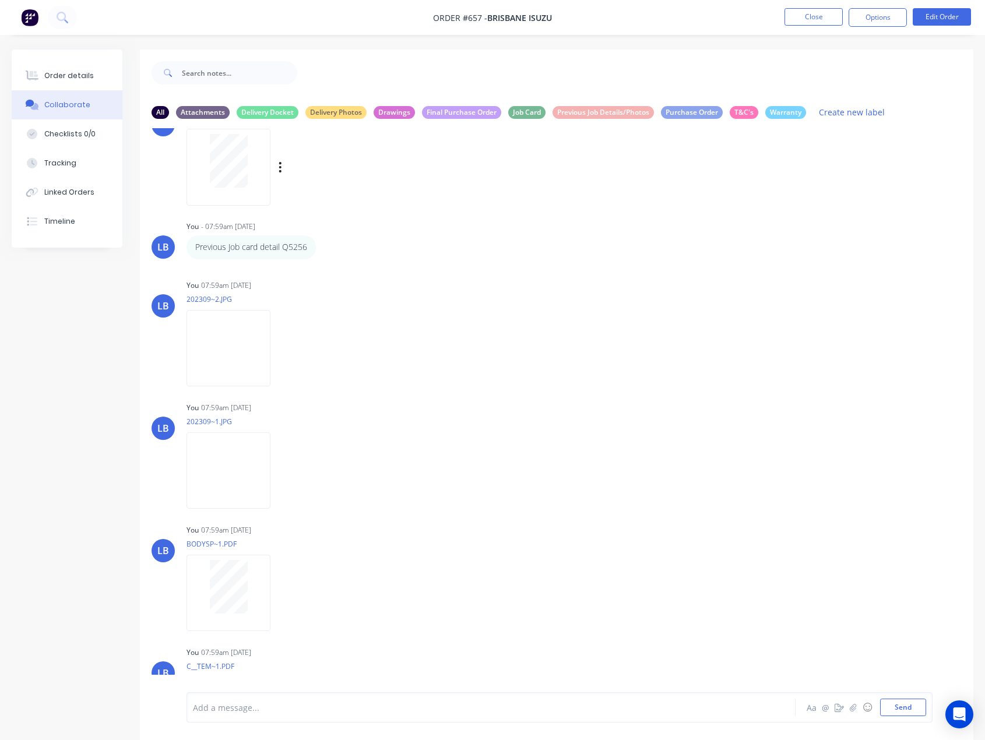
scroll to position [41, 0]
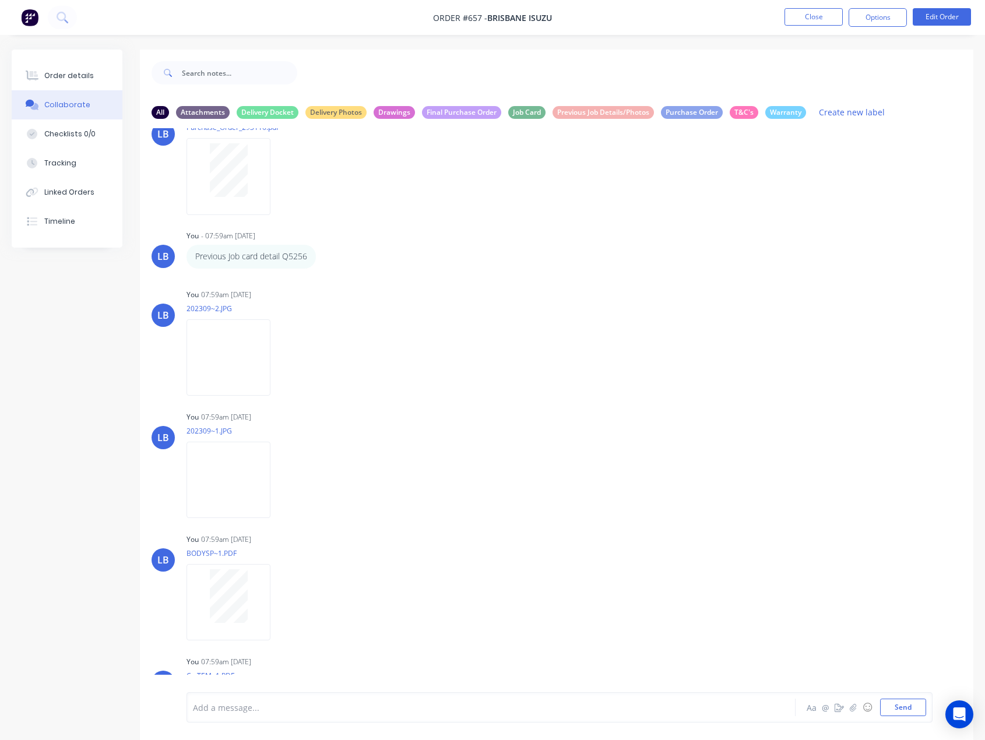
click at [53, 108] on div "Collaborate" at bounding box center [67, 105] width 46 height 10
click at [62, 72] on div "Order details" at bounding box center [69, 76] width 50 height 10
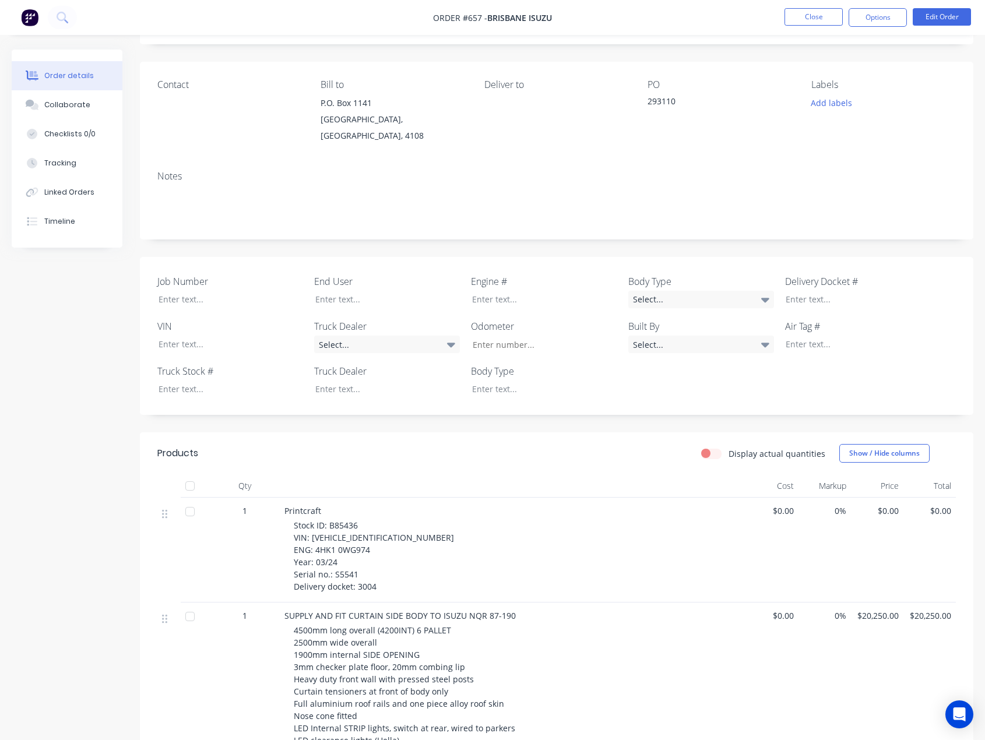
scroll to position [350, 0]
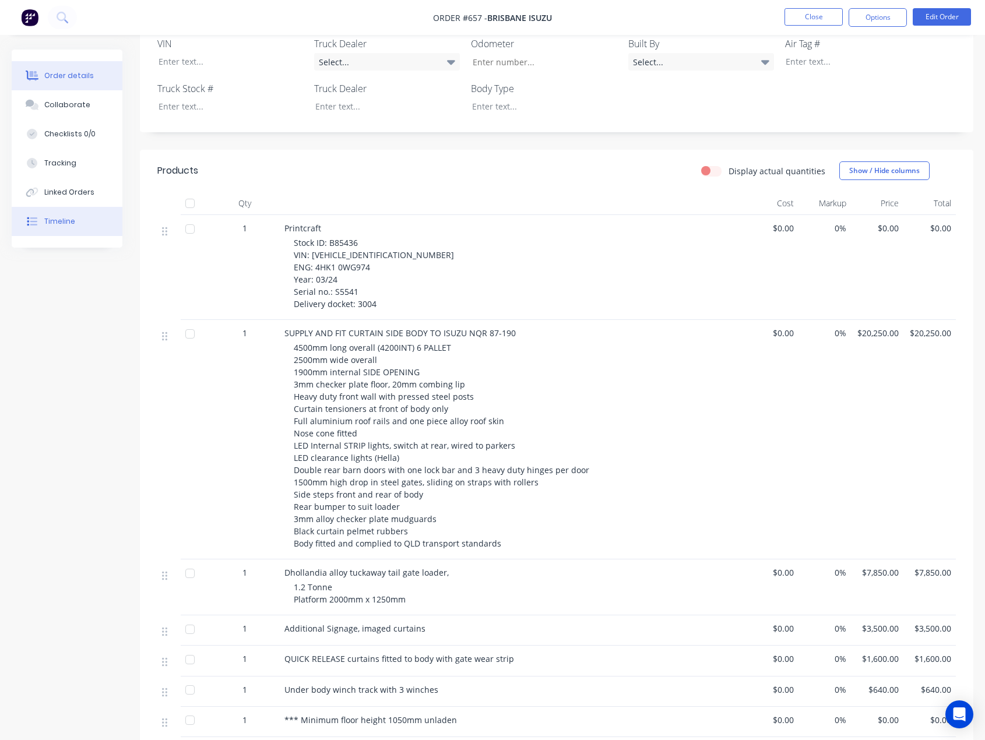
click at [54, 216] on button "Timeline" at bounding box center [67, 221] width 111 height 29
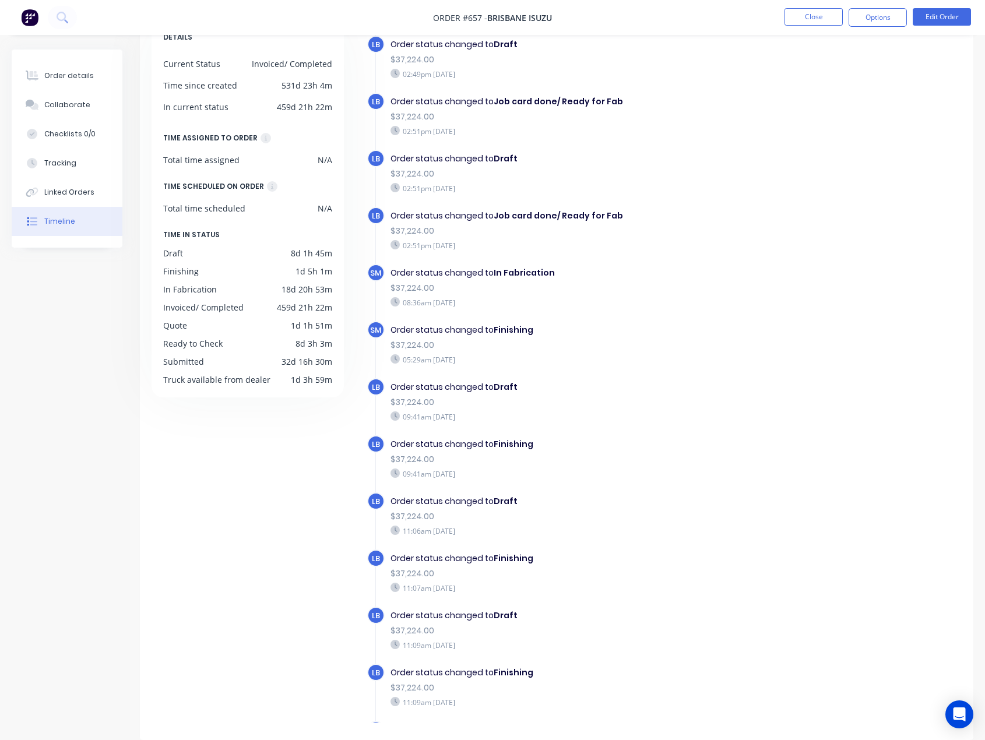
scroll to position [661, 0]
click at [815, 20] on button "Close" at bounding box center [814, 16] width 58 height 17
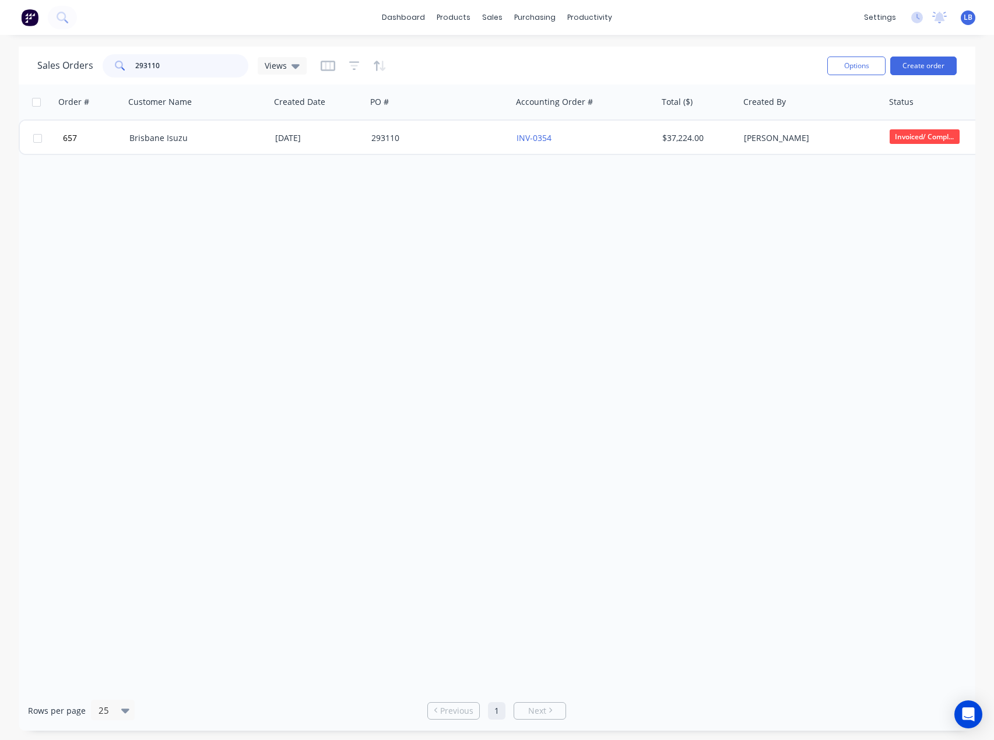
drag, startPoint x: 189, startPoint y: 73, endPoint x: 94, endPoint y: 65, distance: 94.8
click at [93, 63] on div "Sales Orders 293110 Views" at bounding box center [171, 65] width 269 height 23
click at [526, 17] on div "purchasing" at bounding box center [534, 17] width 53 height 17
click at [531, 54] on icon at bounding box center [526, 53] width 10 height 4
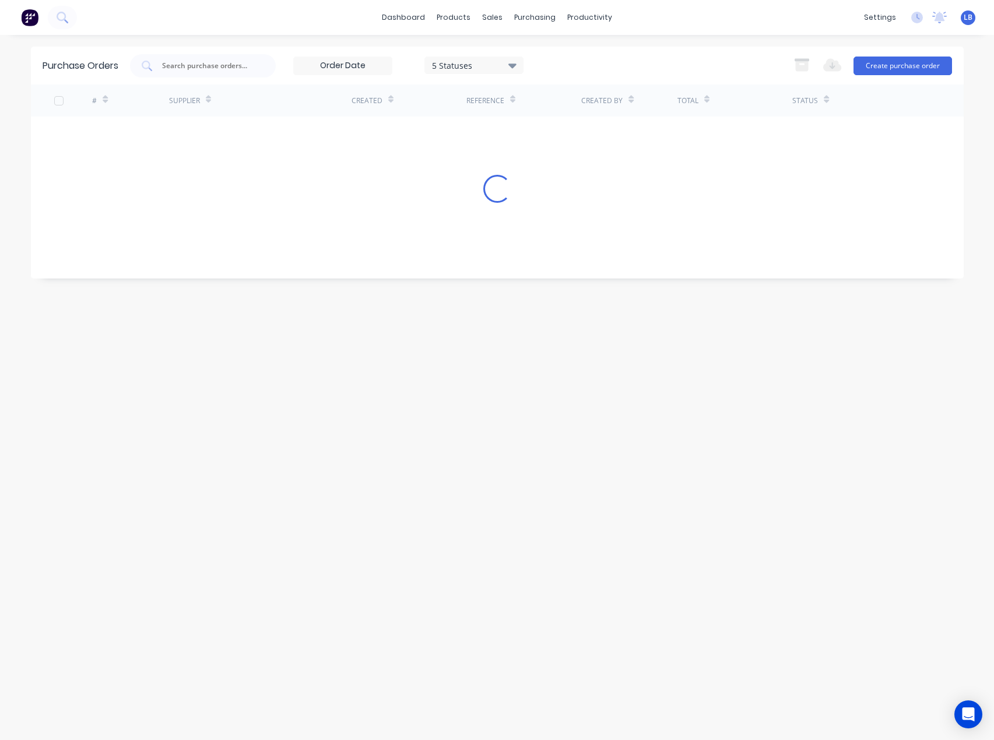
drag, startPoint x: 186, startPoint y: 66, endPoint x: 298, endPoint y: 108, distance: 119.5
click at [186, 66] on input "text" at bounding box center [209, 66] width 97 height 12
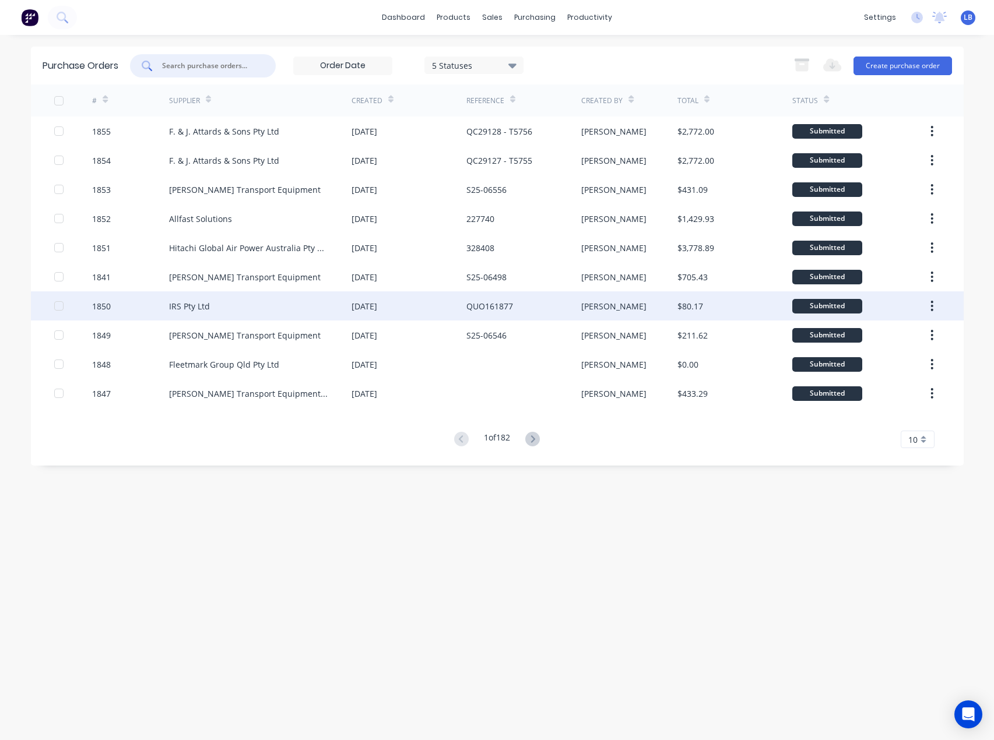
click at [255, 310] on div "IRS Pty Ltd" at bounding box center [260, 305] width 182 height 29
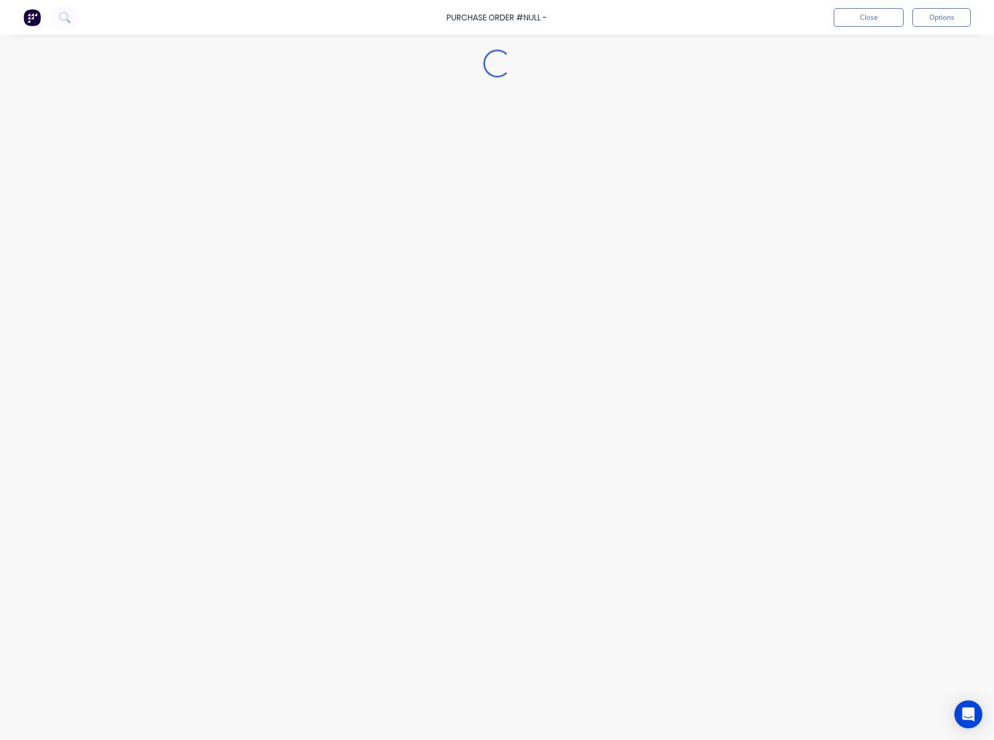
type textarea "x"
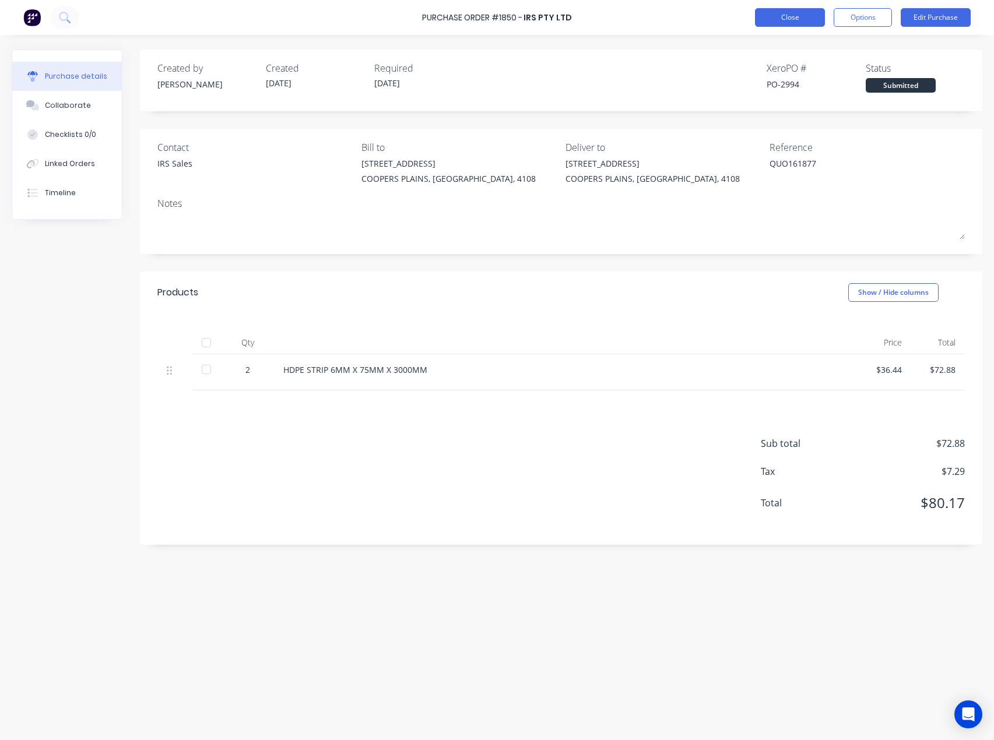
click at [762, 18] on button "Close" at bounding box center [790, 17] width 70 height 19
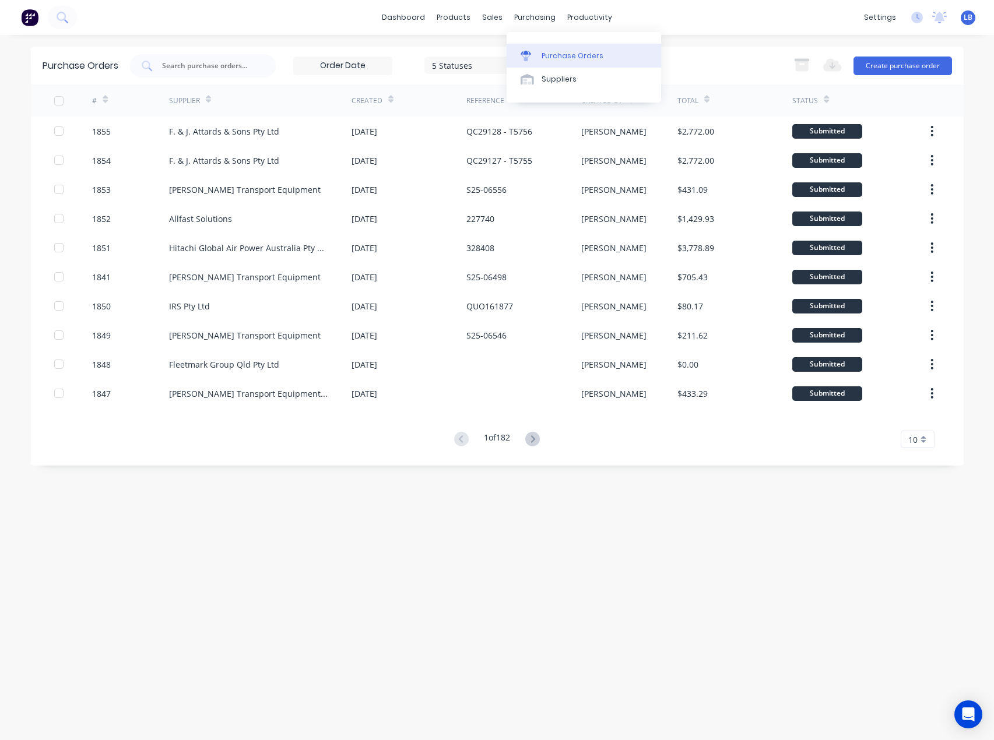
click at [547, 48] on link "Purchase Orders" at bounding box center [584, 55] width 154 height 23
click at [232, 65] on input "text" at bounding box center [209, 66] width 97 height 12
click at [174, 69] on input "text" at bounding box center [209, 66] width 97 height 12
click at [534, 56] on div at bounding box center [529, 56] width 17 height 10
click at [877, 67] on button "Create purchase order" at bounding box center [903, 66] width 99 height 19
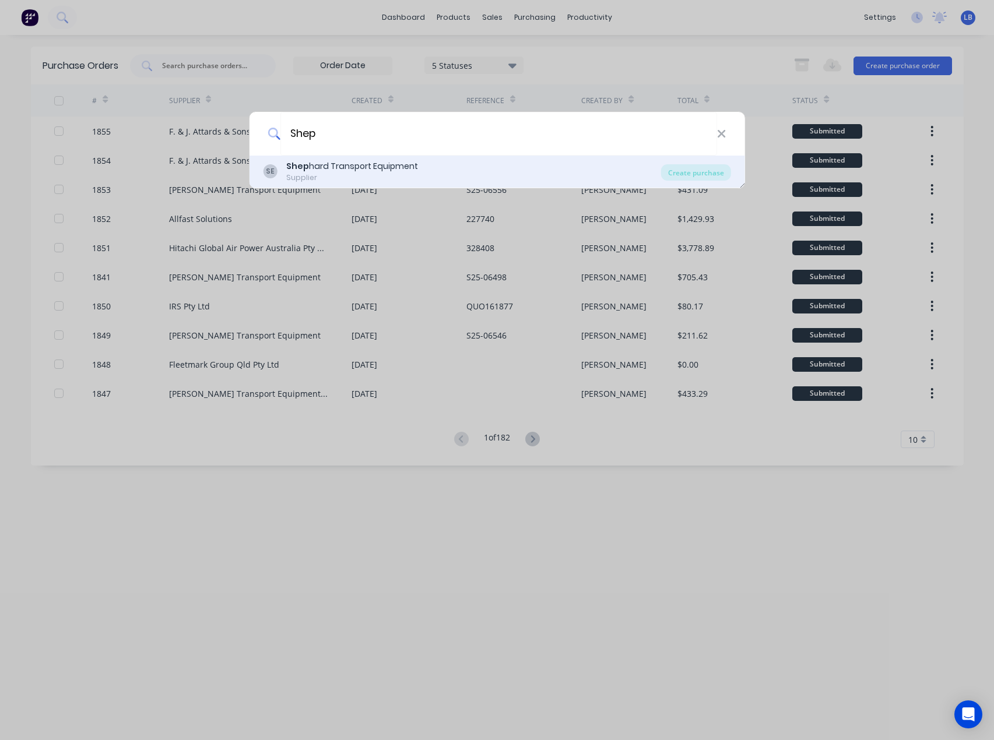
type input "Shep"
click at [439, 175] on div "SE Shep hard Transport Equipment Supplier" at bounding box center [462, 171] width 398 height 23
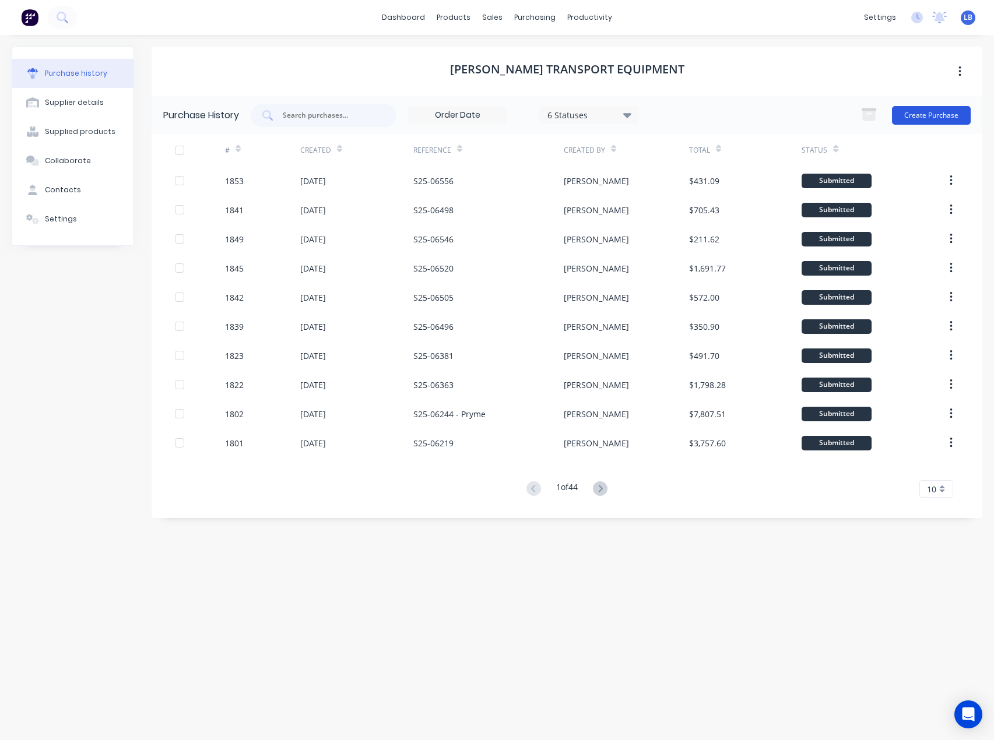
click at [929, 110] on button "Create Purchase" at bounding box center [931, 115] width 79 height 19
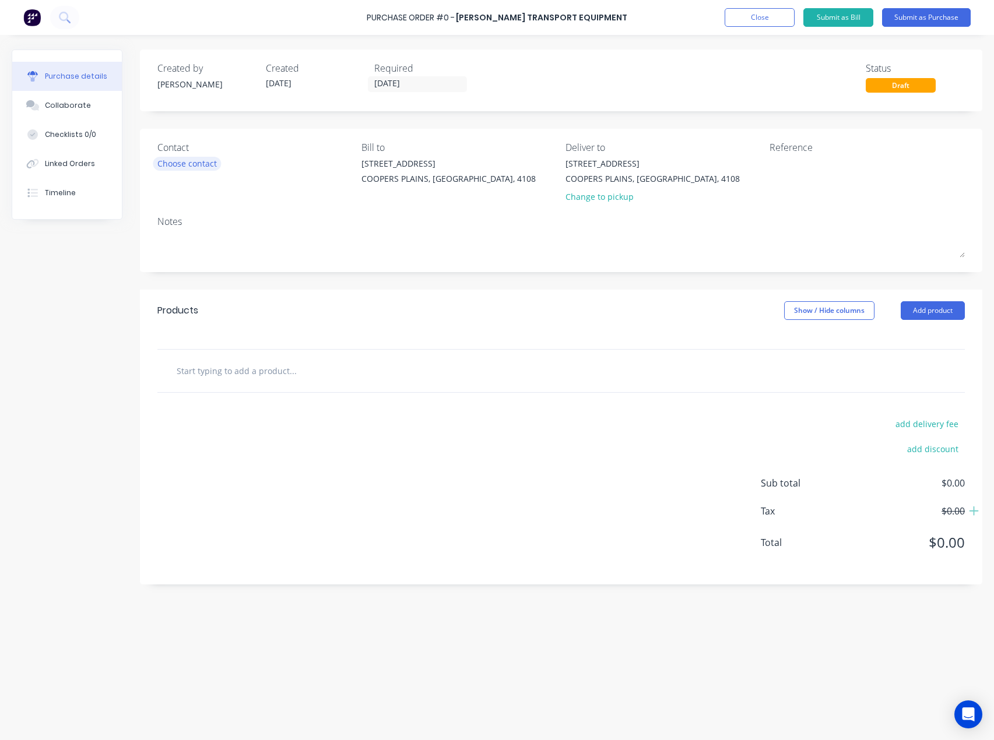
click at [190, 168] on div "Choose contact" at bounding box center [186, 163] width 59 height 12
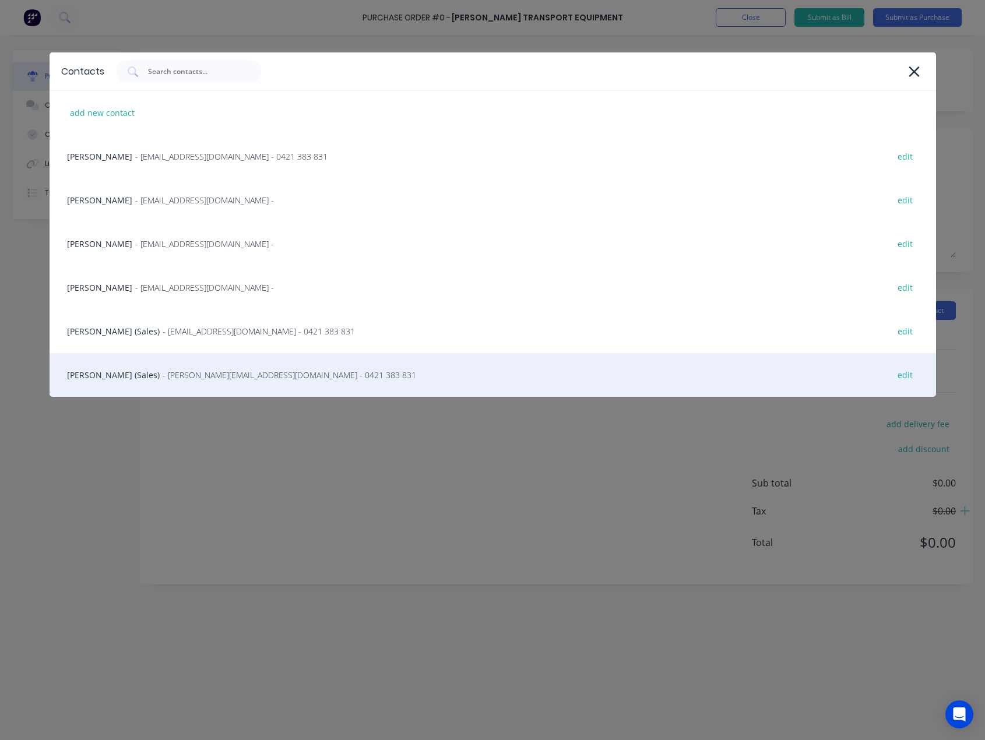
click at [163, 375] on span "- [PERSON_NAME][EMAIL_ADDRESS][DOMAIN_NAME] - 0421 383 831" at bounding box center [290, 375] width 254 height 12
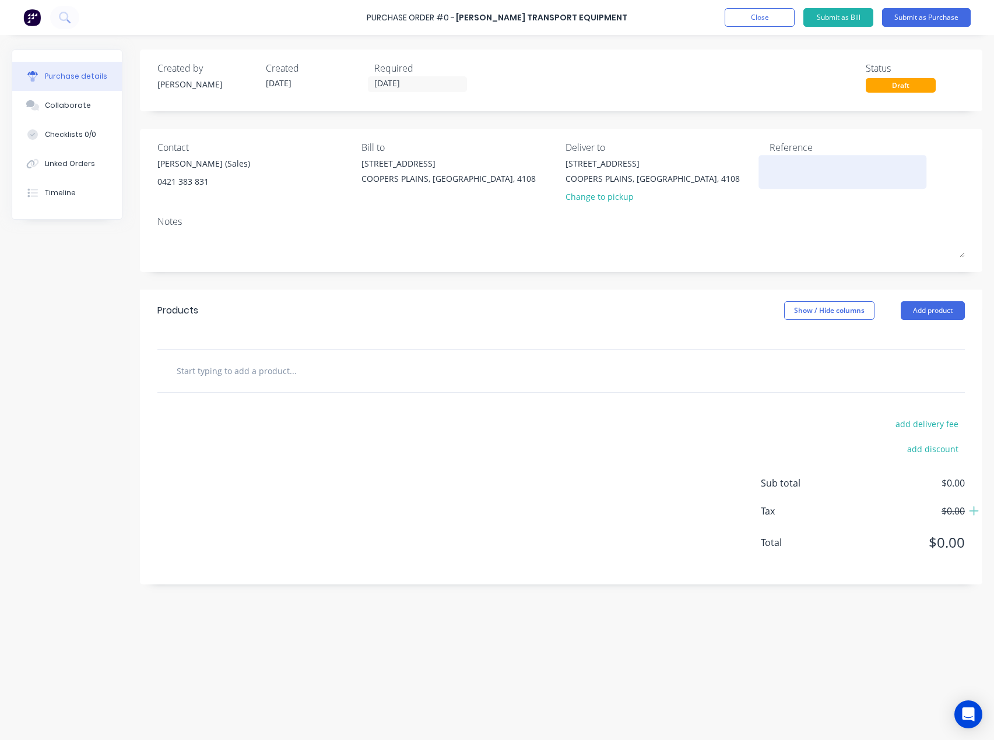
click at [792, 166] on textarea at bounding box center [843, 170] width 146 height 26
paste textarea "S25-06631"
type textarea "x"
type textarea "S25-06631"
type textarea "x"
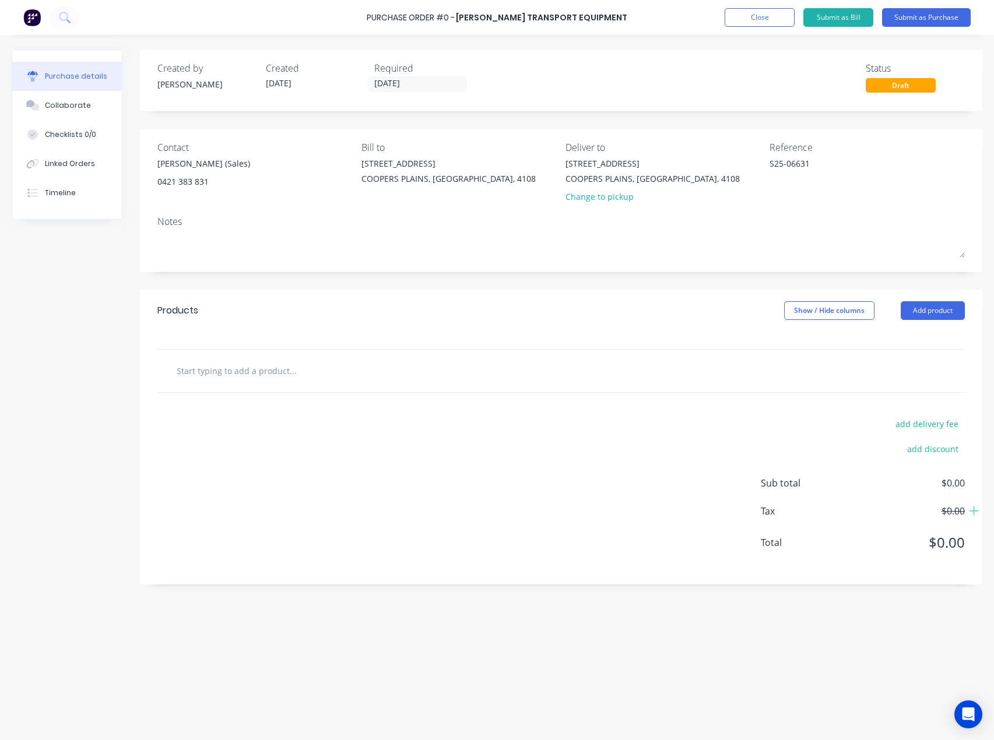
type textarea "S25-06631"
click at [192, 365] on input "text" at bounding box center [292, 370] width 233 height 23
paste input "T0661A"
type textarea "x"
type input "T0661A"
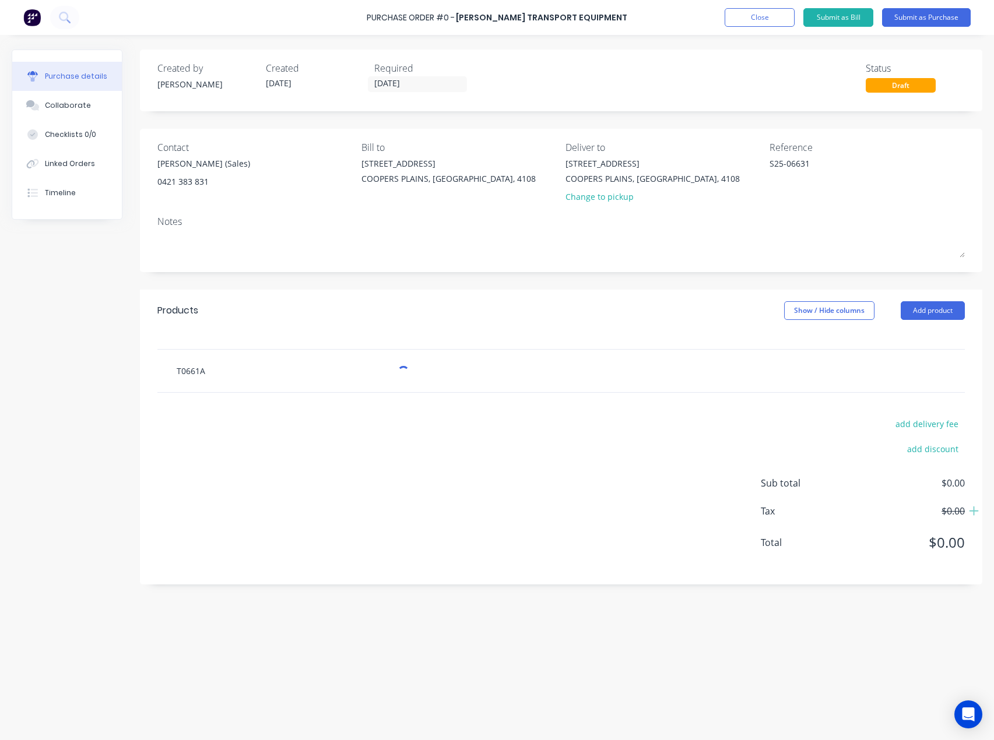
type textarea "x"
type input "T0661A"
type textarea "x"
click at [760, 23] on button "Close" at bounding box center [760, 17] width 70 height 19
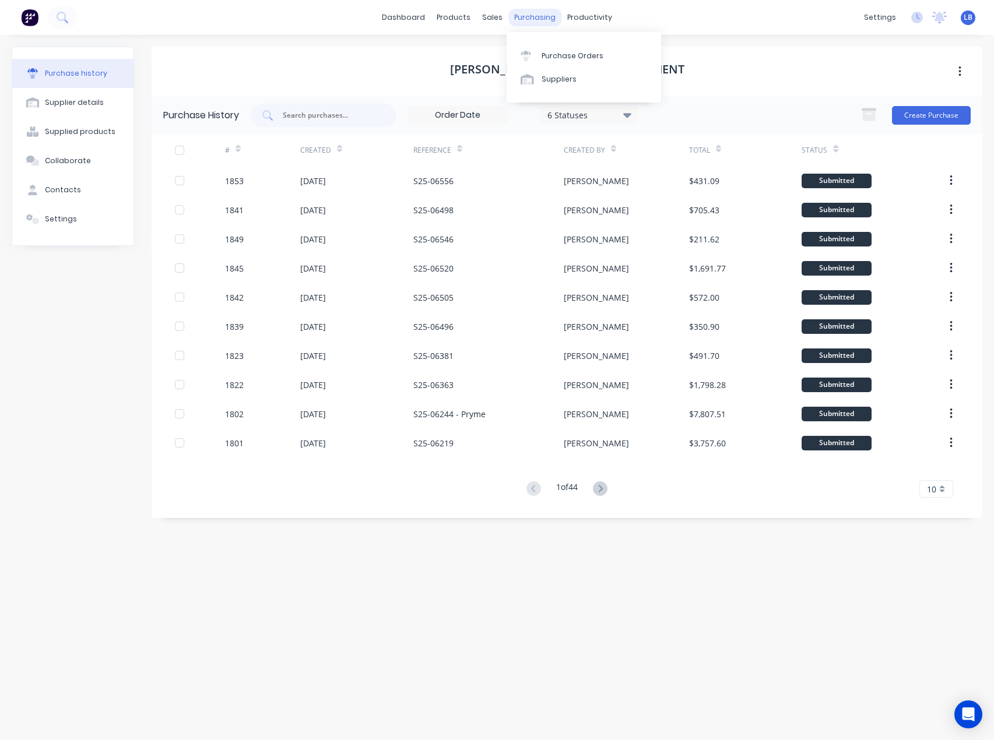
click at [525, 12] on div "purchasing" at bounding box center [534, 17] width 53 height 17
click at [528, 53] on icon at bounding box center [526, 53] width 10 height 4
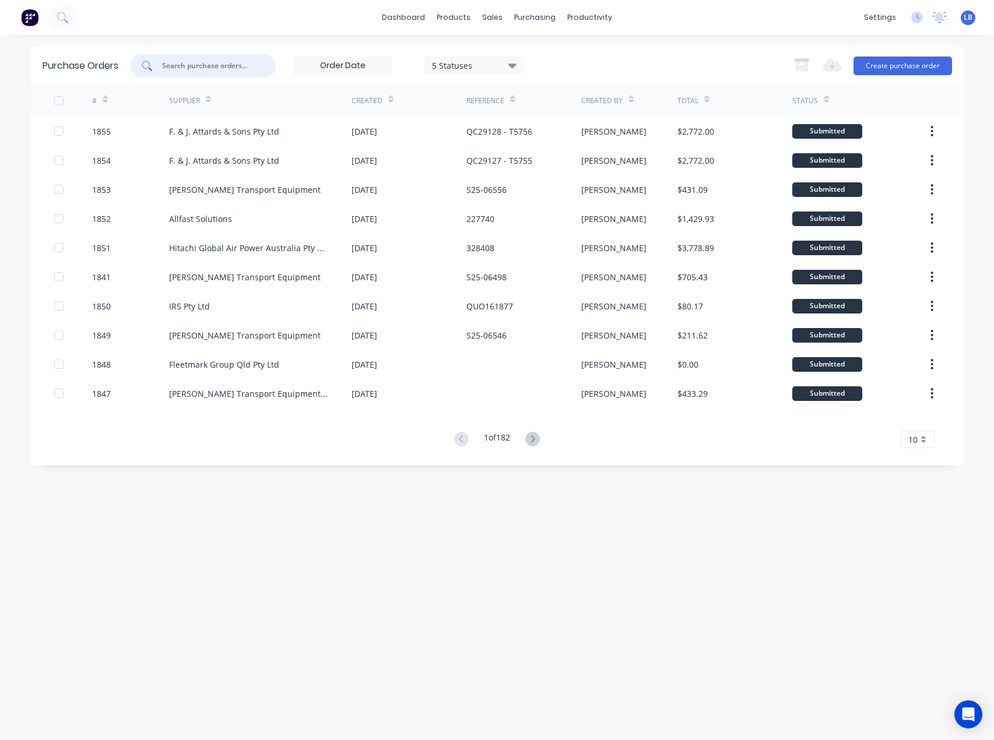
click at [175, 64] on input "text" at bounding box center [209, 66] width 97 height 12
click at [538, 50] on link "Purchase Orders" at bounding box center [584, 55] width 154 height 23
click at [904, 65] on button "Create purchase order" at bounding box center [903, 66] width 99 height 19
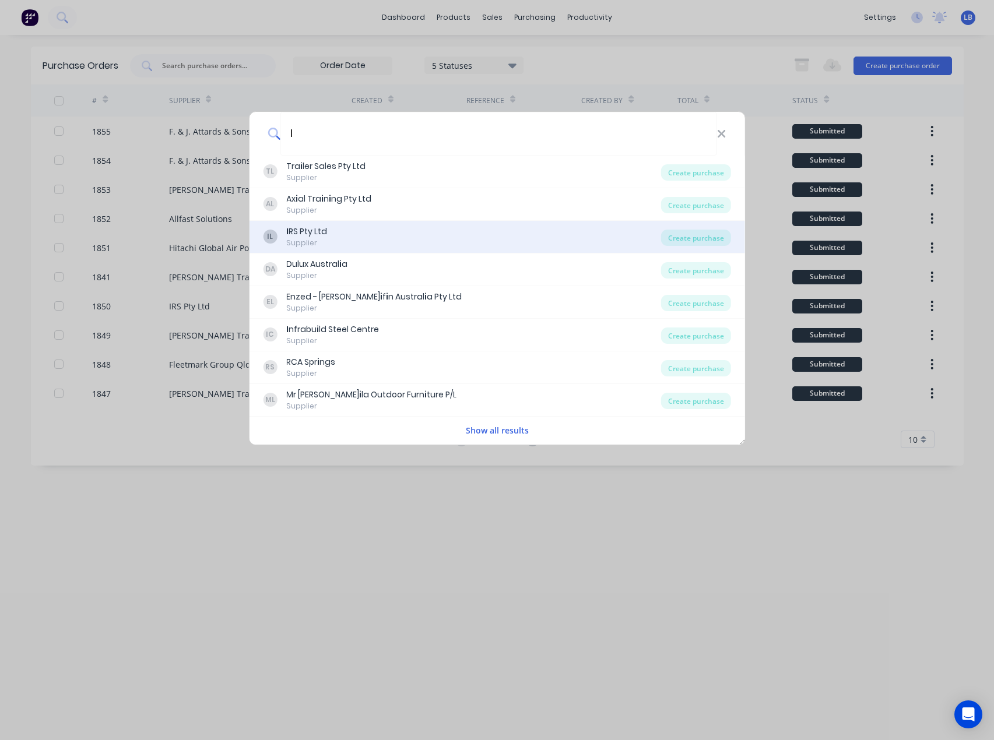
type input "I"
click at [293, 236] on div "I RS Pty Ltd" at bounding box center [306, 232] width 41 height 12
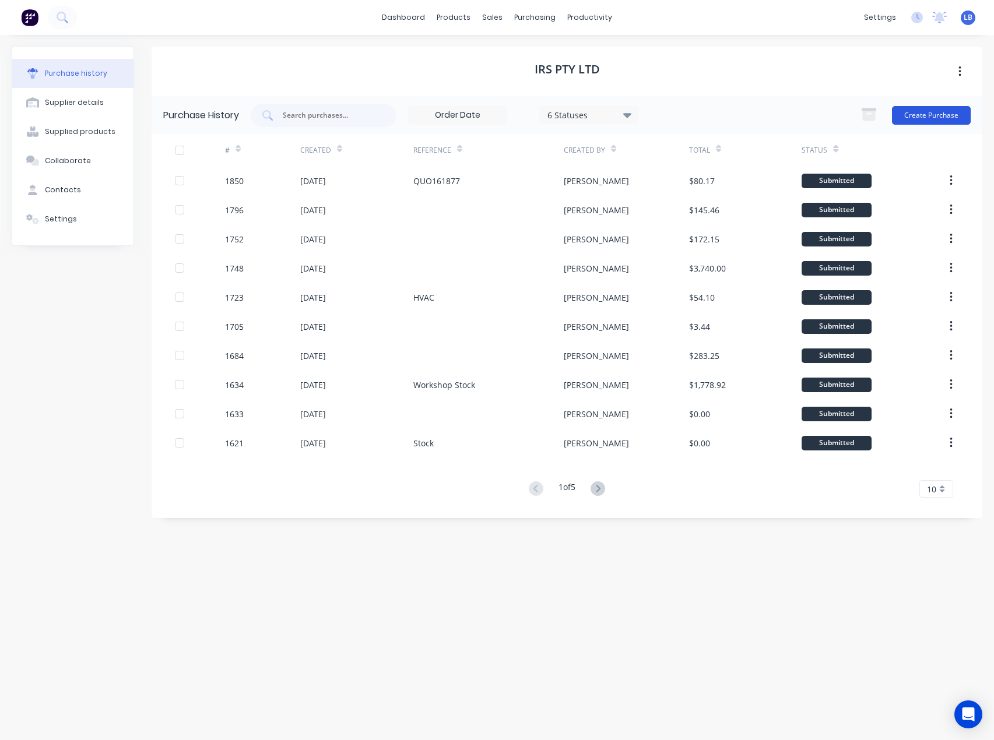
click at [913, 110] on button "Create Purchase" at bounding box center [931, 115] width 79 height 19
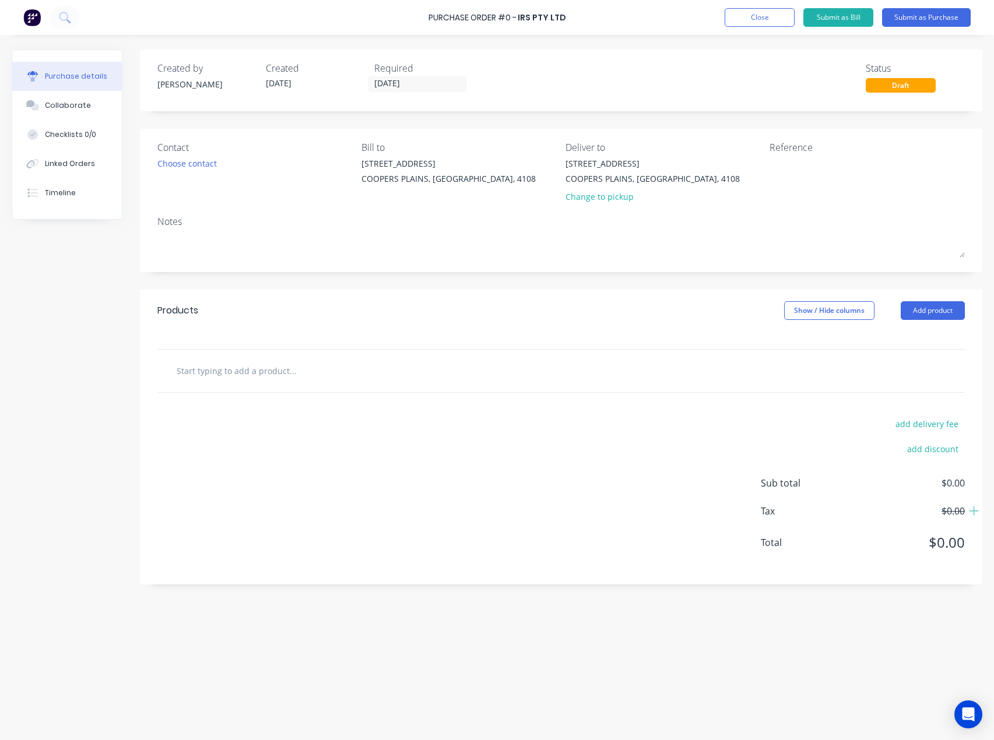
click at [259, 366] on input "text" at bounding box center [292, 370] width 233 height 23
paste input "text"
click at [170, 160] on div "Choose contact" at bounding box center [186, 163] width 59 height 12
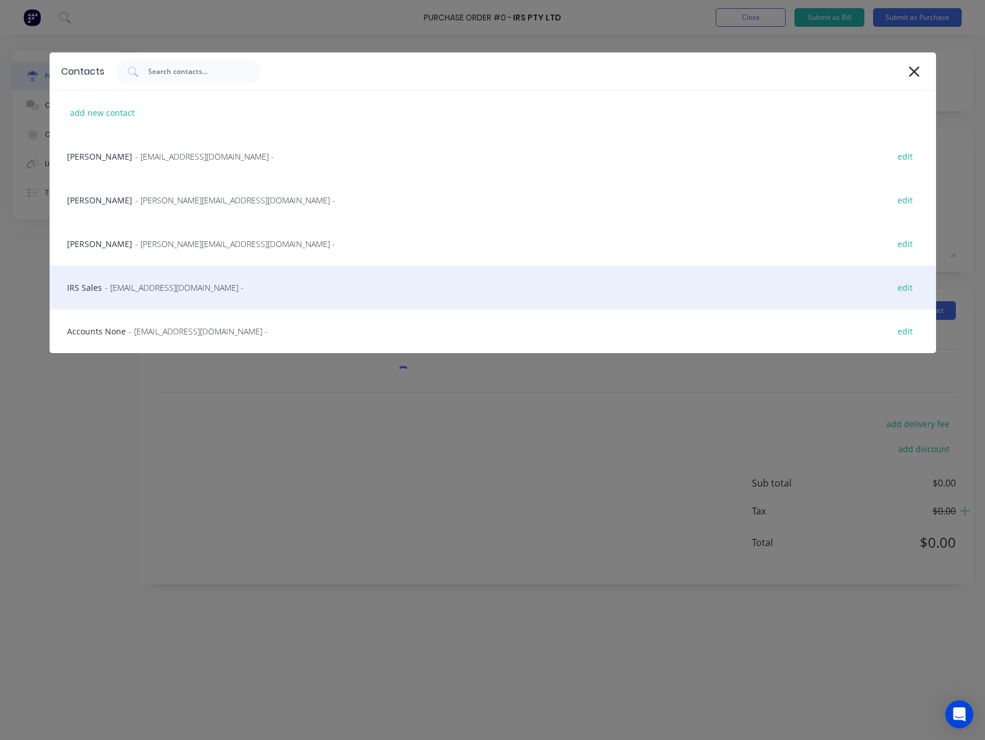
click at [135, 293] on span "- [EMAIL_ADDRESS][DOMAIN_NAME] -" at bounding box center [174, 288] width 139 height 12
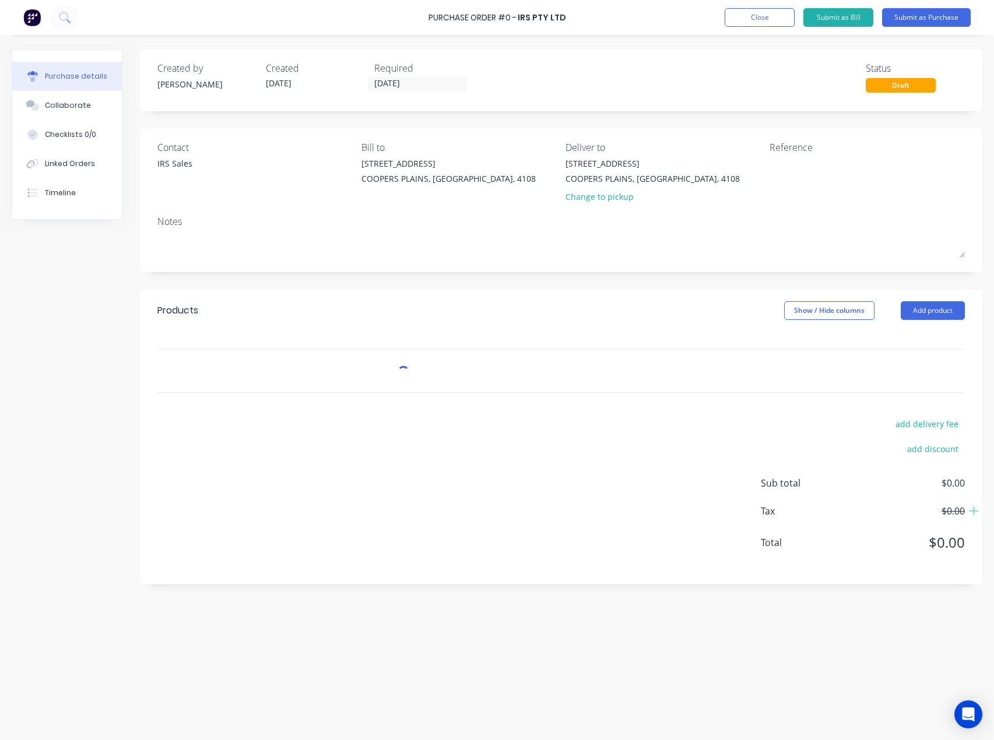
click at [351, 377] on input "text" at bounding box center [292, 370] width 233 height 23
paste input "text"
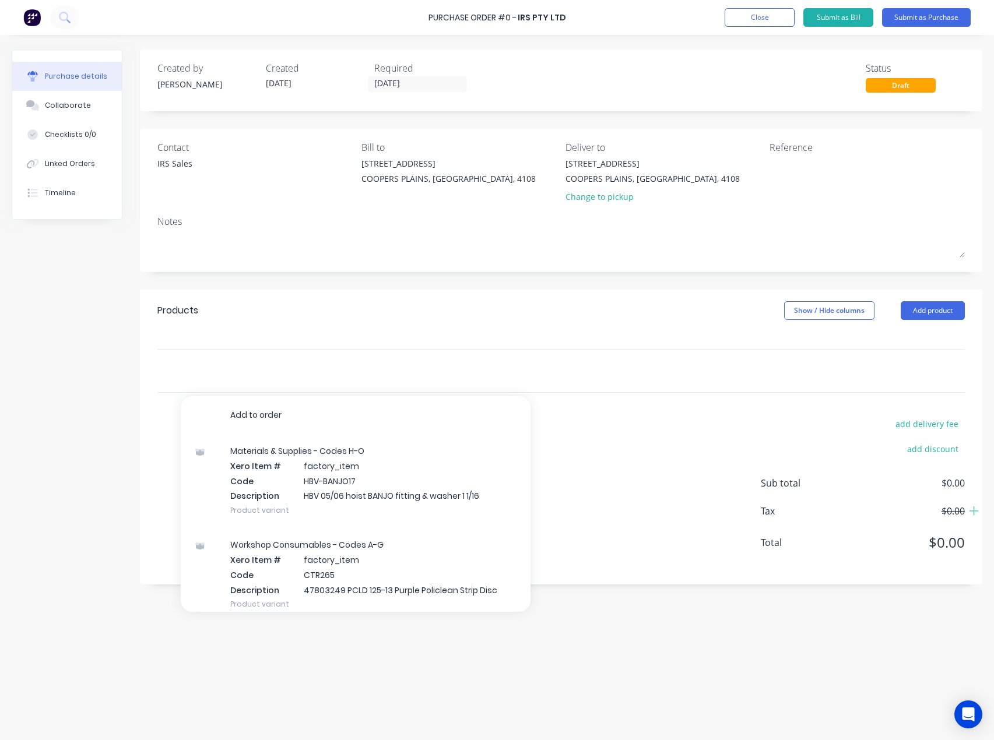
click at [205, 365] on input "text" at bounding box center [292, 370] width 233 height 23
paste input "text"
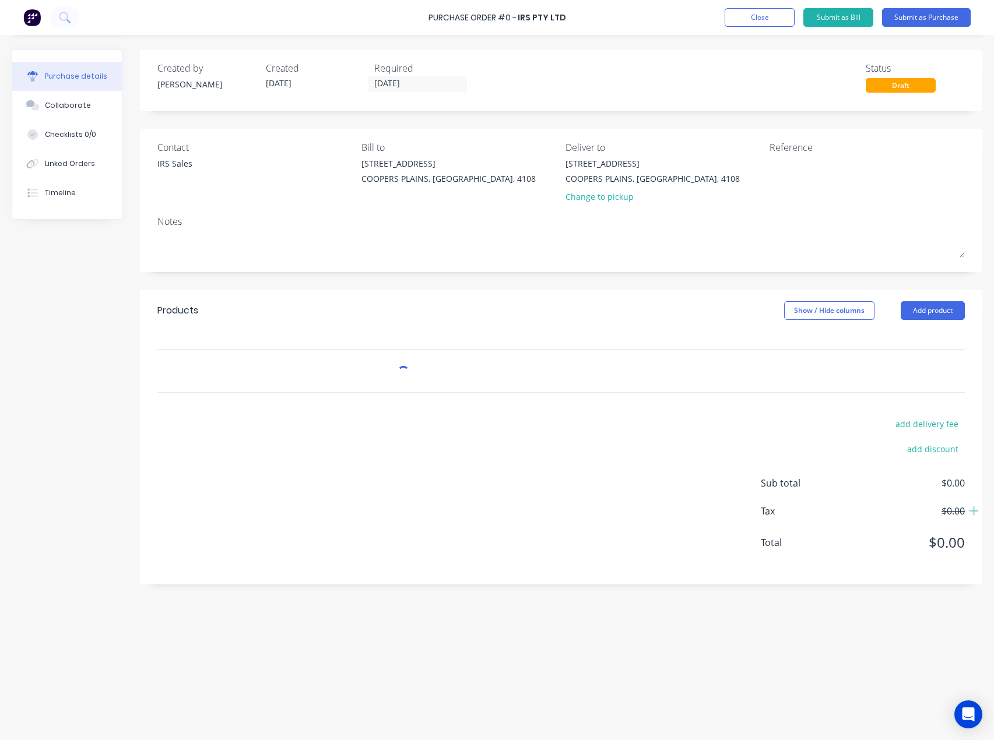
drag, startPoint x: 250, startPoint y: 373, endPoint x: 894, endPoint y: 48, distance: 721.4
click at [251, 372] on input "text" at bounding box center [292, 370] width 233 height 23
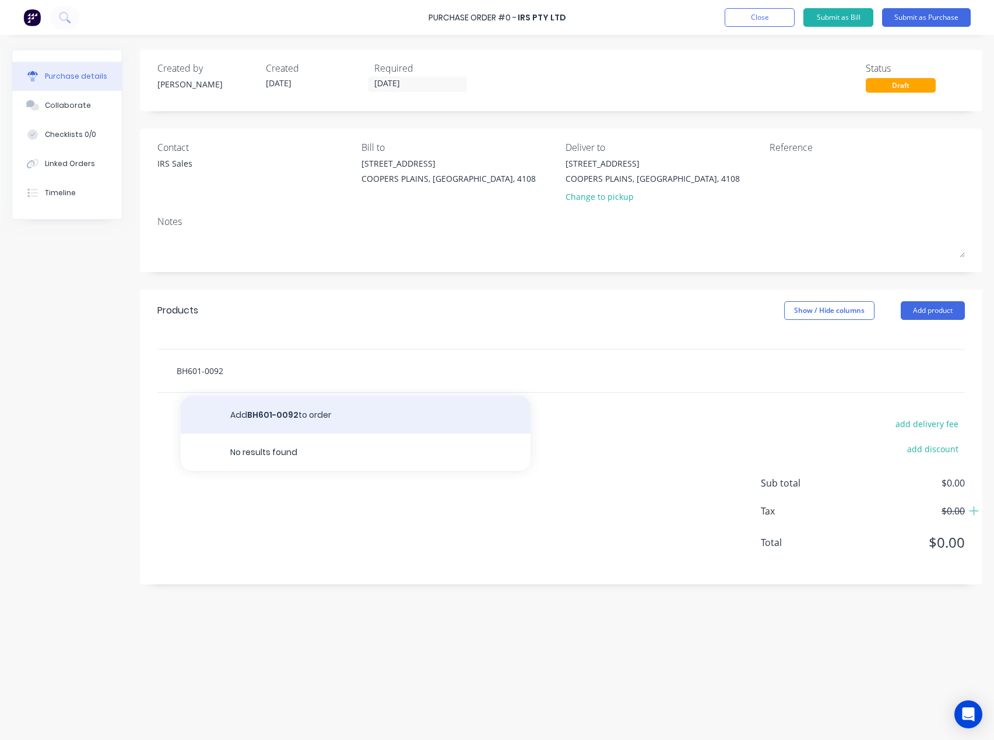
type input "BH601-0092"
click at [277, 414] on button "Add BH601-0092 to order" at bounding box center [356, 414] width 350 height 37
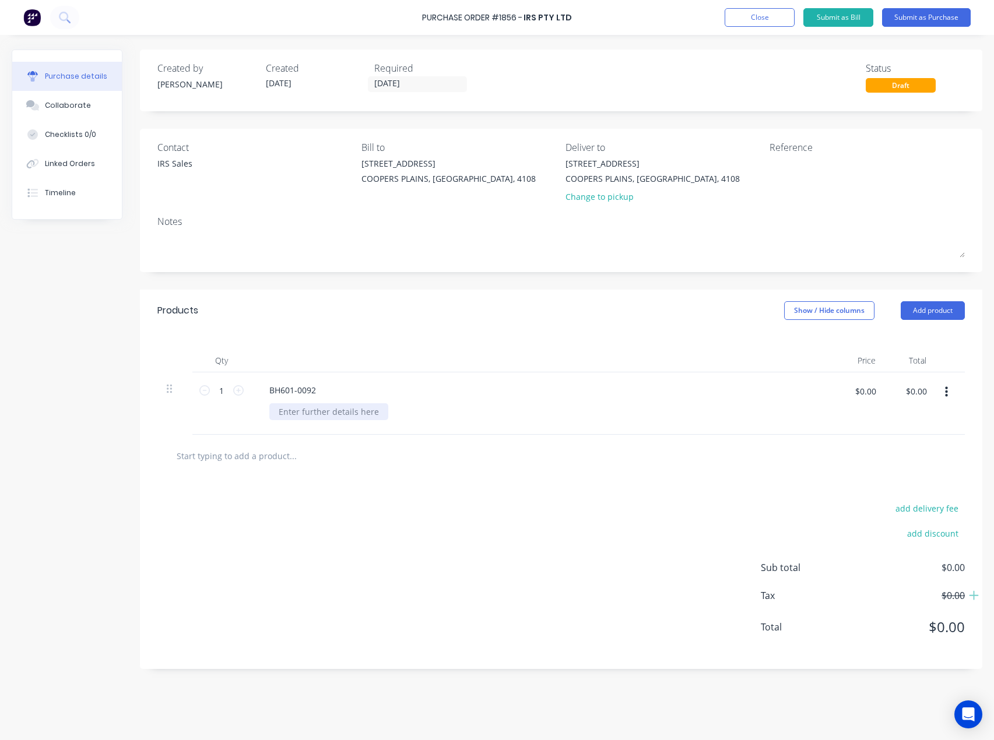
click at [297, 417] on div at bounding box center [328, 411] width 119 height 17
paste div
drag, startPoint x: 367, startPoint y: 408, endPoint x: 368, endPoint y: 415, distance: 7.1
click at [368, 408] on div at bounding box center [328, 411] width 119 height 17
click at [368, 415] on div at bounding box center [328, 411] width 119 height 17
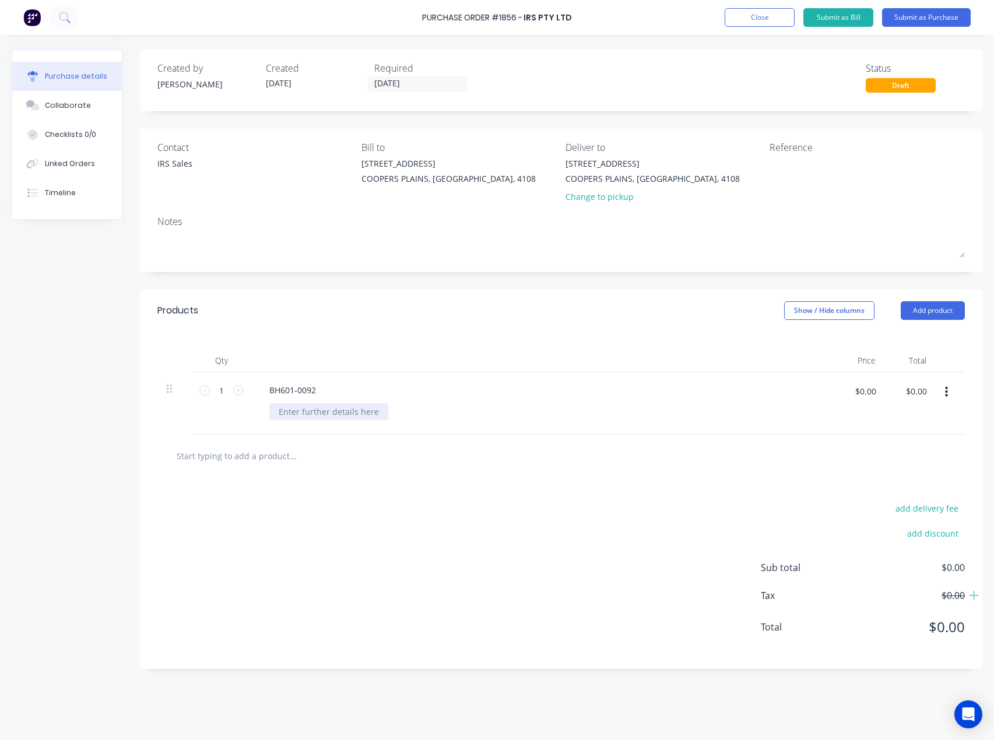
click at [342, 412] on div at bounding box center [328, 411] width 119 height 17
click at [335, 414] on div at bounding box center [328, 411] width 119 height 17
click at [249, 451] on input "text" at bounding box center [292, 455] width 233 height 23
click at [324, 409] on div at bounding box center [328, 411] width 119 height 17
type input "$15.50"
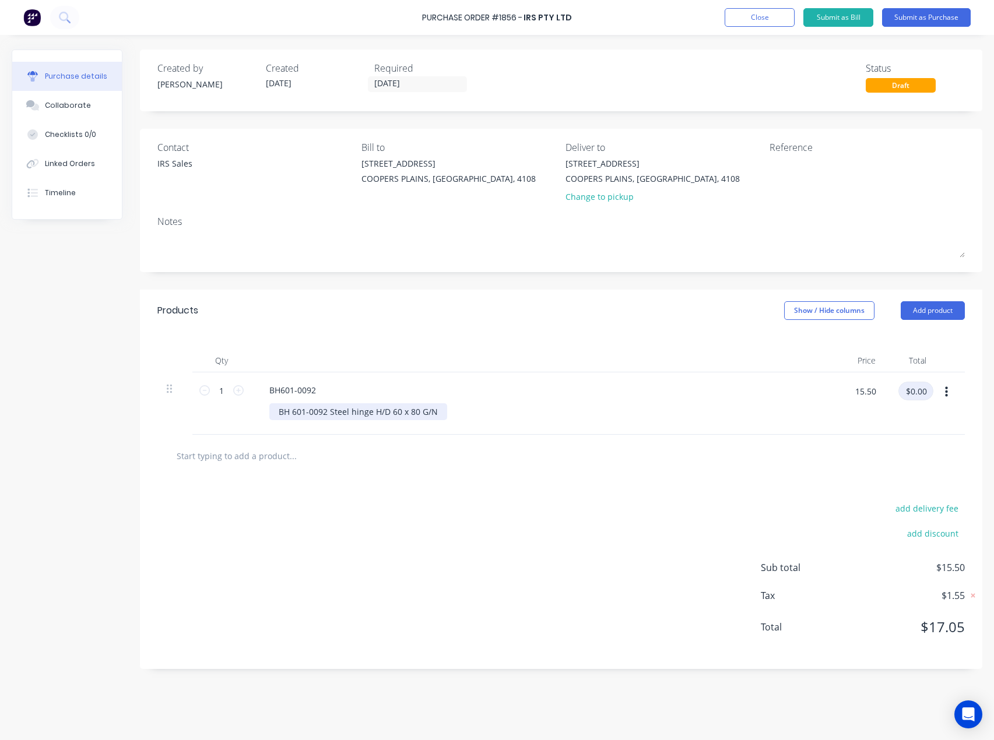
type input "$15.50"
drag, startPoint x: 220, startPoint y: 390, endPoint x: 247, endPoint y: 385, distance: 27.3
click at [224, 390] on input "1" at bounding box center [221, 390] width 23 height 17
type input "5"
type input "$77.50"
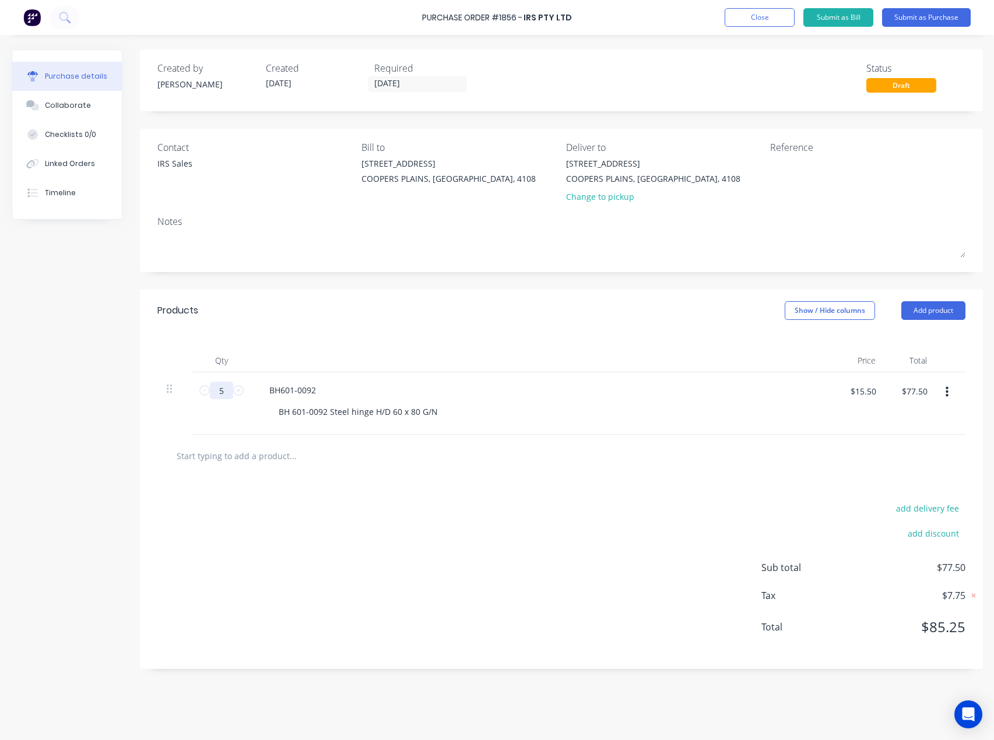
type input "50"
type input "$775.00"
type input "50"
click at [904, 20] on button "Submit as Purchase" at bounding box center [926, 17] width 89 height 19
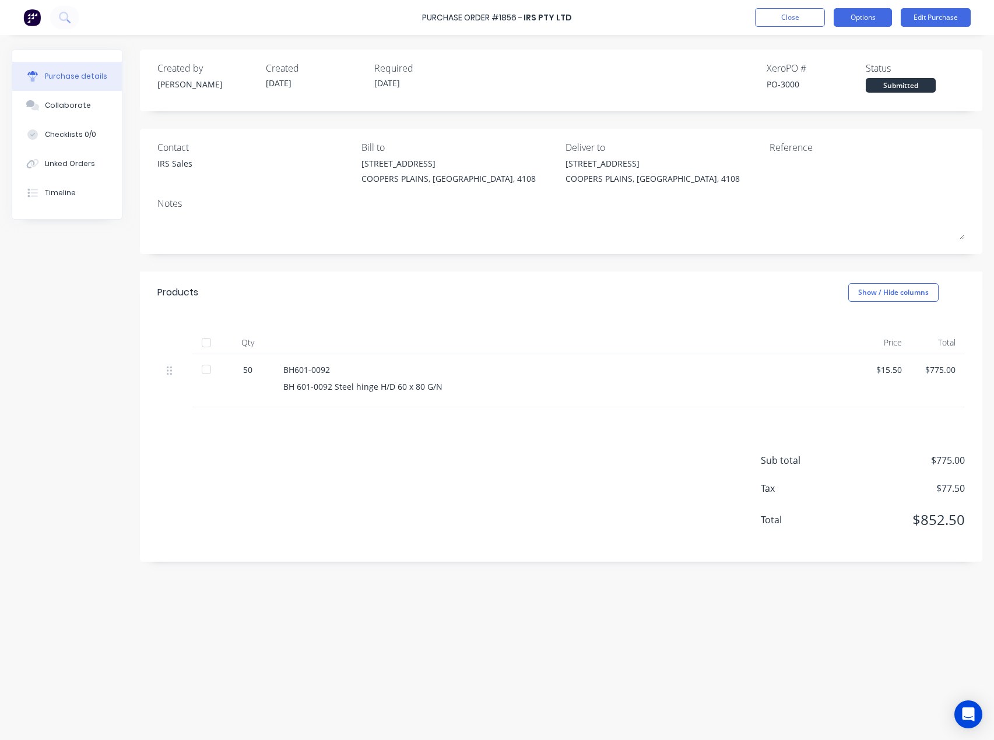
click at [874, 14] on button "Options" at bounding box center [863, 17] width 58 height 19
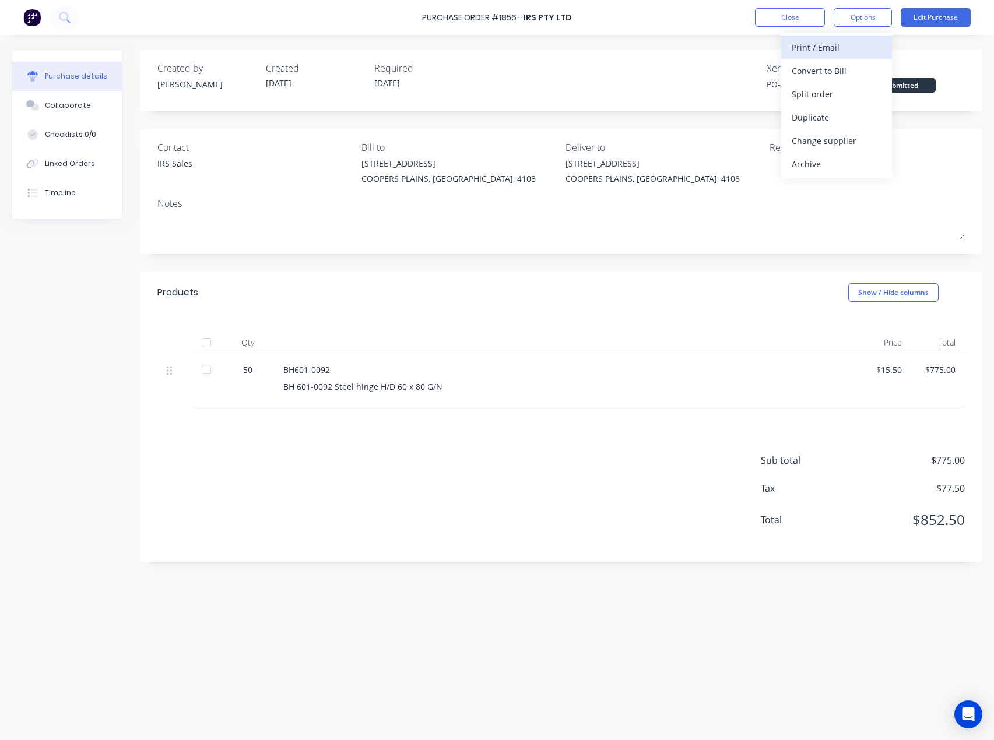
click at [827, 46] on div "Print / Email" at bounding box center [837, 47] width 90 height 17
click at [832, 71] on div "With pricing" at bounding box center [837, 70] width 90 height 17
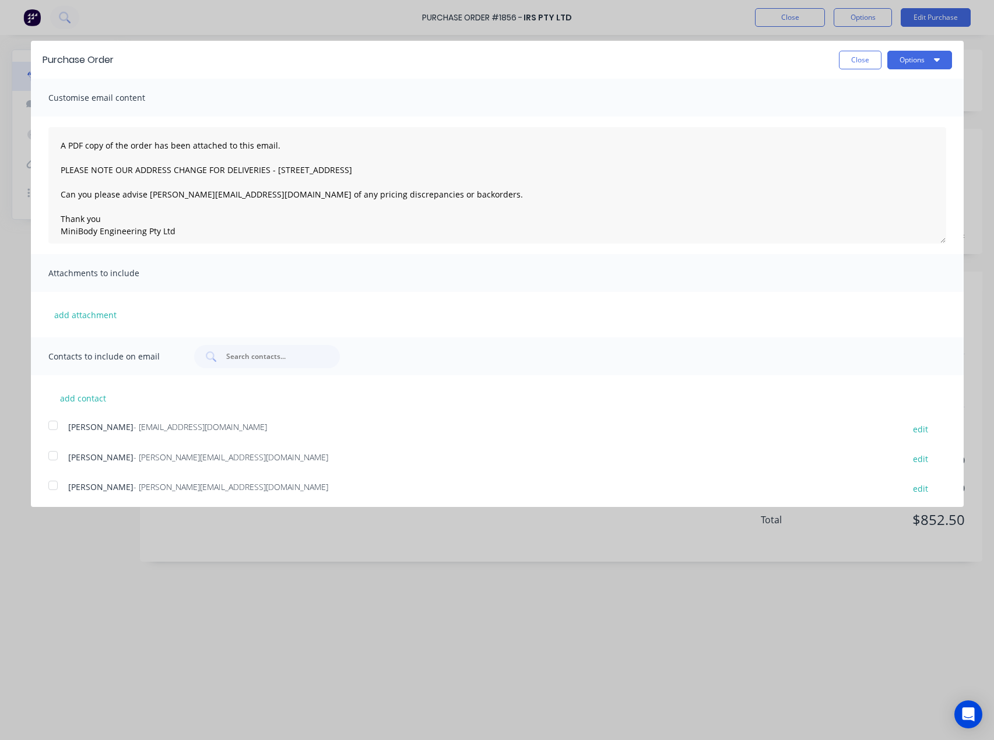
scroll to position [64, 0]
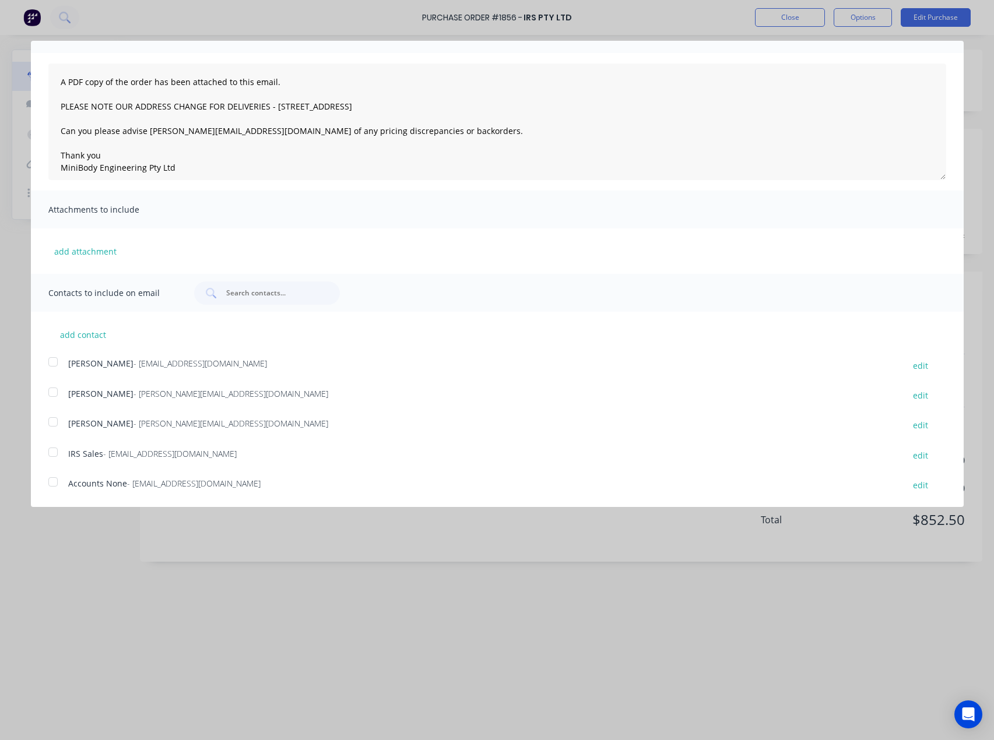
drag, startPoint x: 52, startPoint y: 453, endPoint x: 54, endPoint y: 445, distance: 8.2
click at [52, 452] on div at bounding box center [52, 452] width 23 height 23
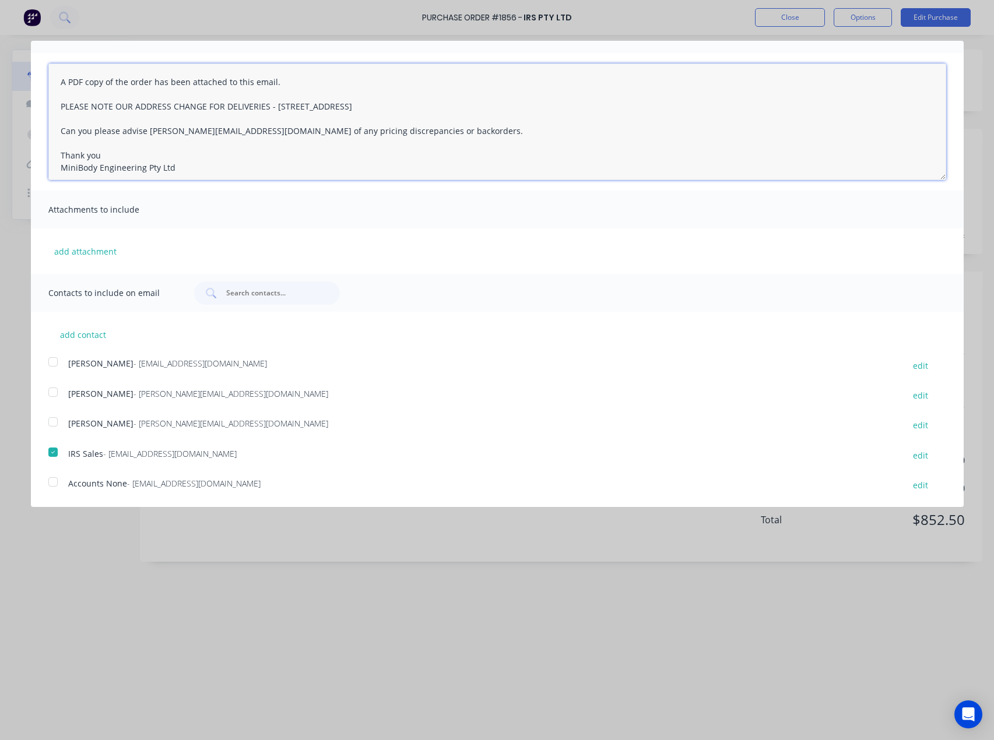
click at [57, 84] on textarea "A PDF copy of the order has been attached to this email. PLEASE NOTE OUR ADDRES…" at bounding box center [497, 122] width 898 height 117
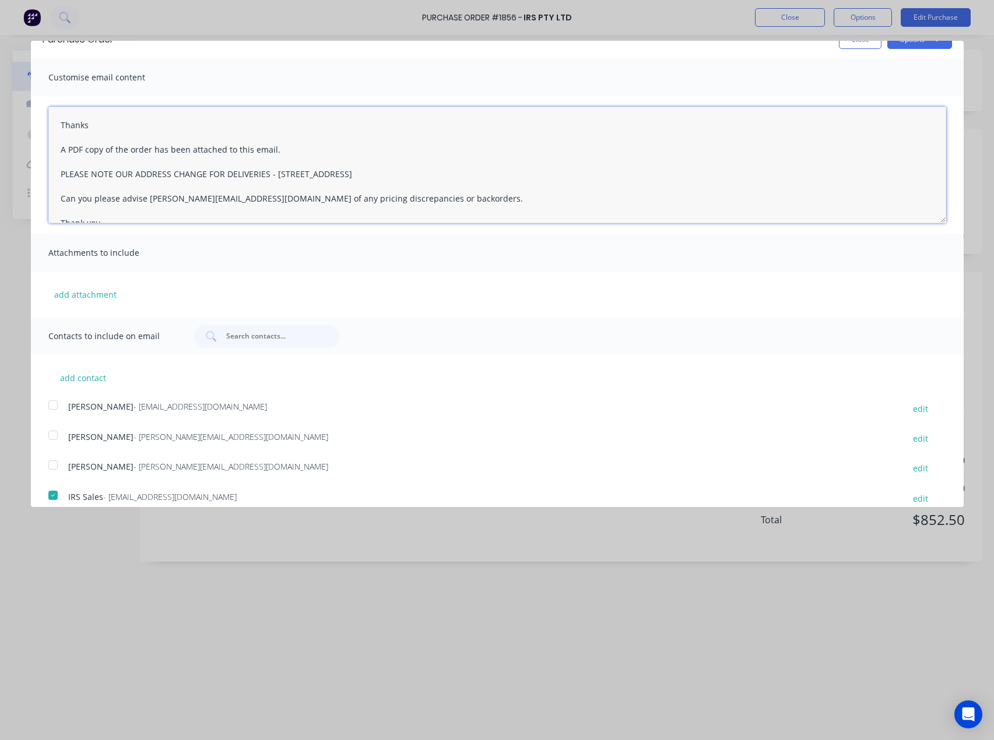
scroll to position [0, 0]
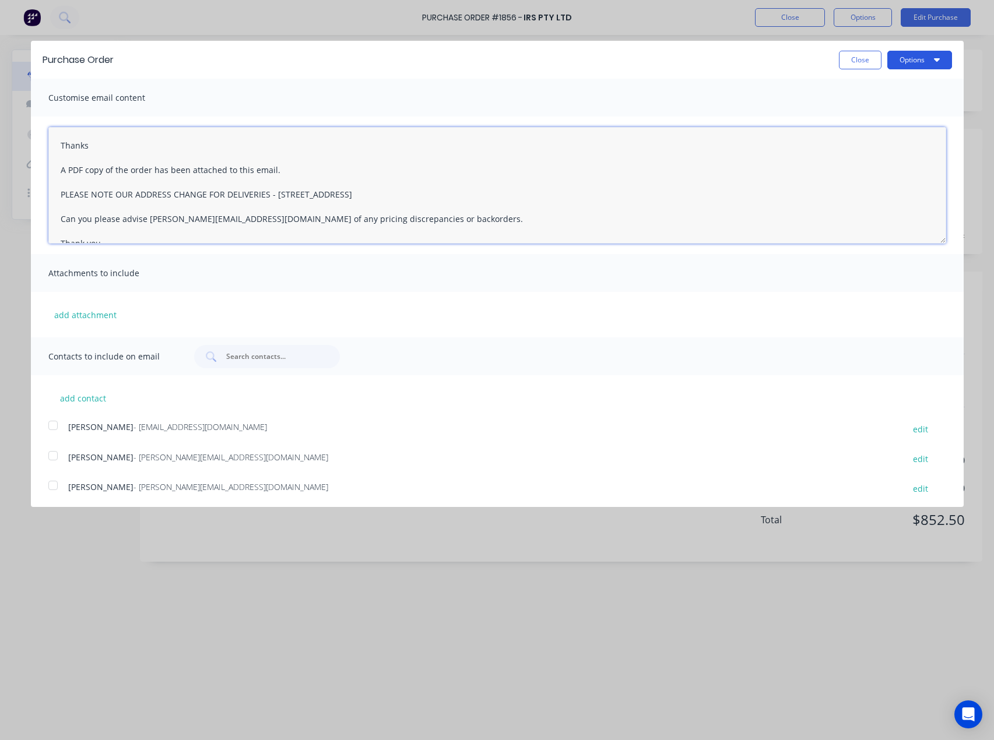
type textarea "Thanks A PDF copy of the order has been attached to this email. PLEASE NOTE OUR…"
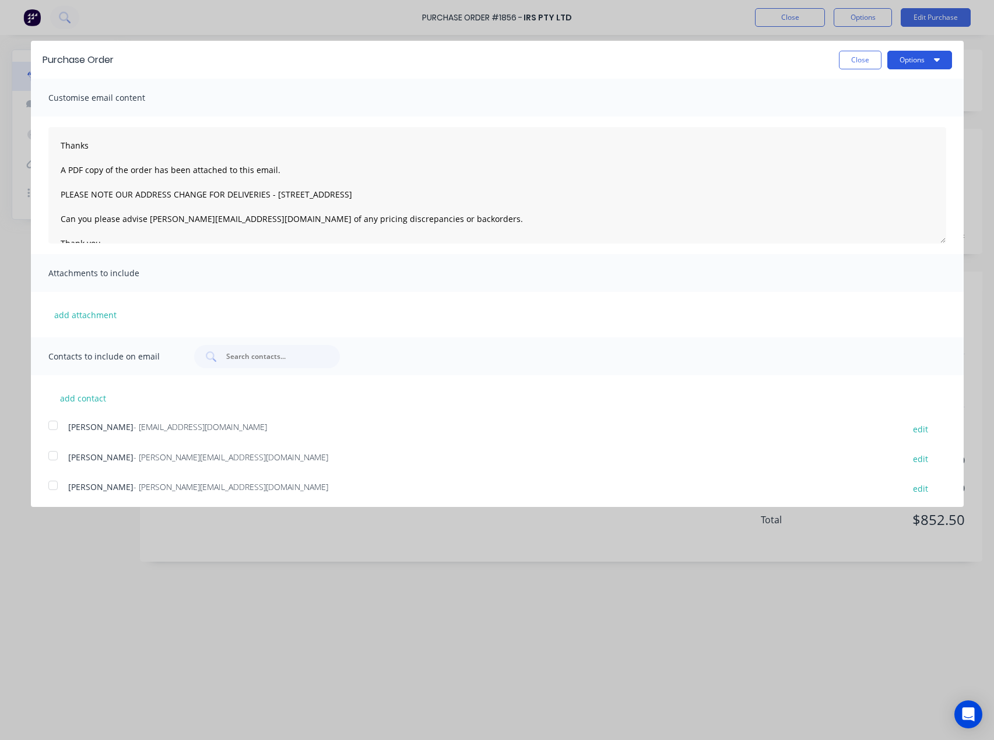
click at [911, 63] on button "Options" at bounding box center [919, 60] width 65 height 19
click at [893, 116] on div "Email" at bounding box center [897, 112] width 90 height 17
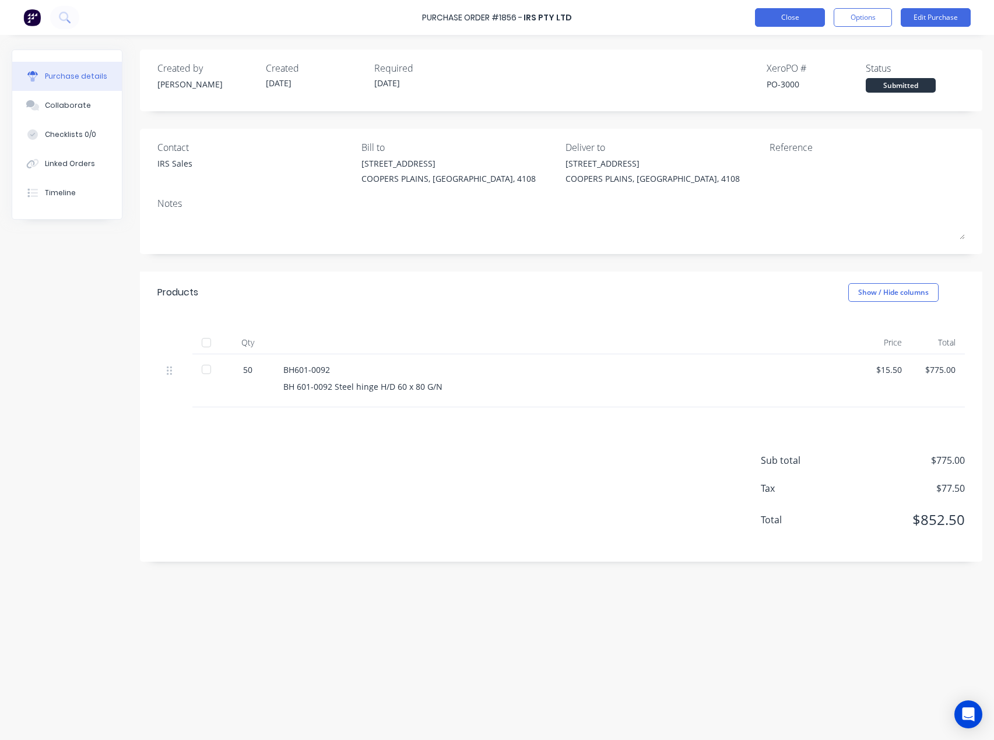
click at [764, 17] on button "Close" at bounding box center [790, 17] width 70 height 19
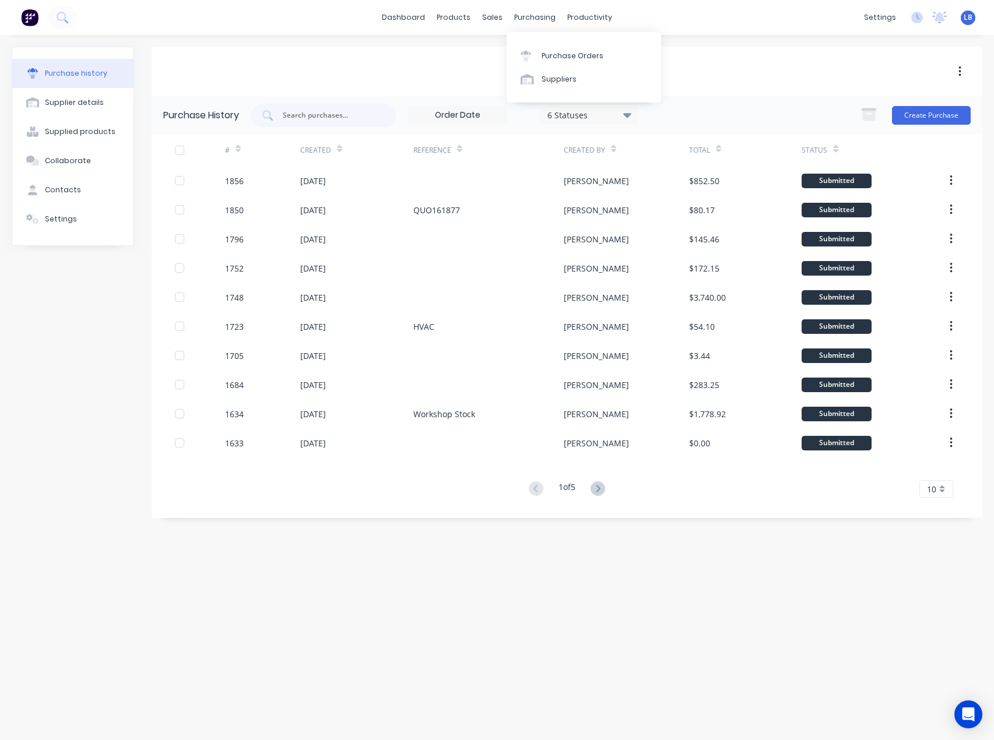
click at [519, 3] on div "dashboard products sales purchasing productivity dashboard products Product Cat…" at bounding box center [497, 17] width 994 height 35
click at [523, 17] on div "purchasing" at bounding box center [534, 17] width 53 height 17
click at [546, 57] on div "Purchase Orders" at bounding box center [573, 56] width 62 height 10
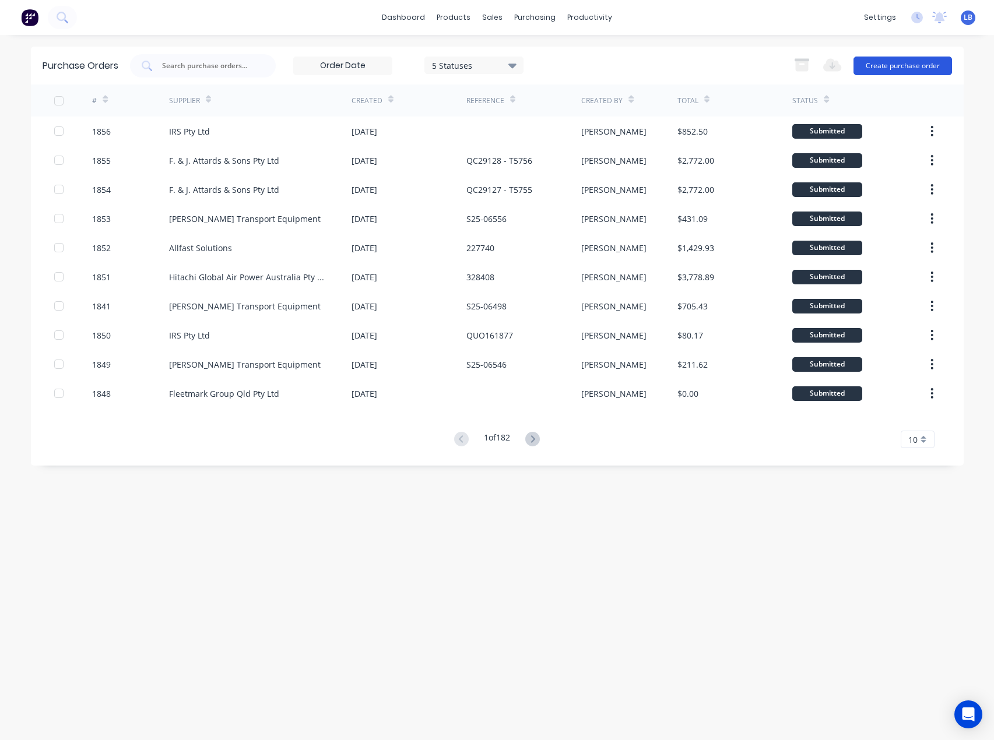
click at [884, 65] on button "Create purchase order" at bounding box center [903, 66] width 99 height 19
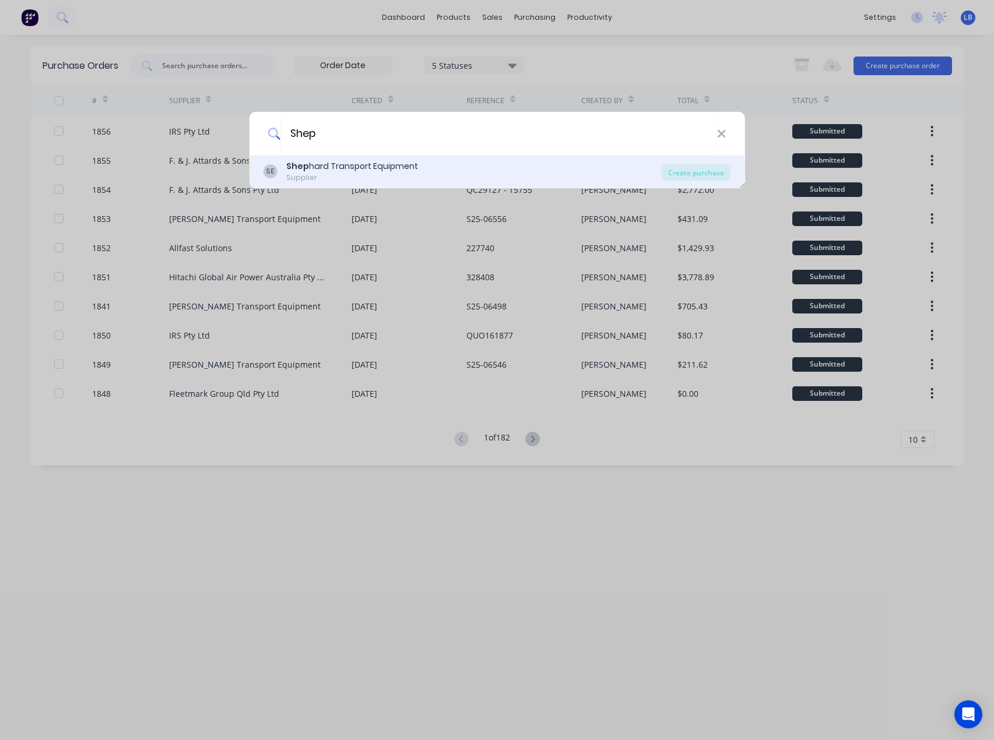
type input "Shep"
click at [423, 172] on div "SE Shep hard Transport Equipment Supplier" at bounding box center [462, 171] width 398 height 23
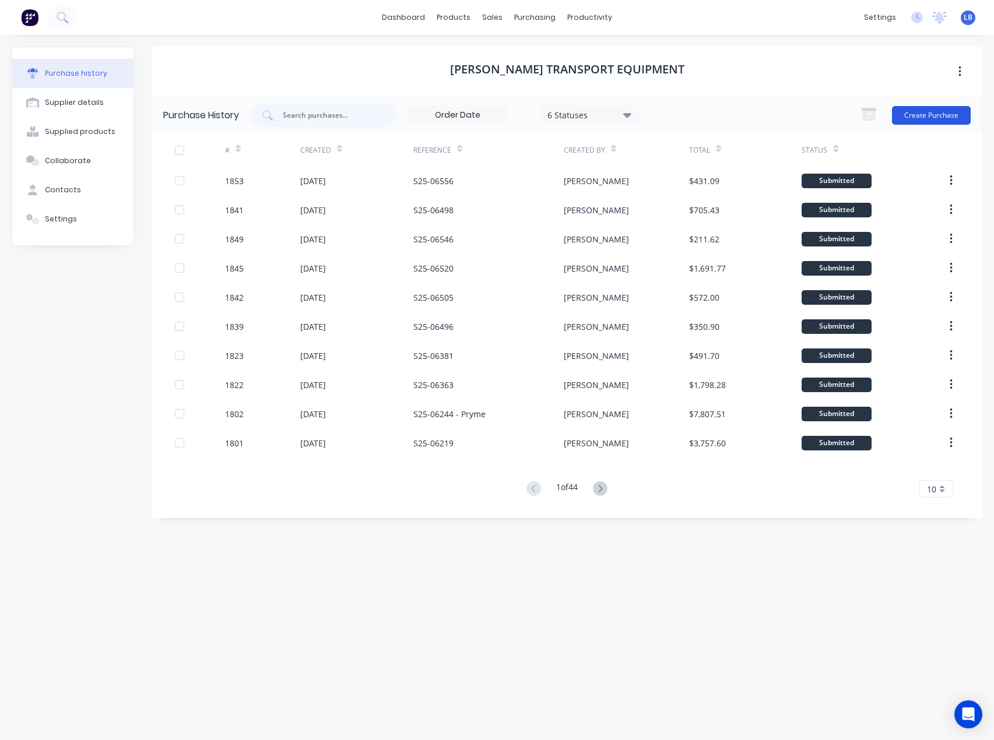
click at [939, 116] on button "Create Purchase" at bounding box center [931, 115] width 79 height 19
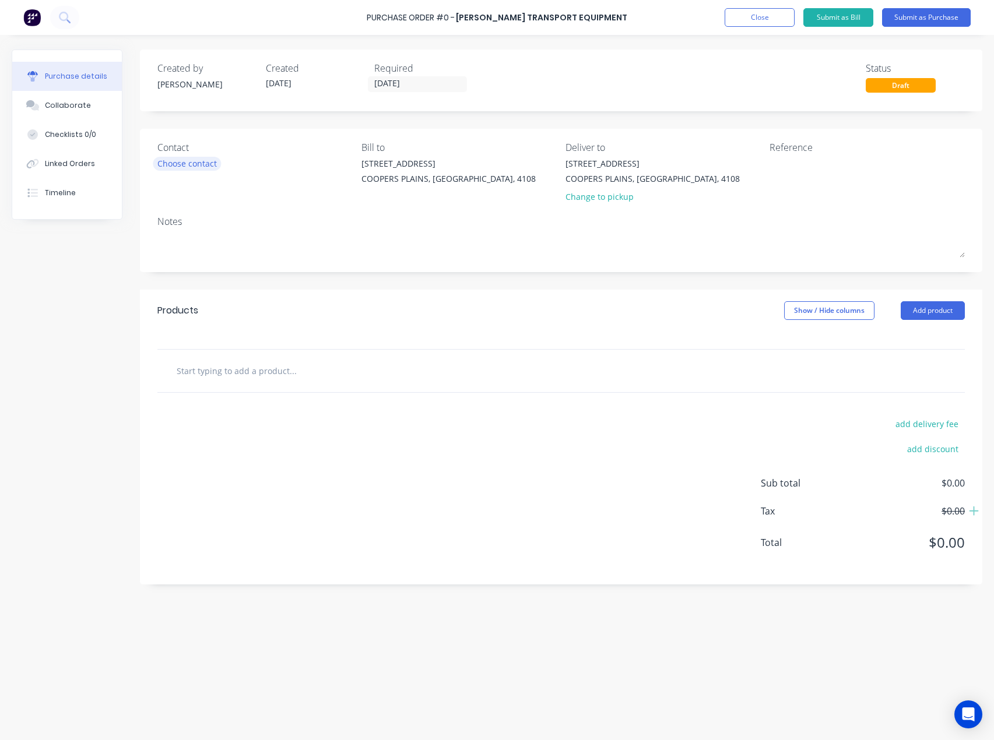
click at [201, 162] on div "Choose contact" at bounding box center [186, 163] width 59 height 12
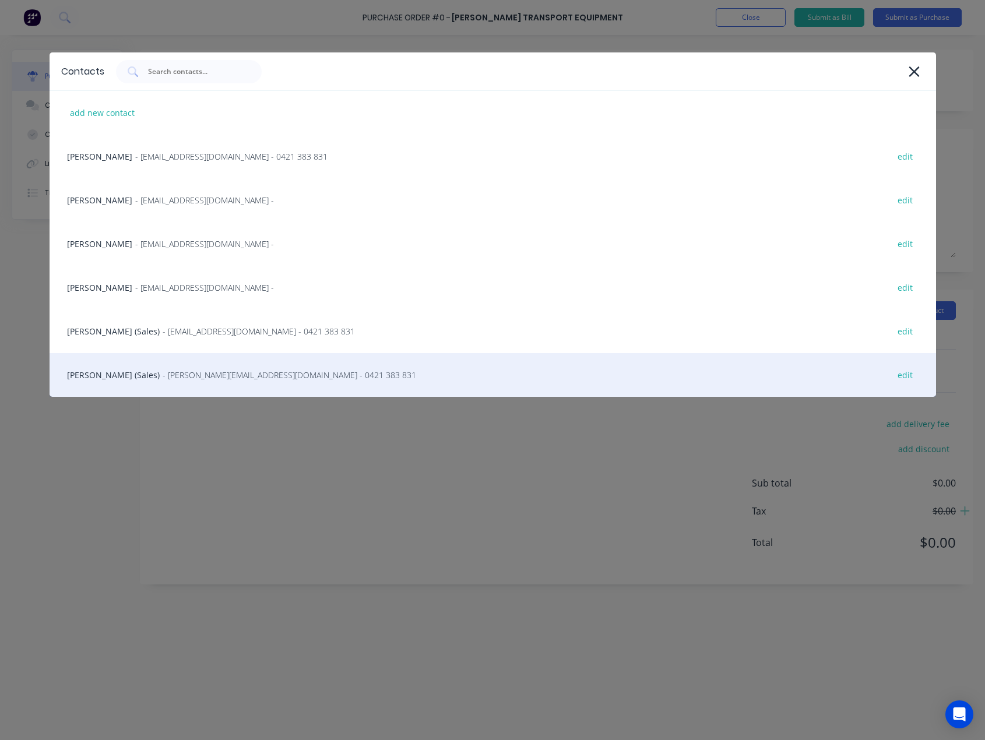
click at [175, 384] on div "[PERSON_NAME] (Sales) - [PERSON_NAME][EMAIL_ADDRESS][DOMAIN_NAME] - 0421 383 83…" at bounding box center [493, 375] width 887 height 44
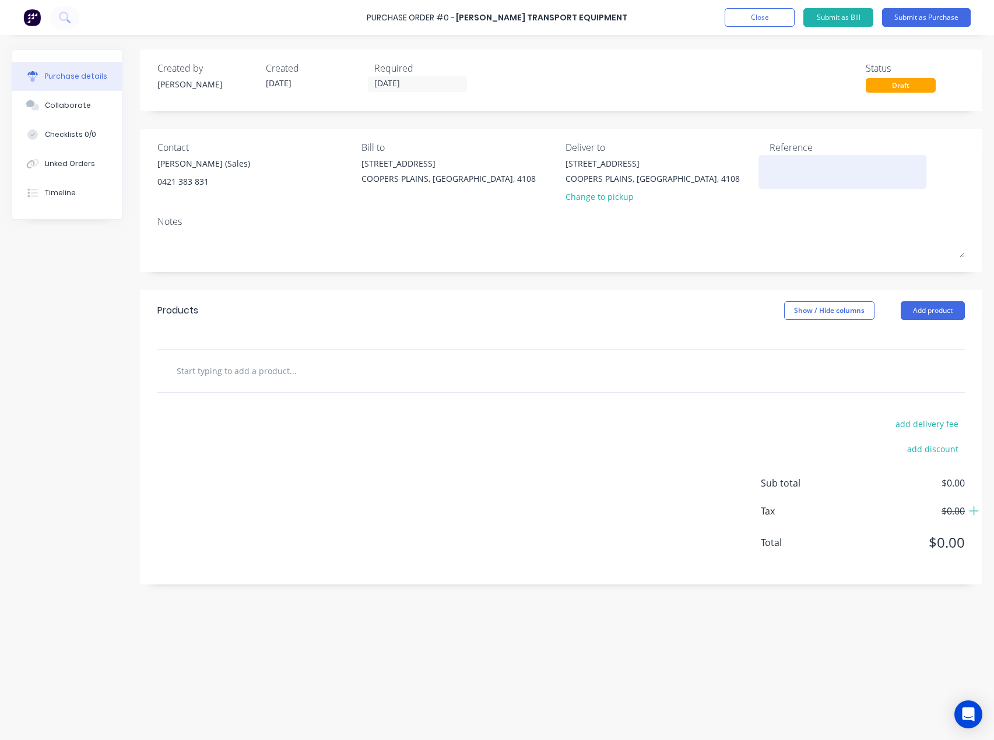
click at [817, 177] on textarea at bounding box center [843, 170] width 146 height 26
click at [812, 159] on textarea at bounding box center [843, 170] width 146 height 26
paste textarea "S25-06631"
type textarea "S25-06631"
type textarea "x"
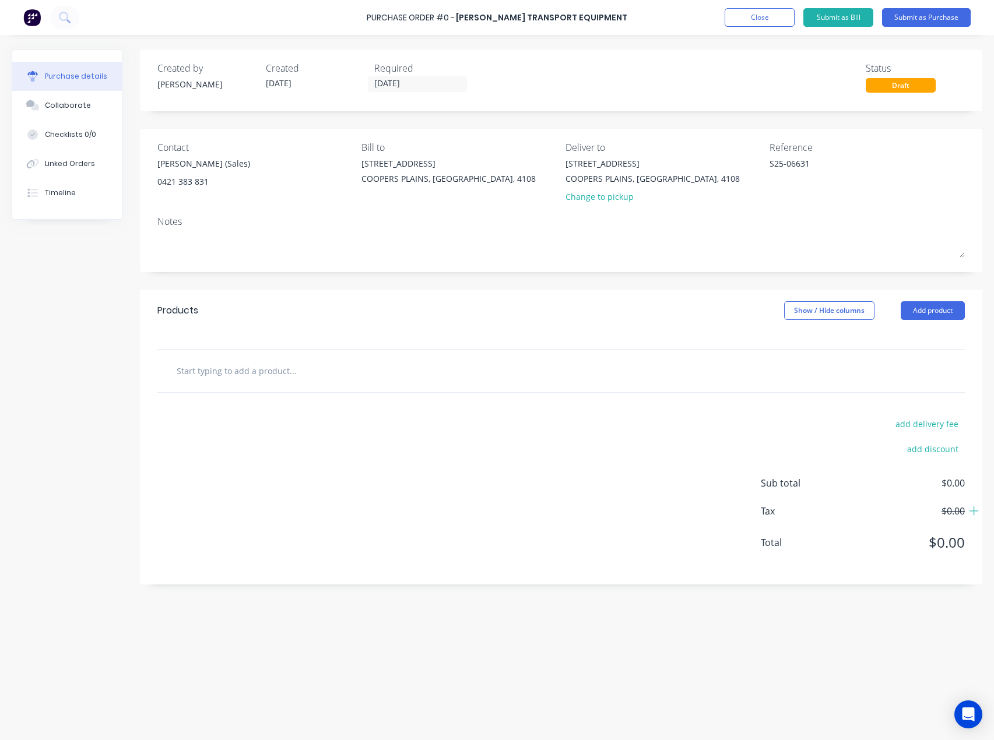
type textarea "S25-06631"
click at [207, 377] on input "text" at bounding box center [292, 370] width 233 height 23
paste input "T0661A"
type textarea "x"
type input "T0661A"
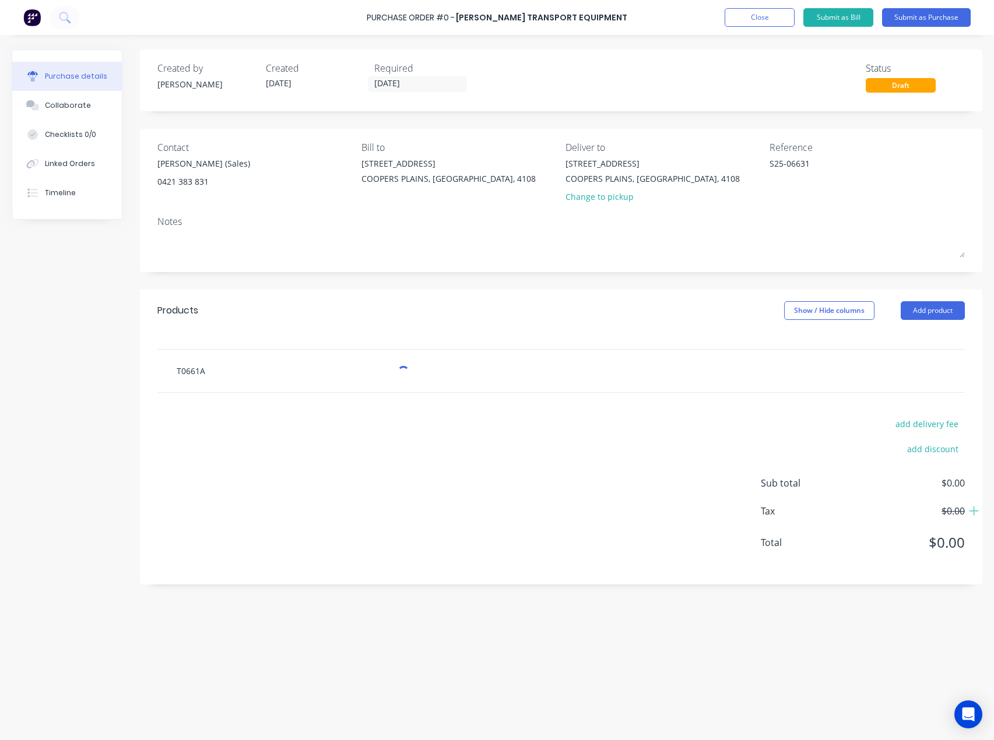
type textarea "x"
type input "T0661A"
